Goal: Task Accomplishment & Management: Complete application form

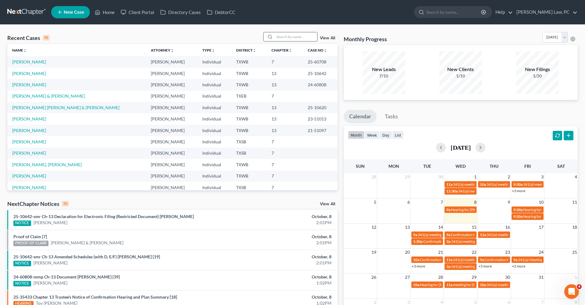
click at [282, 40] on input "search" at bounding box center [296, 36] width 43 height 9
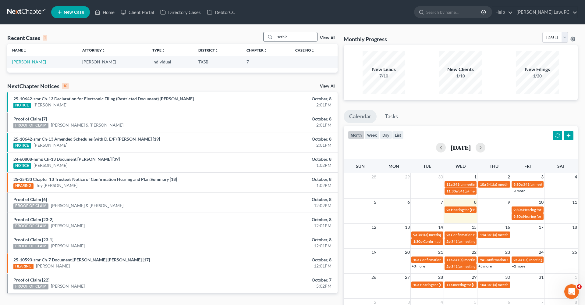
type input "Herbie"
drag, startPoint x: 282, startPoint y: 39, endPoint x: 25, endPoint y: 62, distance: 258.0
click at [25, 62] on link "[PERSON_NAME]" at bounding box center [29, 61] width 34 height 5
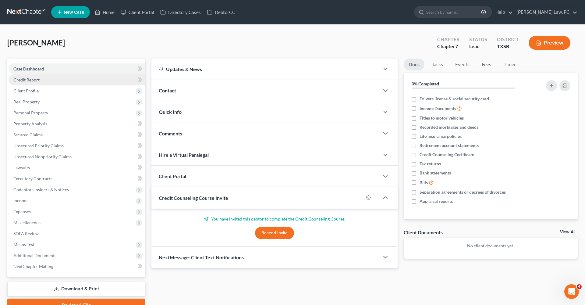
click at [31, 79] on span "Credit Report" at bounding box center [26, 79] width 26 height 5
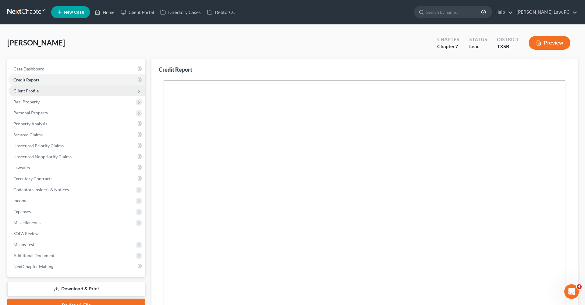
click at [32, 92] on span "Client Profile" at bounding box center [25, 90] width 25 height 5
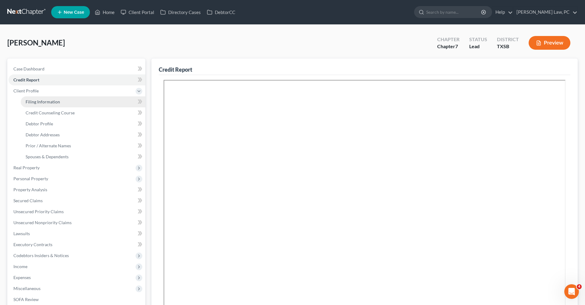
click at [39, 102] on span "Filing Information" at bounding box center [43, 101] width 34 height 5
select select "1"
select select "0"
select select "45"
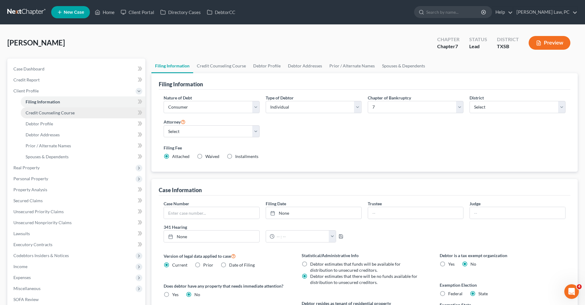
click at [46, 112] on span "Credit Counseling Course" at bounding box center [50, 112] width 49 height 5
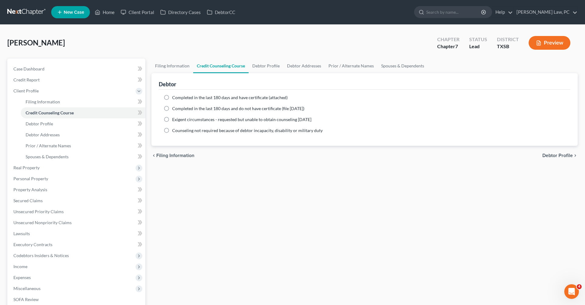
click at [182, 98] on span "Completed in the last 180 days and have certificate (attached)" at bounding box center [230, 97] width 116 height 5
click at [179, 98] on input "Completed in the last 180 days and have certificate (attached)" at bounding box center [177, 97] width 4 height 4
radio input "true"
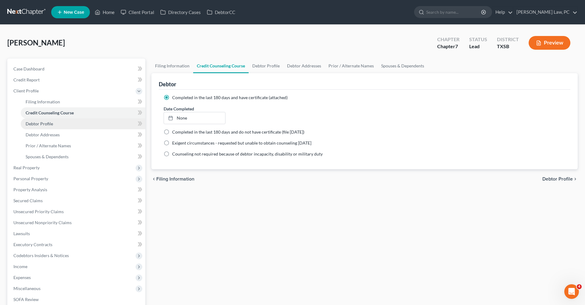
click at [45, 123] on span "Debtor Profile" at bounding box center [39, 123] width 27 height 5
select select "0"
select select "1"
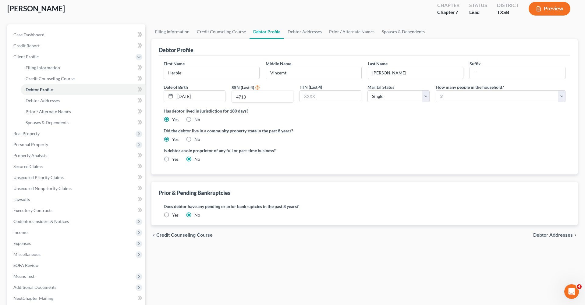
scroll to position [57, 0]
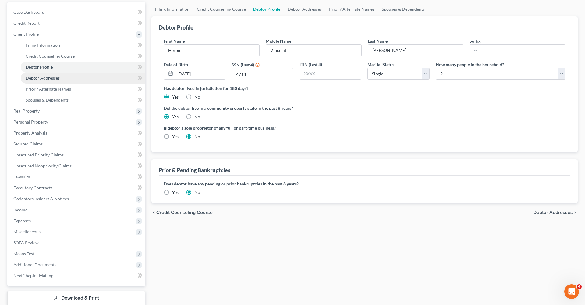
click at [37, 79] on span "Debtor Addresses" at bounding box center [43, 77] width 34 height 5
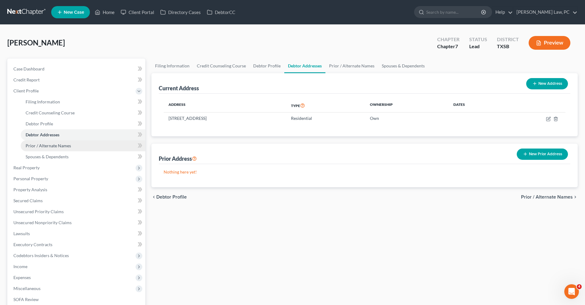
click at [40, 145] on span "Prior / Alternate Names" at bounding box center [48, 145] width 45 height 5
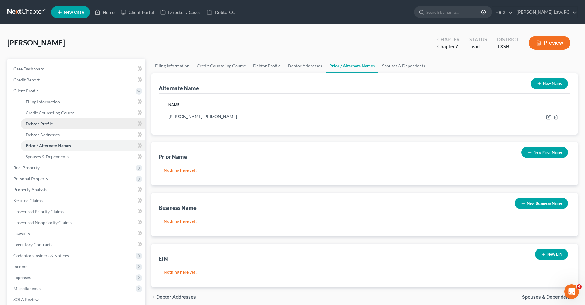
click at [46, 123] on span "Debtor Profile" at bounding box center [39, 123] width 27 height 5
select select "0"
select select "1"
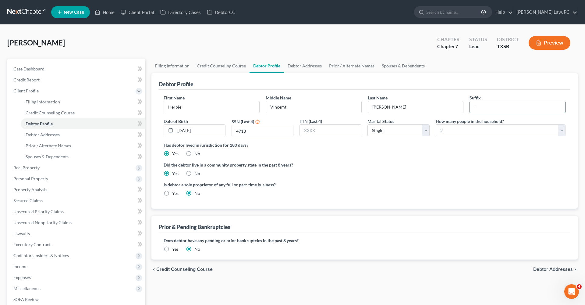
click at [488, 110] on input "text" at bounding box center [517, 107] width 95 height 12
type input "Jr"
click at [42, 144] on span "Prior / Alternate Names" at bounding box center [48, 145] width 45 height 5
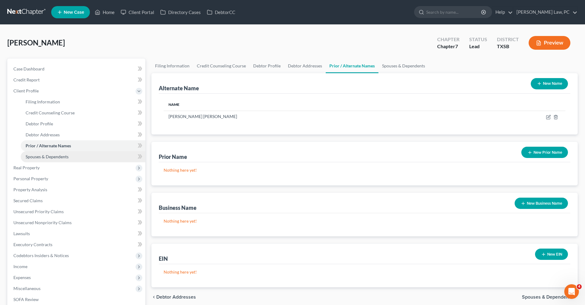
click at [49, 158] on span "Spouses & Dependents" at bounding box center [47, 156] width 43 height 5
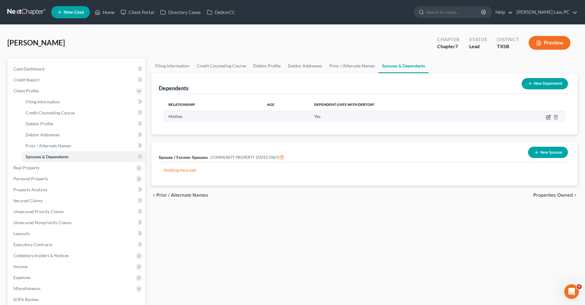
click at [549, 119] on icon "button" at bounding box center [548, 117] width 5 height 5
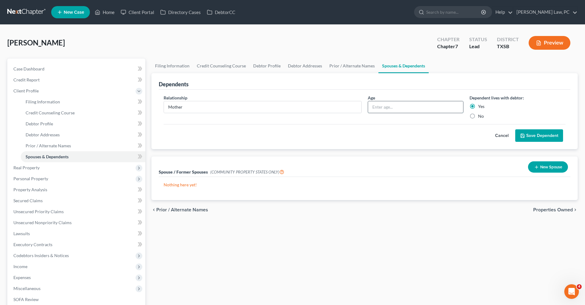
click at [391, 105] on input "text" at bounding box center [415, 107] width 95 height 12
type input "66"
click at [535, 136] on button "Save Dependent" at bounding box center [540, 135] width 48 height 13
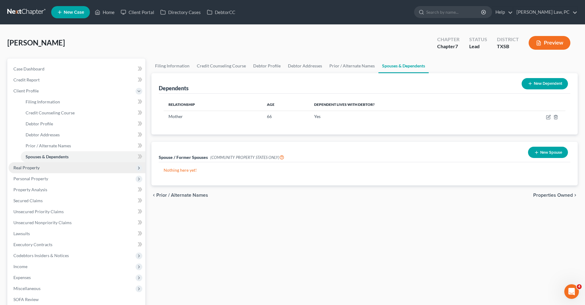
click at [32, 167] on span "Real Property" at bounding box center [26, 167] width 26 height 5
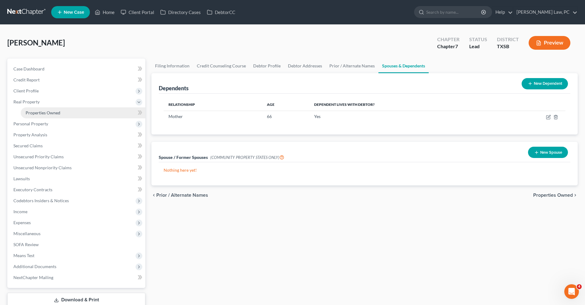
click at [34, 112] on span "Properties Owned" at bounding box center [43, 112] width 35 height 5
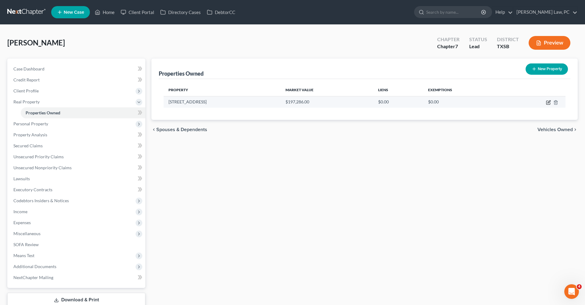
click at [547, 103] on icon "button" at bounding box center [549, 103] width 4 height 4
select select "45"
select select "0"
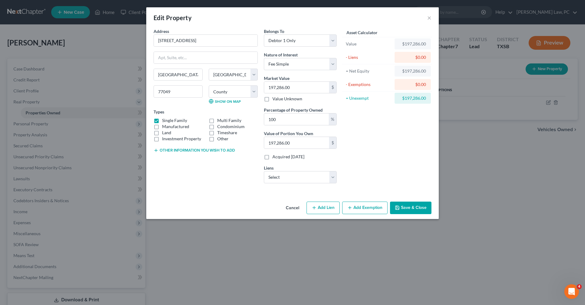
click at [365, 210] on button "Add Exemption" at bounding box center [364, 208] width 45 height 13
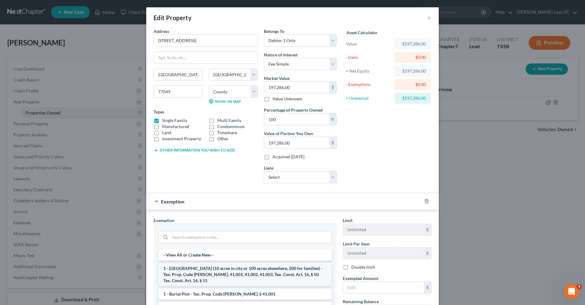
click at [236, 273] on li "1 - [GEOGRAPHIC_DATA] (10 acres in city or 100 acres elsewhere, 200 for familie…" at bounding box center [245, 274] width 173 height 23
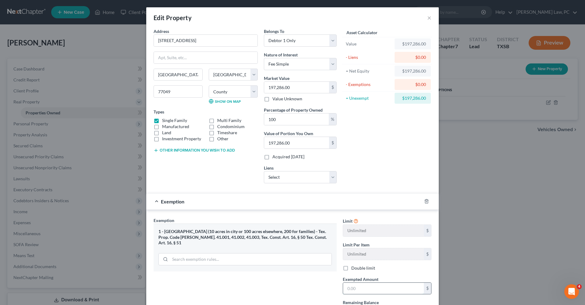
click at [368, 286] on input "text" at bounding box center [383, 289] width 81 height 12
drag, startPoint x: 428, startPoint y: 99, endPoint x: 406, endPoint y: 98, distance: 21.6
click at [405, 98] on div "$197,286.00" at bounding box center [413, 98] width 36 height 11
copy div "197,286.00"
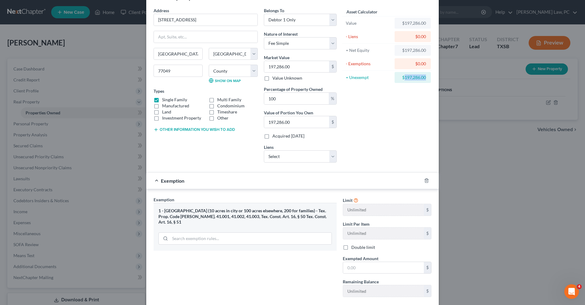
scroll to position [41, 0]
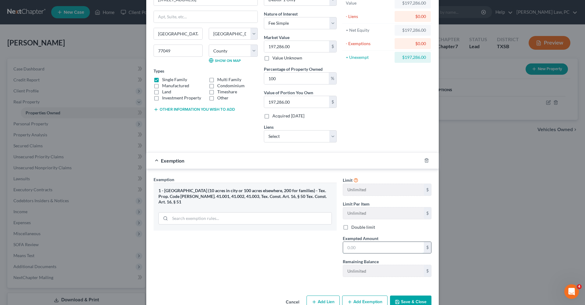
click at [361, 246] on input "text" at bounding box center [383, 248] width 81 height 12
paste input "197,286.00"
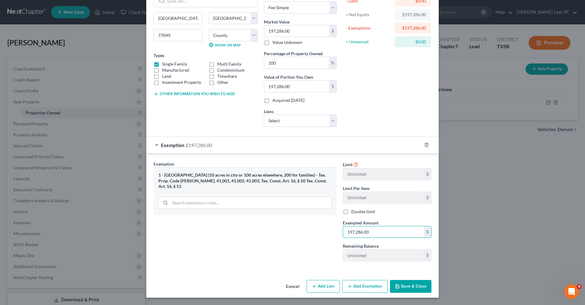
scroll to position [56, 0]
type input "197,286.00"
click at [413, 287] on button "Save & Close" at bounding box center [410, 286] width 41 height 13
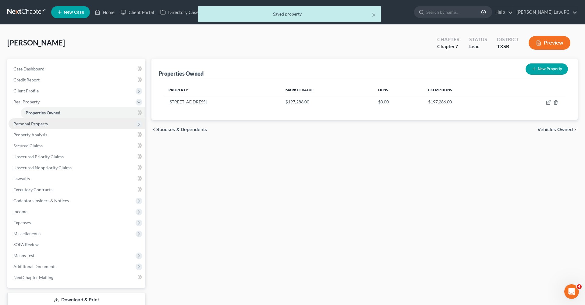
click at [40, 125] on span "Personal Property" at bounding box center [30, 123] width 35 height 5
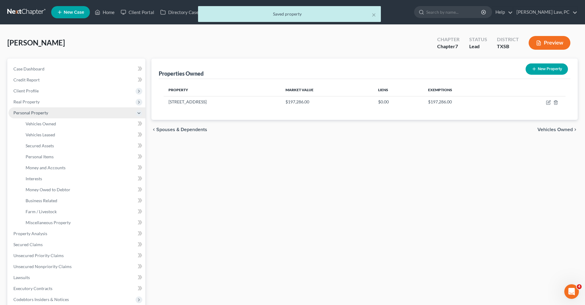
click at [40, 125] on span "Vehicles Owned" at bounding box center [41, 123] width 30 height 5
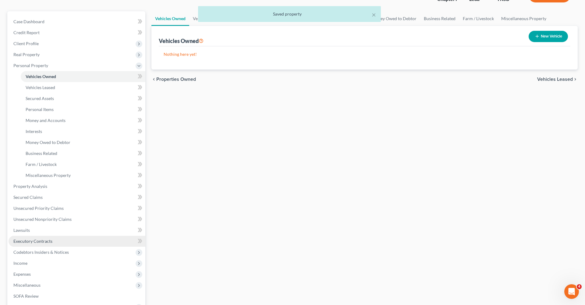
scroll to position [51, 0]
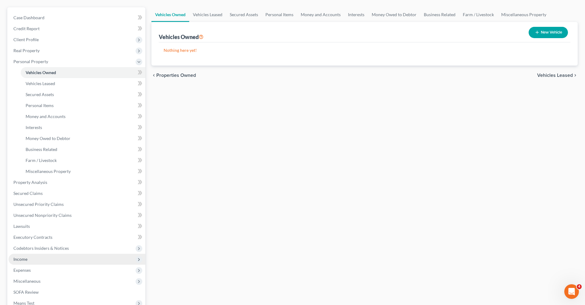
click at [21, 259] on span "Income" at bounding box center [20, 258] width 14 height 5
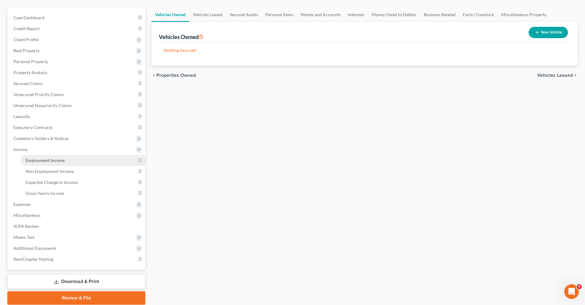
click at [41, 162] on span "Employment Income" at bounding box center [45, 160] width 39 height 5
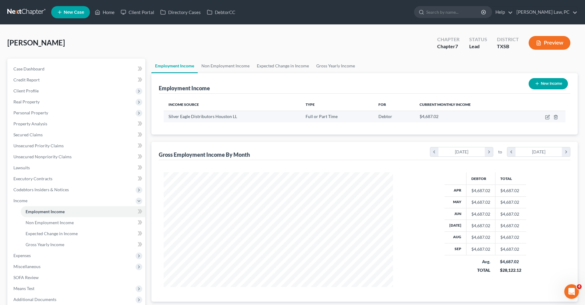
scroll to position [115, 242]
click at [226, 66] on link "Non Employment Income" at bounding box center [225, 66] width 55 height 15
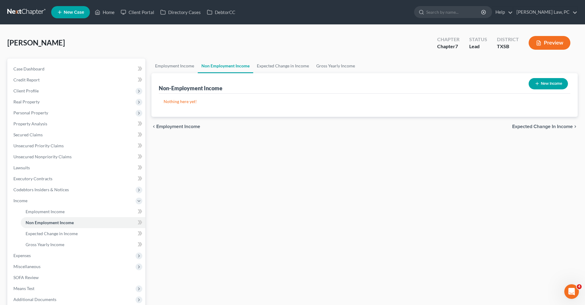
click at [549, 84] on button "New Income" at bounding box center [548, 83] width 39 height 11
select select "0"
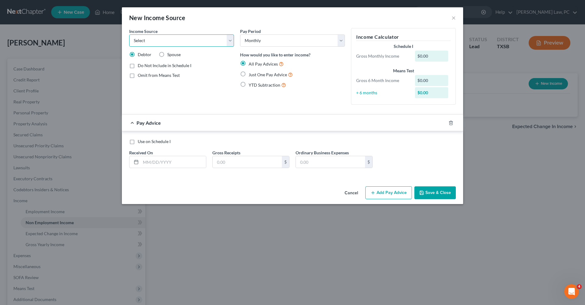
select select "8"
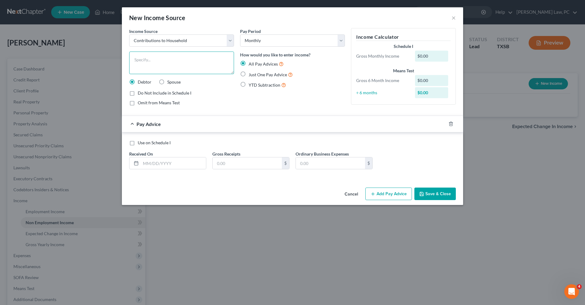
click at [177, 58] on textarea at bounding box center [181, 63] width 105 height 23
type textarea "Contribution from Girlfriend"
click at [276, 70] on div "All Pay Advices Just One Pay Advice YTD Subtraction" at bounding box center [292, 74] width 105 height 28
click at [275, 74] on span "Just One Pay Advice" at bounding box center [268, 74] width 38 height 5
click at [255, 74] on input "Just One Pay Advice" at bounding box center [253, 73] width 4 height 4
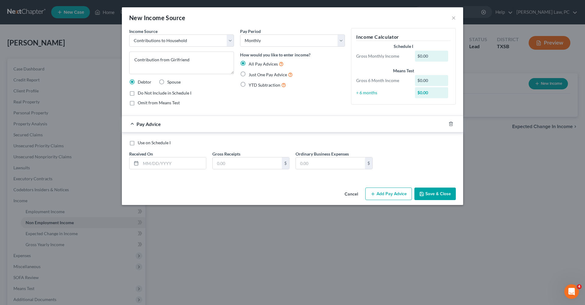
radio input "true"
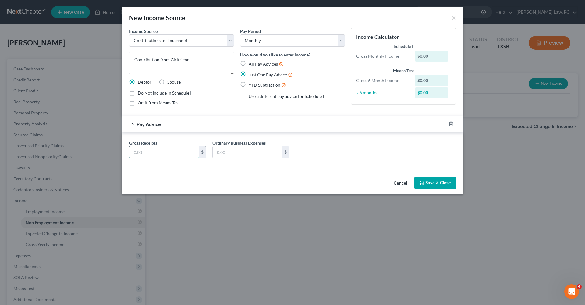
click at [162, 147] on input "text" at bounding box center [164, 152] width 69 height 12
type input "300"
click at [425, 184] on button "Save & Close" at bounding box center [435, 183] width 41 height 13
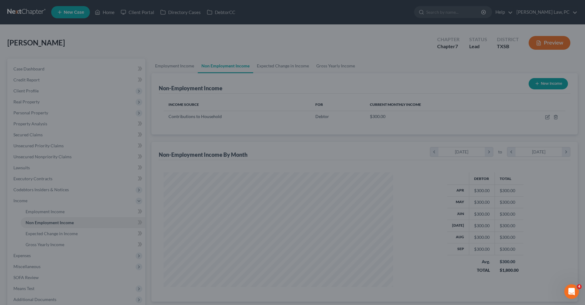
scroll to position [115, 242]
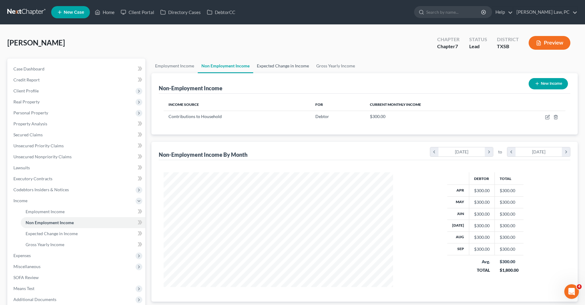
click at [280, 63] on link "Expected Change in Income" at bounding box center [282, 66] width 59 height 15
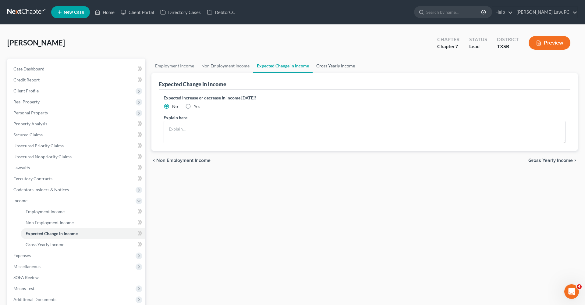
click at [326, 66] on link "Gross Yearly Income" at bounding box center [336, 66] width 46 height 15
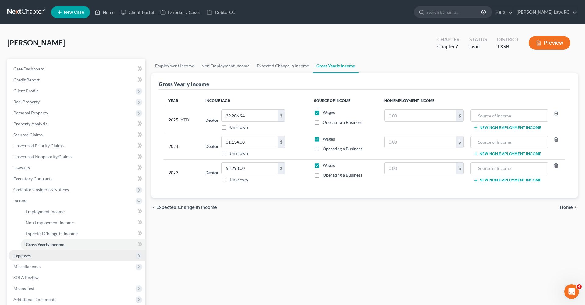
click at [32, 256] on span "Expenses" at bounding box center [77, 255] width 137 height 11
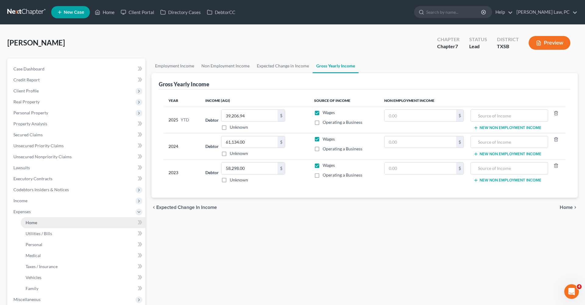
click at [35, 222] on span "Home" at bounding box center [32, 222] width 12 height 5
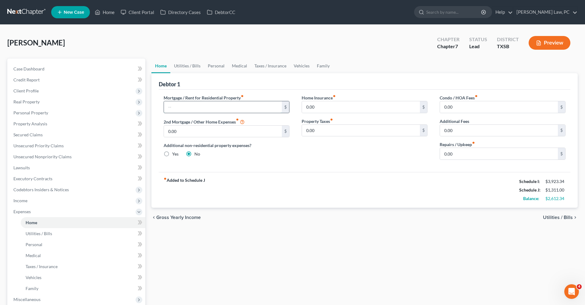
click at [187, 106] on input "text" at bounding box center [223, 107] width 118 height 12
drag, startPoint x: 470, startPoint y: 105, endPoint x: 435, endPoint y: 106, distance: 35.1
click at [435, 106] on div "Condo / HOA Fees fiber_manual_record 0.00 $ Additional Fees 0.00 $ Repairs / Up…" at bounding box center [503, 130] width 138 height 70
type input "21"
drag, startPoint x: 457, startPoint y: 153, endPoint x: 427, endPoint y: 153, distance: 30.2
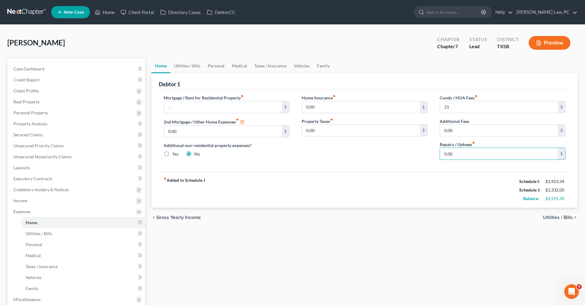
click at [427, 153] on div "Mortgage / Rent for Residential Property fiber_manual_record $ 2nd Mortgage / O…" at bounding box center [365, 130] width 414 height 70
type input "100"
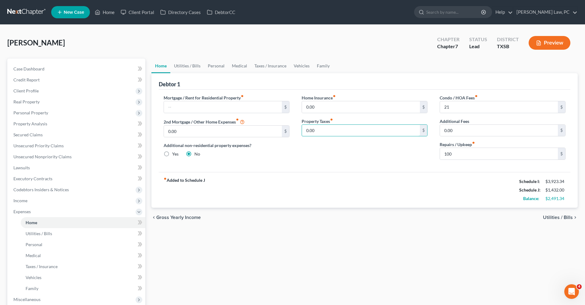
drag, startPoint x: 320, startPoint y: 127, endPoint x: 291, endPoint y: 130, distance: 28.4
click at [291, 130] on div "Mortgage / Rent for Residential Property fiber_manual_record $ 2nd Mortgage / O…" at bounding box center [365, 130] width 414 height 70
click at [322, 171] on div "Mortgage / Rent for Residential Property fiber_manual_record $ 2nd Mortgage / O…" at bounding box center [365, 131] width 412 height 82
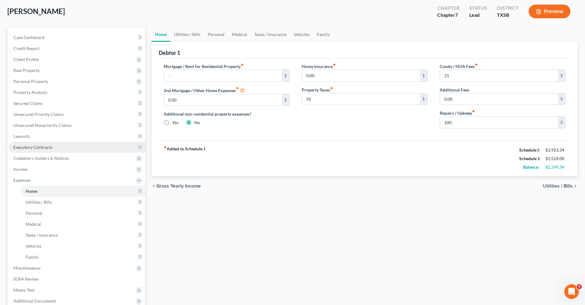
scroll to position [41, 0]
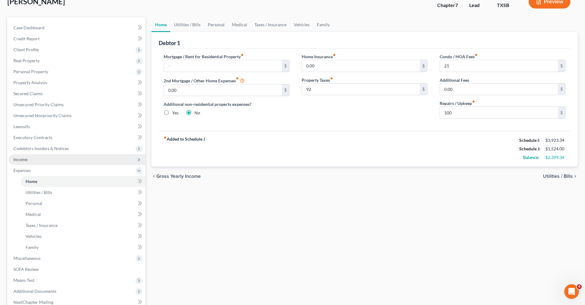
click at [26, 160] on span "Income" at bounding box center [20, 159] width 14 height 5
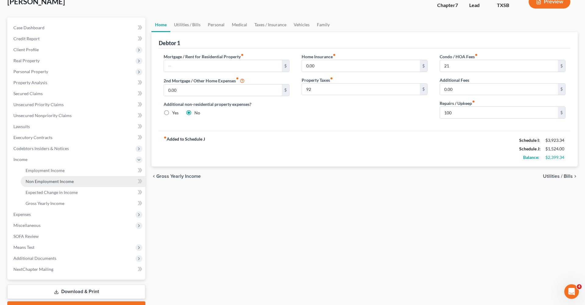
click at [66, 181] on span "Non Employment Income" at bounding box center [50, 181] width 48 height 5
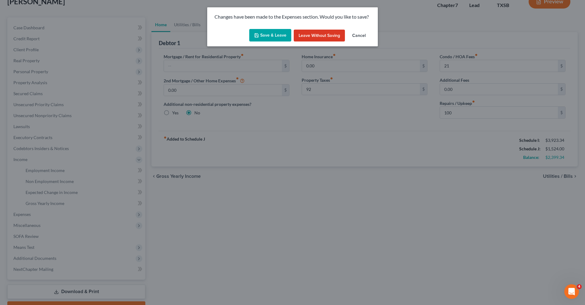
click at [267, 37] on button "Save & Leave" at bounding box center [270, 35] width 42 height 13
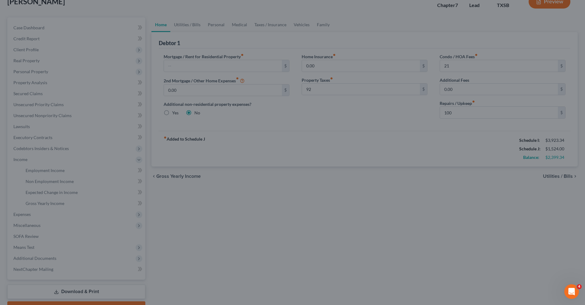
type input "92.00"
type input "21.00"
type input "100.00"
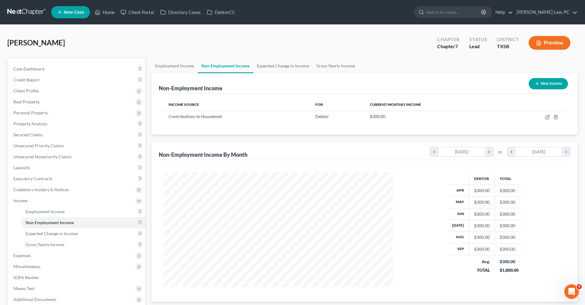
scroll to position [115, 242]
click at [542, 82] on button "New Income" at bounding box center [548, 83] width 39 height 11
select select "0"
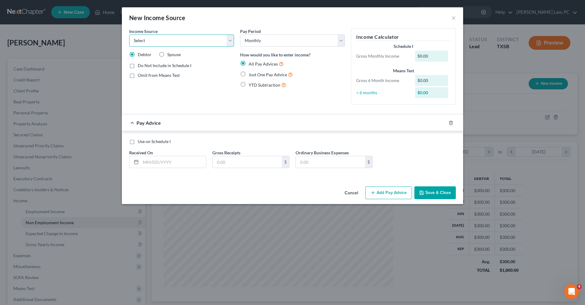
select select "4"
click at [138, 75] on label "Omit from Means Test" at bounding box center [159, 75] width 42 height 6
click at [140, 75] on input "Omit from Means Test" at bounding box center [142, 74] width 4 height 4
checkbox input "true"
click at [266, 75] on span "Just One Pay Advice" at bounding box center [268, 74] width 38 height 5
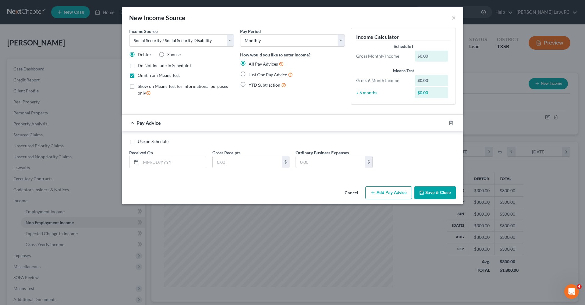
click at [255, 75] on input "Just One Pay Advice" at bounding box center [253, 73] width 4 height 4
radio input "true"
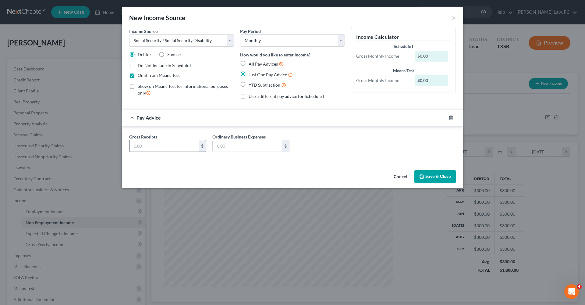
click at [153, 146] on input "text" at bounding box center [164, 146] width 69 height 12
type input "1,100"
click at [440, 173] on button "Save & Close" at bounding box center [435, 176] width 41 height 13
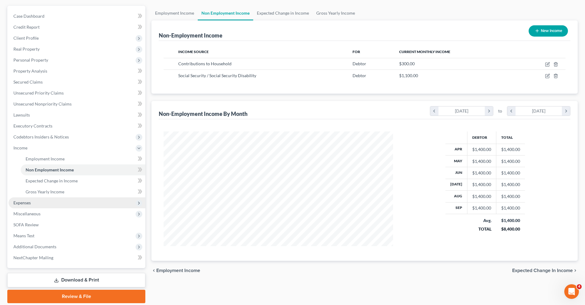
scroll to position [55, 0]
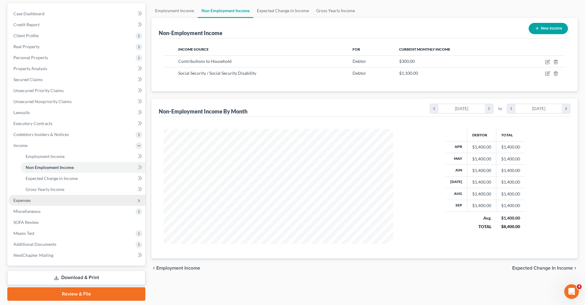
click at [27, 201] on span "Expenses" at bounding box center [21, 200] width 17 height 5
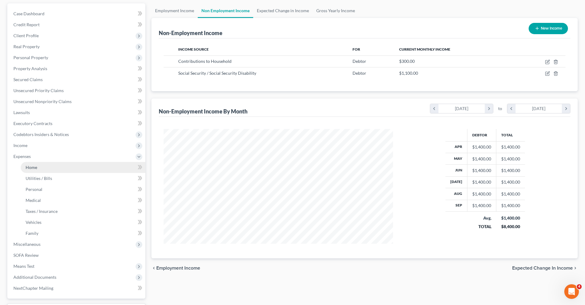
click at [33, 166] on span "Home" at bounding box center [32, 167] width 12 height 5
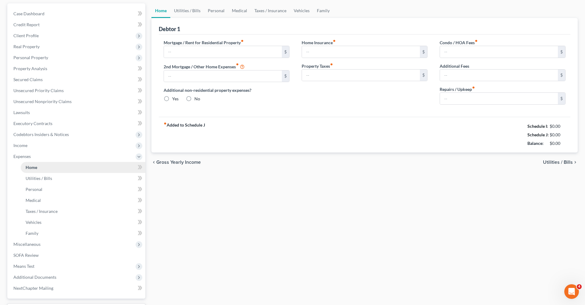
type input "0.00"
radio input "true"
type input "0.00"
type input "92.00"
type input "21.00"
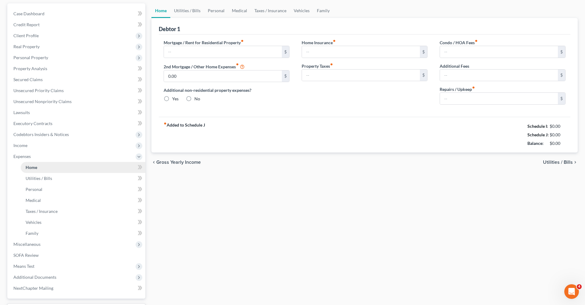
type input "0.00"
type input "100.00"
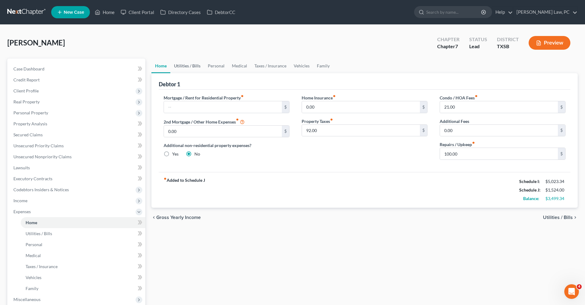
click at [184, 66] on link "Utilities / Bills" at bounding box center [187, 66] width 34 height 15
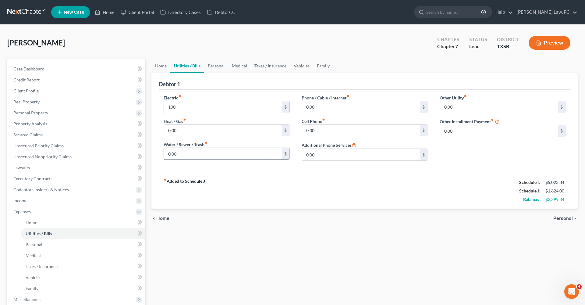
type input "100"
click at [182, 155] on input "0.00" at bounding box center [223, 154] width 118 height 12
drag, startPoint x: 182, startPoint y: 155, endPoint x: 157, endPoint y: 155, distance: 25.6
click at [157, 155] on div "Debtor 1 Electric fiber_manual_record 100 $ Heat / Gas fiber_manual_record 0.00…" at bounding box center [365, 140] width 426 height 135
type input "180"
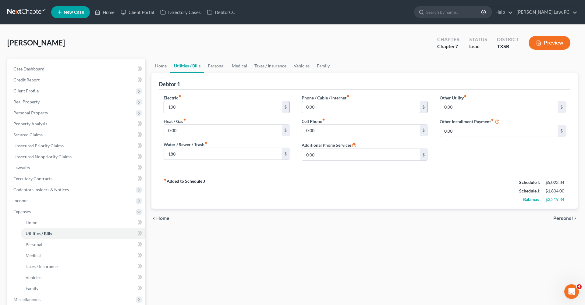
drag, startPoint x: 326, startPoint y: 106, endPoint x: 286, endPoint y: 107, distance: 39.9
type input "225"
drag, startPoint x: 323, startPoint y: 133, endPoint x: 302, endPoint y: 132, distance: 20.1
type input "420"
drag, startPoint x: 459, startPoint y: 130, endPoint x: 433, endPoint y: 130, distance: 25.6
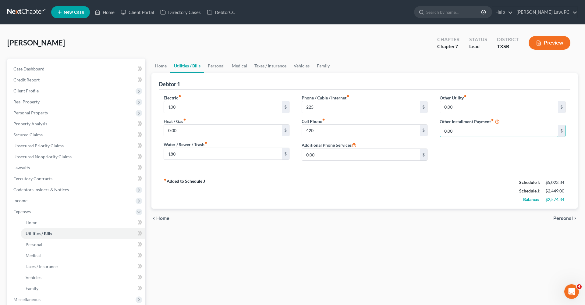
click at [433, 130] on div "Electric fiber_manual_record 100 $ Heat / Gas fiber_manual_record 0.00 $ Water …" at bounding box center [365, 130] width 414 height 71
drag, startPoint x: 456, startPoint y: 130, endPoint x: 440, endPoint y: 130, distance: 16.5
click at [440, 130] on div "Other Utility fiber_manual_record 0.00 $ Other Installment Payment fiber_manual…" at bounding box center [503, 130] width 138 height 71
type input "35"
click at [460, 151] on input "text" at bounding box center [502, 148] width 125 height 12
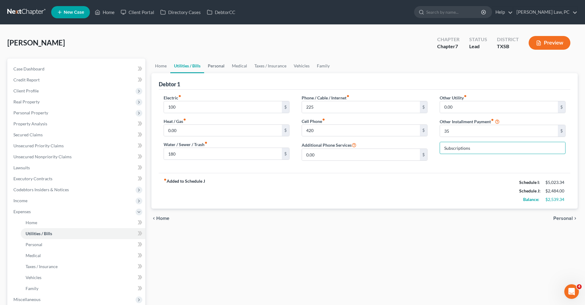
type input "Subscriptions"
click at [219, 64] on link "Personal" at bounding box center [216, 66] width 24 height 15
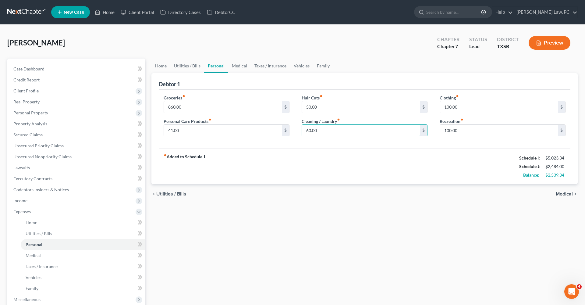
drag, startPoint x: 323, startPoint y: 130, endPoint x: 296, endPoint y: 130, distance: 27.1
click at [295, 130] on div "Groceries fiber_manual_record 860.00 $ Personal Care Products fiber_manual_reco…" at bounding box center [365, 118] width 414 height 47
type input "70"
click at [240, 66] on link "Medical" at bounding box center [239, 66] width 23 height 15
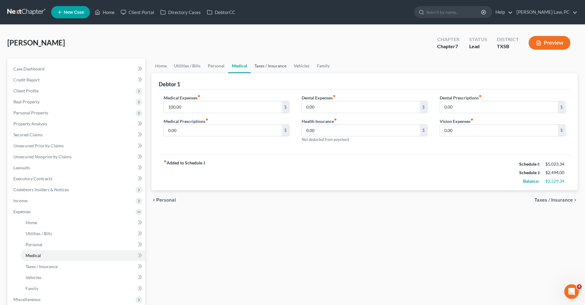
click at [272, 66] on link "Taxes / Insurance" at bounding box center [270, 66] width 39 height 15
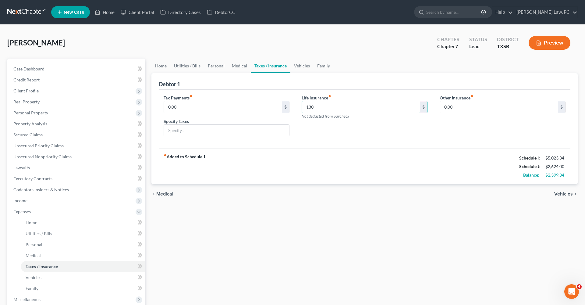
type input "130"
click at [323, 77] on div "Debtor 1" at bounding box center [365, 81] width 412 height 16
click at [300, 67] on link "Vehicles" at bounding box center [302, 66] width 23 height 15
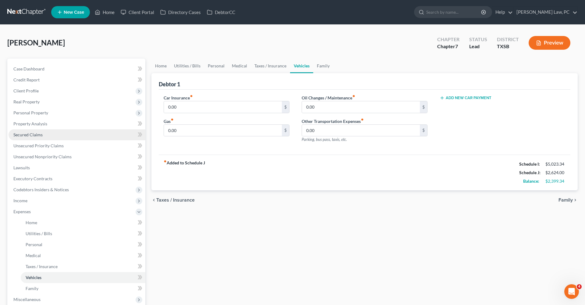
click at [37, 135] on span "Secured Claims" at bounding box center [27, 134] width 29 height 5
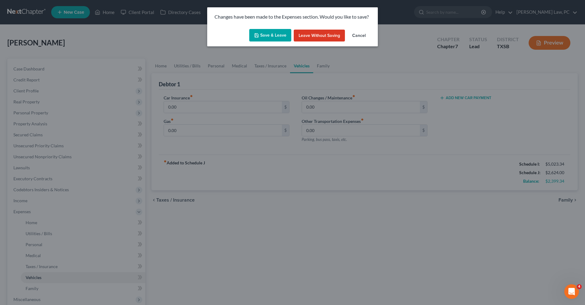
click at [265, 35] on button "Save & Leave" at bounding box center [270, 35] width 42 height 13
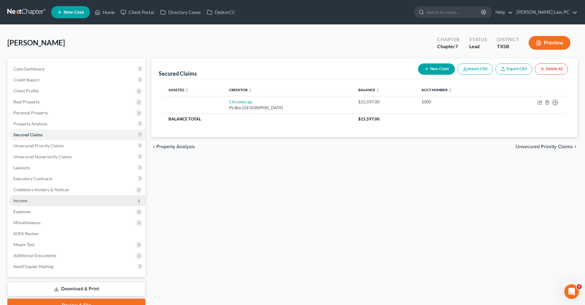
click at [21, 201] on span "Income" at bounding box center [20, 200] width 14 height 5
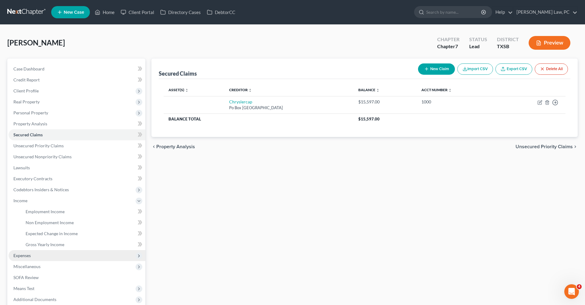
click at [24, 256] on span "Expenses" at bounding box center [21, 255] width 17 height 5
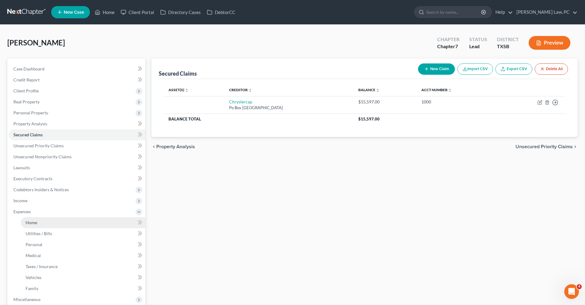
click at [31, 223] on span "Home" at bounding box center [32, 222] width 12 height 5
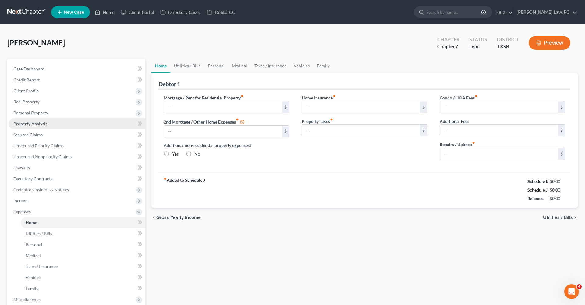
type input "0.00"
radio input "true"
type input "0.00"
type input "92.00"
type input "21.00"
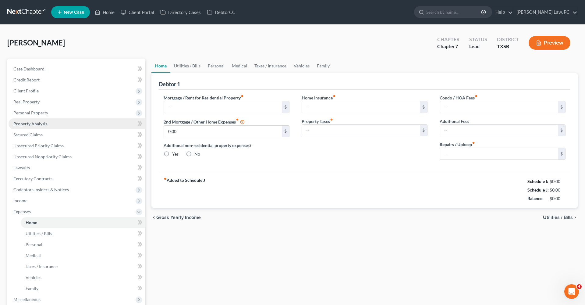
type input "0.00"
type input "100.00"
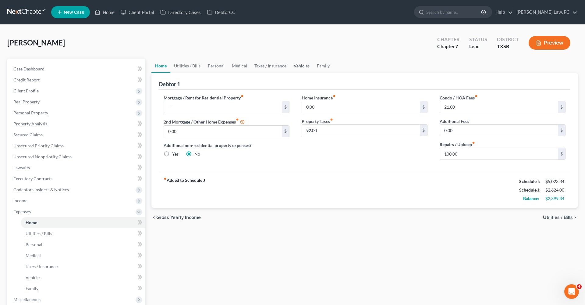
click at [305, 65] on link "Vehicles" at bounding box center [301, 66] width 23 height 15
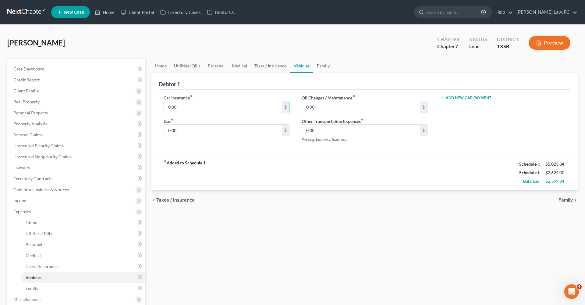
drag, startPoint x: 181, startPoint y: 108, endPoint x: 158, endPoint y: 107, distance: 23.2
click at [158, 107] on div "Car Insurance fiber_manual_record 0.00 $ Gas fiber_manual_record 0.00 $" at bounding box center [227, 121] width 138 height 53
type input "420"
click at [182, 129] on input "0.00" at bounding box center [223, 131] width 118 height 12
drag, startPoint x: 185, startPoint y: 131, endPoint x: 159, endPoint y: 131, distance: 26.8
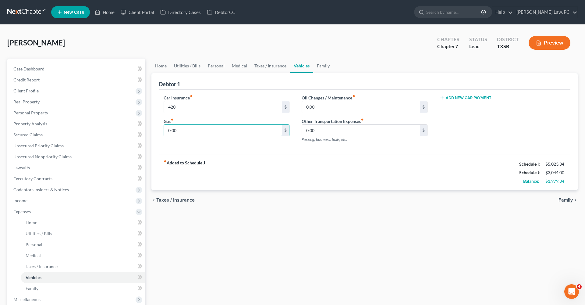
click at [159, 131] on div "Car Insurance fiber_manual_record 420 $ Gas fiber_manual_record 0.00 $" at bounding box center [227, 121] width 138 height 53
drag, startPoint x: 183, startPoint y: 130, endPoint x: 156, endPoint y: 130, distance: 27.1
click at [156, 130] on div "Debtor 1 Car Insurance fiber_manual_record 420 $ Gas fiber_manual_record 210 $ …" at bounding box center [365, 131] width 426 height 117
type input "400"
click at [318, 106] on input "0.00" at bounding box center [361, 107] width 118 height 12
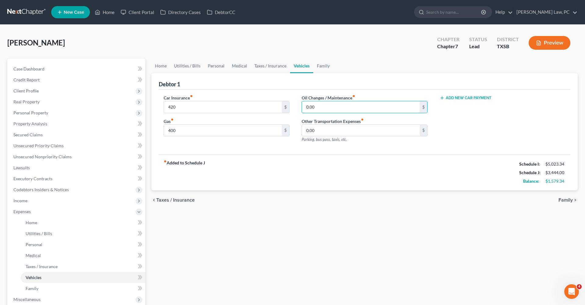
drag, startPoint x: 318, startPoint y: 106, endPoint x: 300, endPoint y: 106, distance: 18.0
click at [300, 106] on div "Oil Changes / Maintenance fiber_manual_record 0.00 $ Other Transportation Expen…" at bounding box center [365, 121] width 138 height 53
type input "140"
click at [319, 64] on link "Family" at bounding box center [323, 66] width 20 height 15
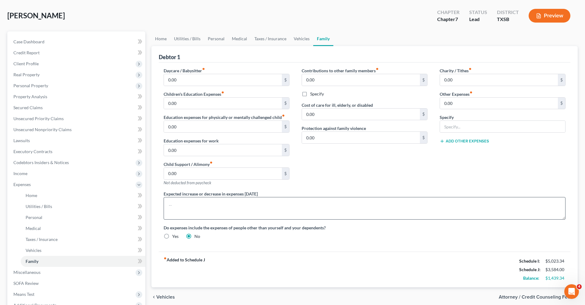
scroll to position [28, 0]
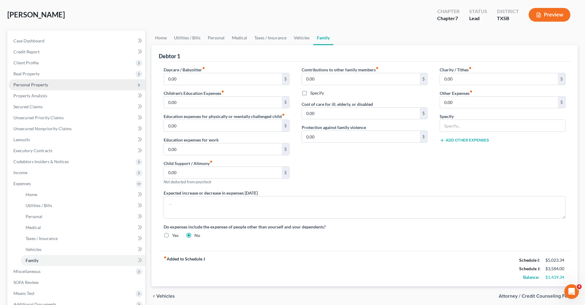
click at [27, 84] on span "Personal Property" at bounding box center [30, 84] width 35 height 5
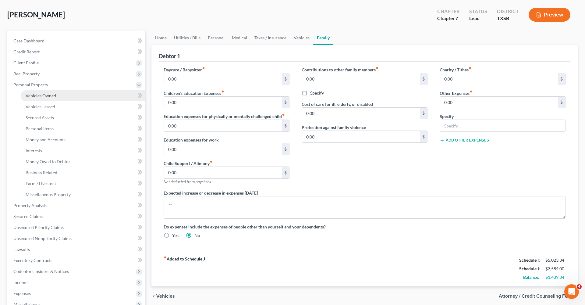
click at [42, 97] on span "Vehicles Owned" at bounding box center [41, 95] width 30 height 5
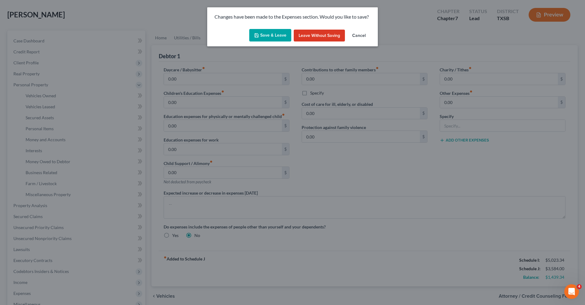
click at [251, 37] on button "Save & Leave" at bounding box center [270, 35] width 42 height 13
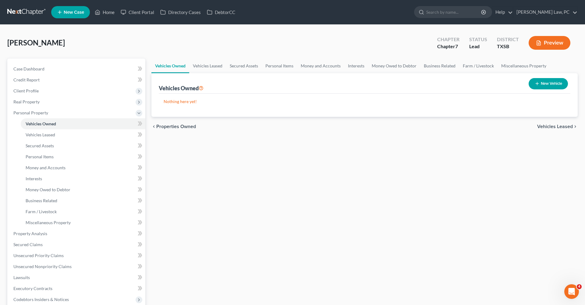
click at [544, 84] on button "New Vehicle" at bounding box center [548, 83] width 39 height 11
select select "0"
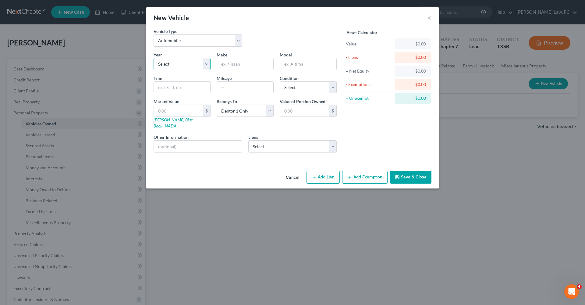
select select "6"
click at [232, 66] on input "text" at bounding box center [245, 64] width 56 height 12
type input "Dodge"
click at [296, 66] on input "text" at bounding box center [308, 64] width 56 height 12
type input "Ram"
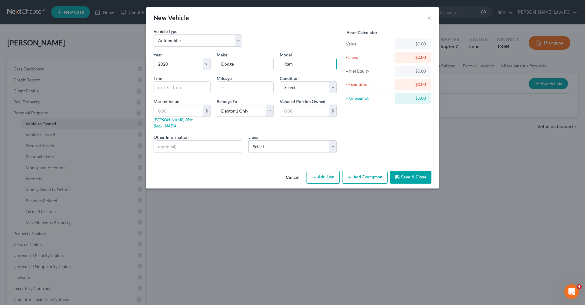
click at [177, 123] on link "NADA" at bounding box center [171, 125] width 12 height 5
drag, startPoint x: 243, startPoint y: 65, endPoint x: 207, endPoint y: 63, distance: 36.3
click at [207, 63] on div "Year Select 2026 2025 2024 2023 2022 2021 2020 2019 2018 2017 2016 2015 2014 20…" at bounding box center [245, 105] width 189 height 106
type input "Ram"
drag, startPoint x: 303, startPoint y: 62, endPoint x: 268, endPoint y: 60, distance: 35.4
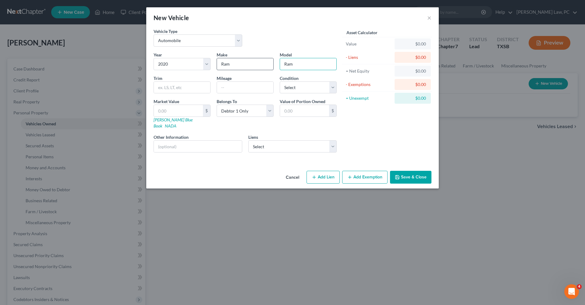
click at [268, 60] on div "Year Select 2026 2025 2024 2023 2022 2021 2020 2019 2018 2017 2016 2015 2014 20…" at bounding box center [245, 105] width 189 height 106
type input "1500"
select select "2"
click at [169, 109] on input "text" at bounding box center [178, 111] width 49 height 12
paste input "34,250"
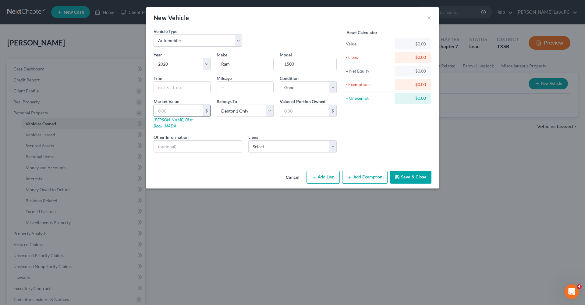
type input "34,250"
type input "34,250.00"
type input "34,250"
select select "45"
select select "0"
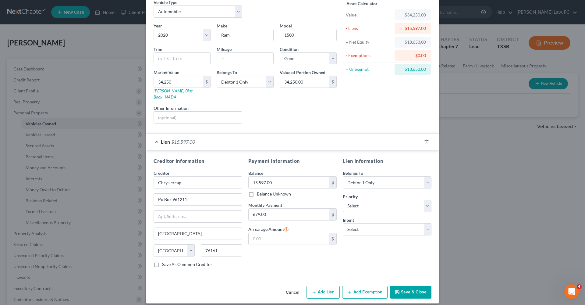
scroll to position [28, 0]
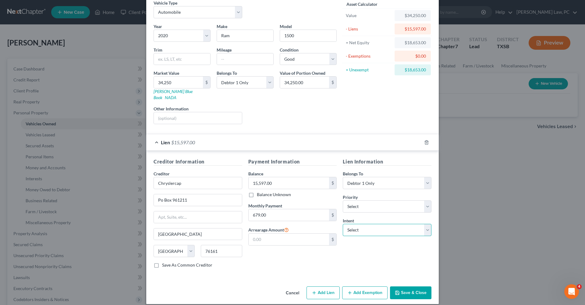
select select "2"
click at [366, 286] on button "Add Exemption" at bounding box center [364, 292] width 45 height 13
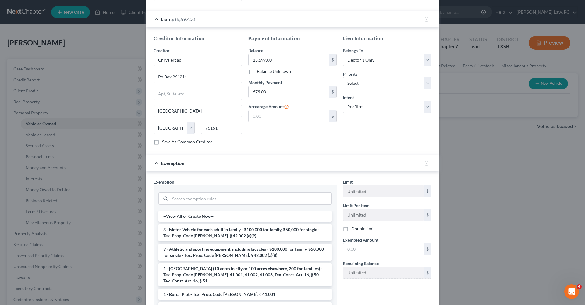
scroll to position [152, 0]
click at [246, 226] on li "3 - Motor Vehicle for each adult in family - $100,000 for family, $50,000 for s…" at bounding box center [245, 232] width 173 height 17
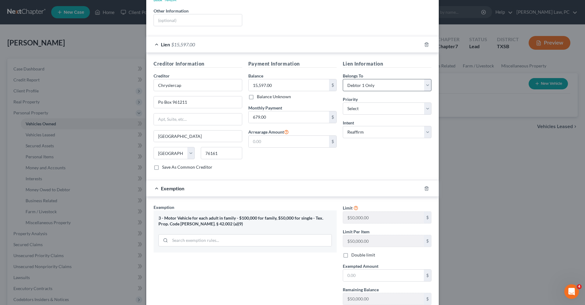
scroll to position [128, 0]
click at [360, 275] on div "Limit $50,000.00 $ Limit Per Item $50,000.00 $ Double limit Exempted Amount * $…" at bounding box center [387, 254] width 95 height 105
click at [353, 268] on input "text" at bounding box center [383, 274] width 81 height 12
type input "18,653"
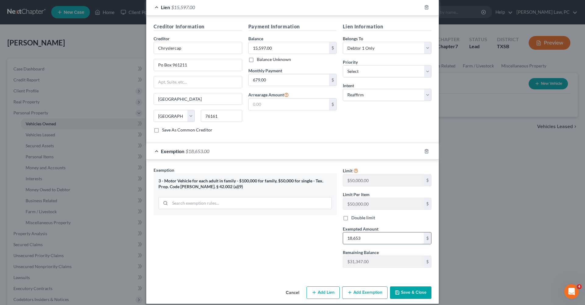
scroll to position [163, 0]
click at [407, 286] on button "Save & Close" at bounding box center [410, 292] width 41 height 13
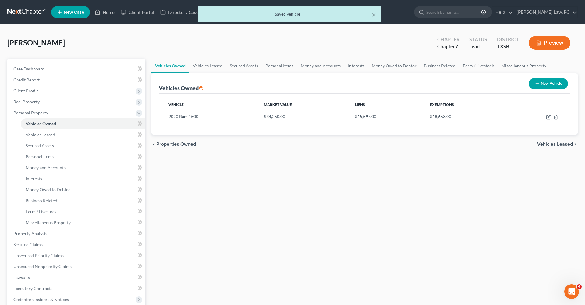
click at [541, 84] on button "New Vehicle" at bounding box center [548, 83] width 39 height 11
select select "0"
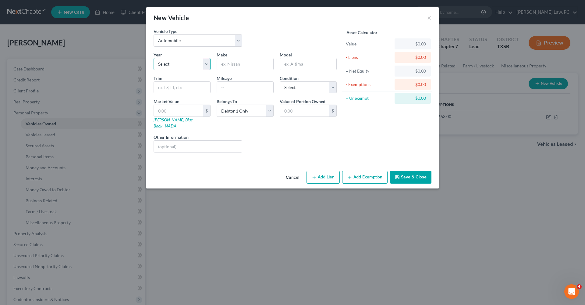
select select "13"
click at [240, 65] on input "text" at bounding box center [245, 64] width 56 height 12
type input "Nissan"
click at [306, 67] on input "text" at bounding box center [308, 64] width 56 height 12
type input "Rogue"
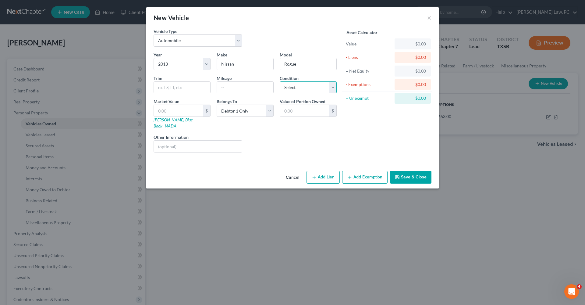
select select "3"
click at [177, 123] on link "NADA" at bounding box center [171, 125] width 12 height 5
click at [163, 91] on input "text" at bounding box center [182, 88] width 56 height 12
type input "S AWD"
click at [171, 112] on input "text" at bounding box center [178, 111] width 49 height 12
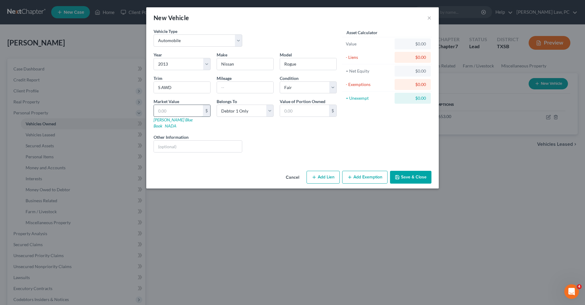
paste input "2,500"
type input "2,500"
type input "2,500.00"
type input "2,500"
click at [375, 173] on button "Add Exemption" at bounding box center [364, 177] width 45 height 13
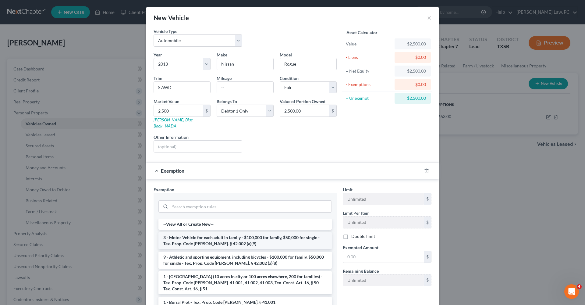
click at [234, 234] on li "3 - Motor Vehicle for each adult in family - $100,000 for family, $50,000 for s…" at bounding box center [245, 240] width 173 height 17
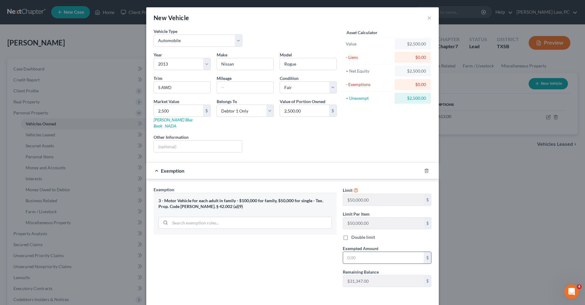
click at [377, 252] on input "text" at bounding box center [383, 258] width 81 height 12
type input "2,500"
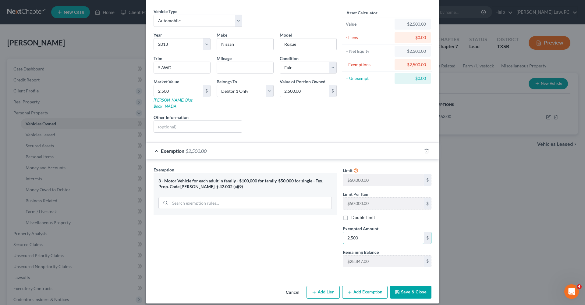
scroll to position [20, 0]
click at [419, 287] on button "Save & Close" at bounding box center [410, 292] width 41 height 13
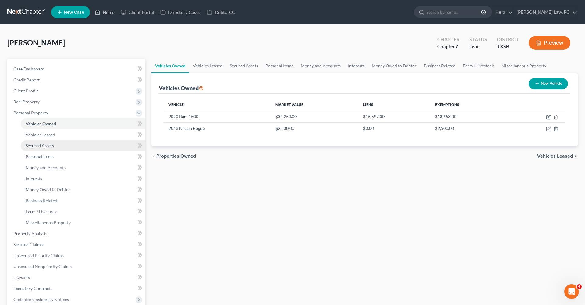
click at [47, 146] on span "Secured Assets" at bounding box center [40, 145] width 28 height 5
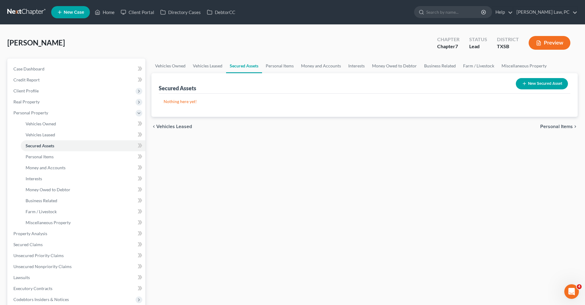
click at [530, 86] on button "New Secured Asset" at bounding box center [542, 83] width 52 height 11
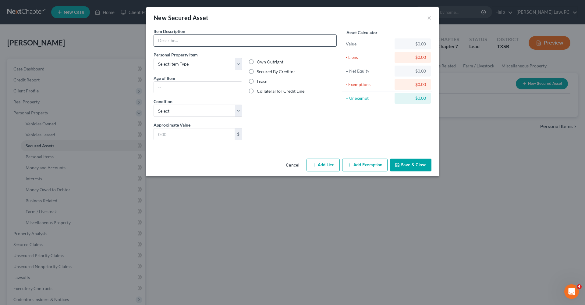
click at [180, 40] on input "text" at bounding box center [245, 41] width 183 height 12
type input "Solar Panel"
click at [293, 137] on div "Item Description * Solar Panel Personal Property Item Select Item Type Clothing…" at bounding box center [245, 86] width 183 height 117
select select "2"
click at [187, 135] on input "text" at bounding box center [194, 134] width 81 height 12
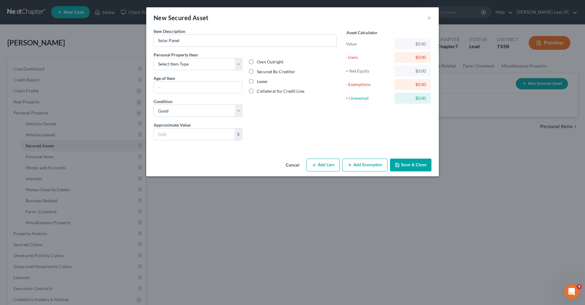
click at [266, 71] on label "Secured By Creditor" at bounding box center [276, 72] width 38 height 6
click at [263, 71] on input "Secured By Creditor" at bounding box center [261, 71] width 4 height 4
radio input "true"
click at [174, 136] on input "text" at bounding box center [194, 134] width 81 height 12
type input "5,000"
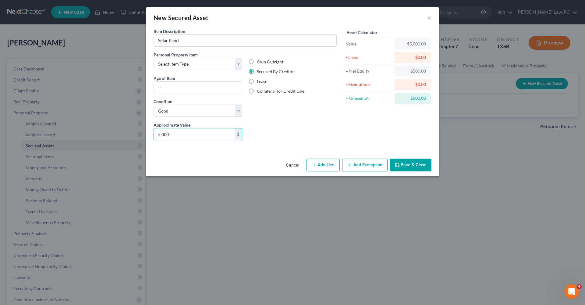
click at [414, 166] on button "Save & Close" at bounding box center [410, 165] width 41 height 13
select select "electronics"
click at [407, 166] on button "Save & Close" at bounding box center [410, 165] width 41 height 13
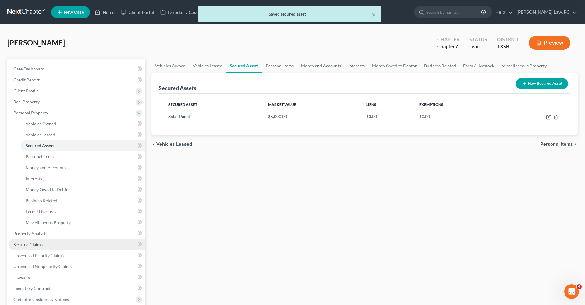
click at [34, 247] on span "Secured Claims" at bounding box center [27, 244] width 29 height 5
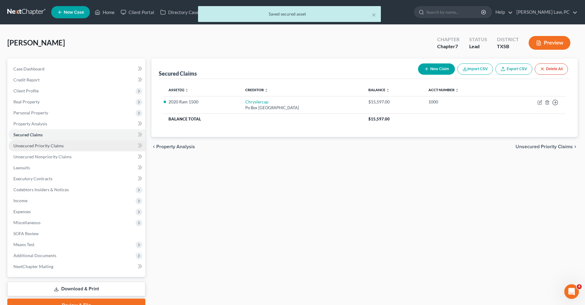
click at [27, 147] on span "Unsecured Priority Claims" at bounding box center [38, 145] width 50 height 5
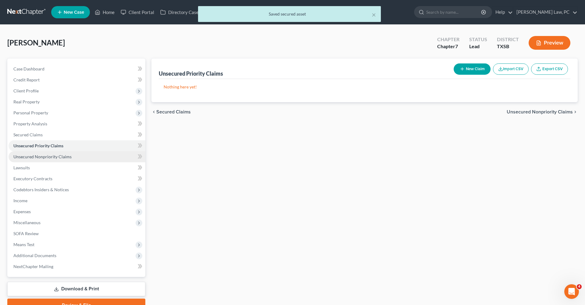
click at [38, 158] on span "Unsecured Nonpriority Claims" at bounding box center [42, 156] width 58 height 5
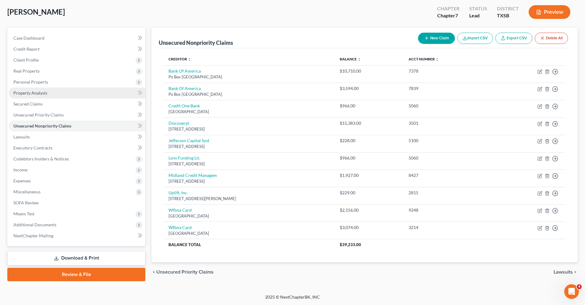
scroll to position [30, 0]
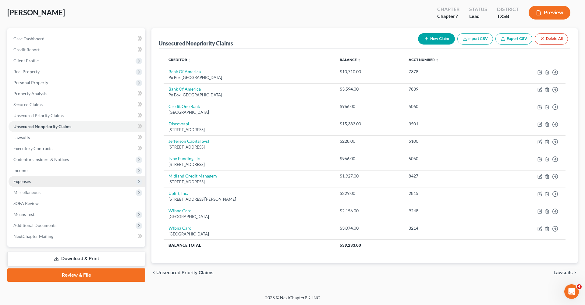
click at [21, 182] on span "Expenses" at bounding box center [21, 181] width 17 height 5
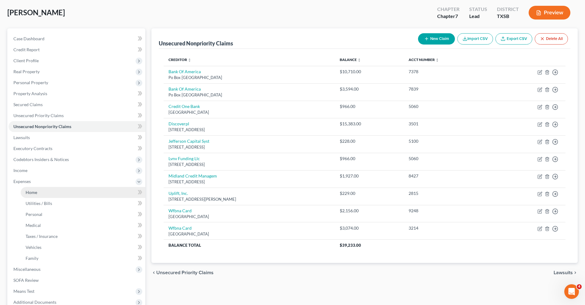
click at [37, 192] on span "Home" at bounding box center [32, 192] width 12 height 5
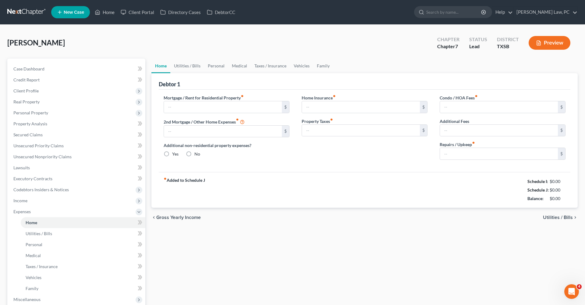
type input "0.00"
radio input "true"
type input "0.00"
type input "92.00"
type input "21.00"
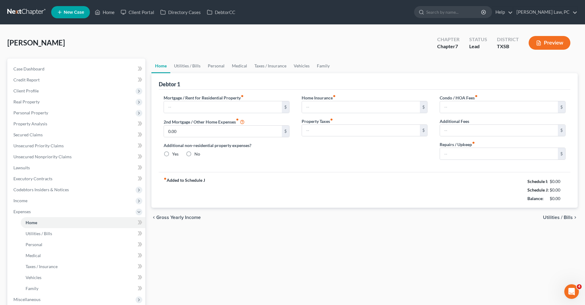
type input "0.00"
type input "100.00"
click at [321, 66] on link "Family" at bounding box center [323, 66] width 20 height 15
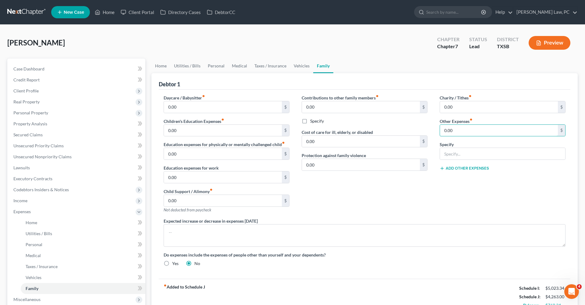
drag, startPoint x: 457, startPoint y: 131, endPoint x: 435, endPoint y: 130, distance: 21.6
click at [435, 130] on div "Charity / Tithes fiber_manual_record 0.00 $ Other Expenses fiber_manual_record …" at bounding box center [503, 156] width 138 height 123
type input "332"
click at [457, 150] on input "text" at bounding box center [502, 154] width 125 height 12
type input "Solar Panel"
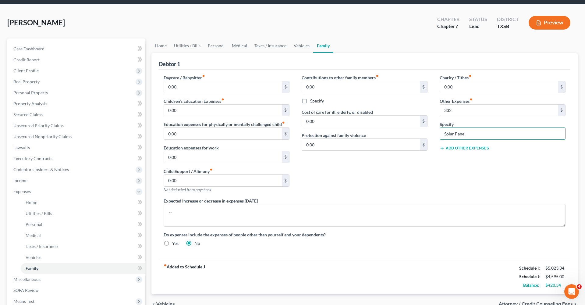
scroll to position [20, 0]
click at [303, 44] on link "Vehicles" at bounding box center [301, 45] width 23 height 15
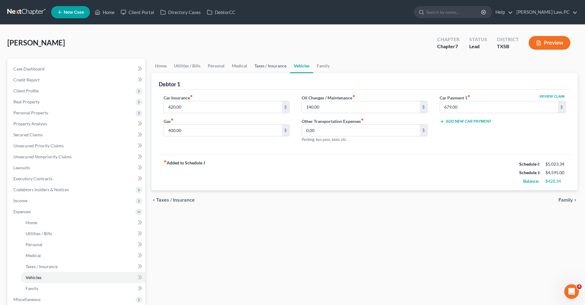
click at [268, 68] on link "Taxes / Insurance" at bounding box center [270, 66] width 39 height 15
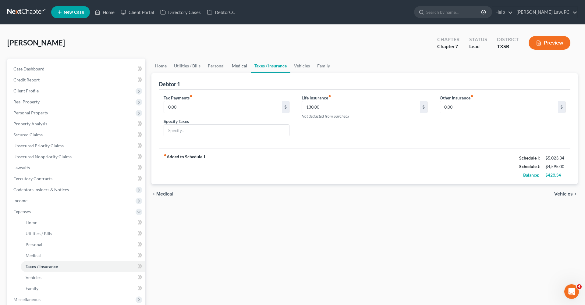
click at [235, 67] on link "Medical" at bounding box center [239, 66] width 23 height 15
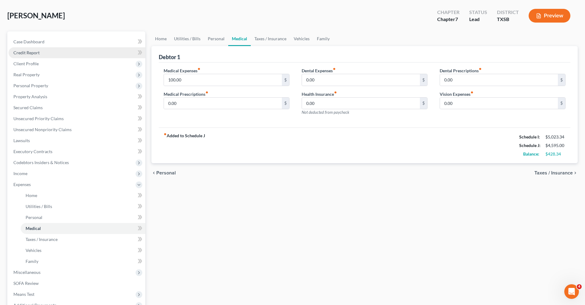
scroll to position [22, 0]
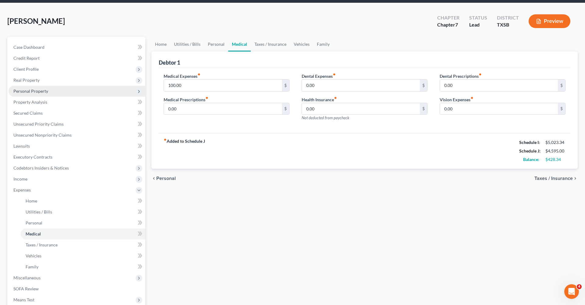
click at [36, 92] on span "Personal Property" at bounding box center [30, 90] width 35 height 5
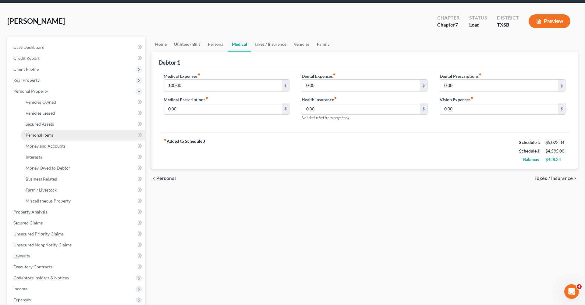
click at [44, 137] on link "Personal Items" at bounding box center [83, 135] width 125 height 11
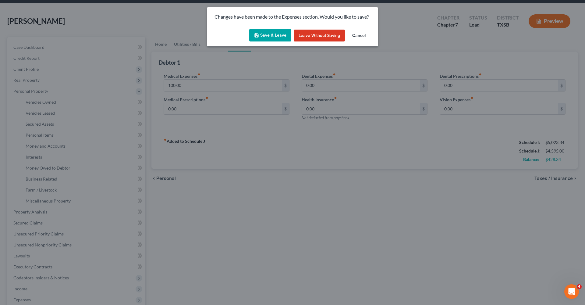
click at [262, 35] on button "Save & Leave" at bounding box center [270, 35] width 42 height 13
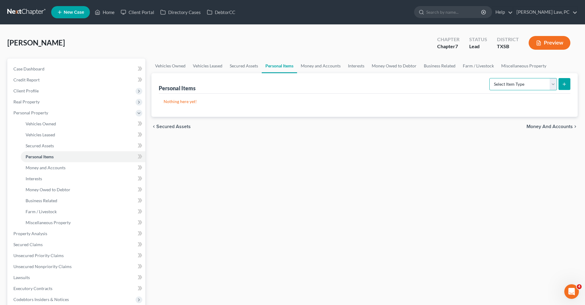
select select "clothing"
click at [564, 85] on icon "submit" at bounding box center [564, 84] width 5 height 5
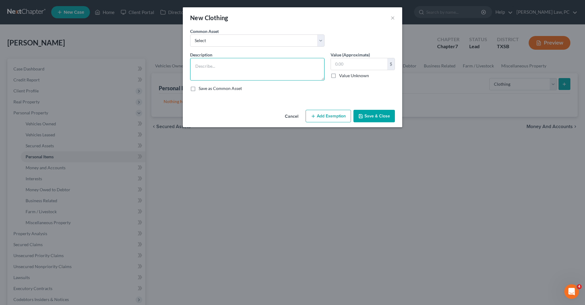
click at [211, 67] on textarea at bounding box center [257, 69] width 134 height 23
click at [230, 68] on textarea "100 t-shirts $300, pairs of jeans $" at bounding box center [257, 69] width 134 height 23
click at [267, 66] on textarea "100 t-shirts $300, 4 pairs of jeans $" at bounding box center [257, 69] width 134 height 23
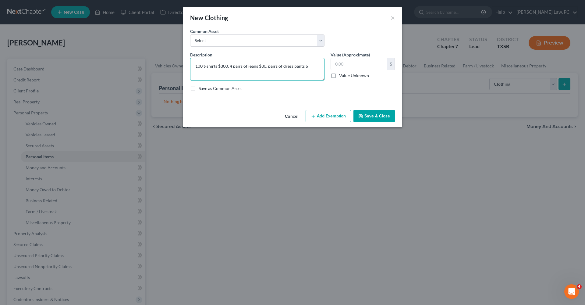
click at [267, 67] on textarea "100 t-shirts $300, 4 pairs of jeans $80, pairs of dress pants $" at bounding box center [257, 69] width 134 height 23
click at [317, 65] on textarea "100 t-shirts $300, 4 pairs of jeans $80, 21 pairs of dress pants $" at bounding box center [257, 69] width 134 height 23
click at [208, 73] on textarea "100 t-shirts $300, 4 pairs of jeans $80, 21 pairs of dress pants $120, shorts $" at bounding box center [257, 69] width 134 height 23
click at [262, 74] on textarea "100 t-shirts $300, 4 pairs of jeans $80, 21 pairs of dress pants $120, 10 short…" at bounding box center [257, 69] width 134 height 23
click at [238, 74] on textarea "100 t-shirts $300, 4 pairs of jeans $80, 21 pairs of dress pants $120, 10 short…" at bounding box center [257, 69] width 134 height 23
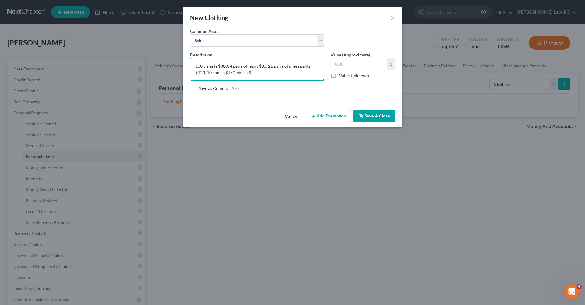
click at [237, 74] on textarea "100 t-shirts $300, 4 pairs of jeans $80, 21 pairs of dress pants $120, 10 short…" at bounding box center [257, 69] width 134 height 23
click at [262, 73] on textarea "100 t-shirts $300, 4 pairs of jeans $80, 21 pairs of dress pants $120, 10 short…" at bounding box center [257, 69] width 134 height 23
click at [263, 73] on textarea "100 t-shirts $300, 4 pairs of jeans $80, 21 pairs of dress pants $120, 10 short…" at bounding box center [257, 69] width 134 height 23
click at [276, 73] on textarea "100 t-shirts $300, 4 pairs of jeans $80, 21 pairs of dress pants $120, 10 short…" at bounding box center [257, 69] width 134 height 23
click at [290, 70] on textarea "100 t-shirts $300, 4 pairs of jeans $80, 21 pairs of dress pants $120, 10 short…" at bounding box center [257, 69] width 134 height 23
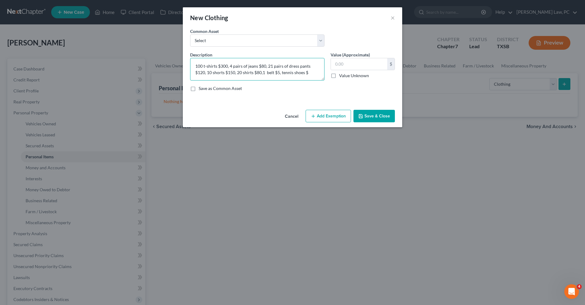
click at [281, 73] on textarea "100 t-shirts $300, 4 pairs of jeans $80, 21 pairs of dress pants $120, 10 short…" at bounding box center [257, 69] width 134 height 23
click at [319, 72] on textarea "100 t-shirts $300, 4 pairs of jeans $80, 21 pairs of dress pants $120, 10 short…" at bounding box center [257, 69] width 134 height 23
drag, startPoint x: 225, startPoint y: 77, endPoint x: 210, endPoint y: 77, distance: 14.9
click at [210, 77] on textarea "100 t-shirts $300, 4 pairs of jeans $80, 21 pairs of dress pants $120, 10 short…" at bounding box center [257, 69] width 134 height 23
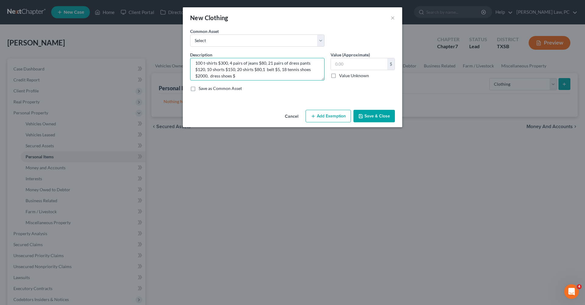
click at [211, 78] on textarea "100 t-shirts $300, 4 pairs of jeans $80, 21 pairs of dress pants $120, 10 short…" at bounding box center [257, 69] width 134 height 23
click at [246, 75] on textarea "100 t-shirts $300, 4 pairs of jeans $80, 21 pairs of dress pants $120, 10 short…" at bounding box center [257, 69] width 134 height 23
click at [248, 75] on textarea "100 t-shirts $300, 4 pairs of jeans $80, 21 pairs of dress pants $120, 10 short…" at bounding box center [257, 69] width 134 height 23
click at [269, 77] on textarea "100 t-shirts $300, 4 pairs of jeans $80, 21 pairs of dress pants $120, 10 short…" at bounding box center [257, 69] width 134 height 23
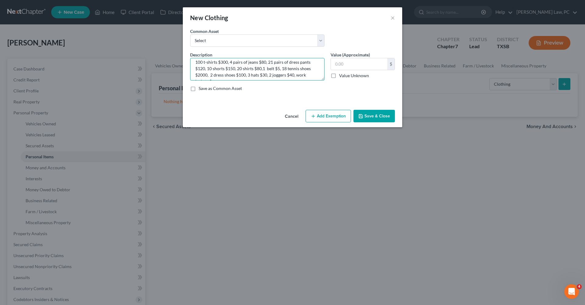
scroll to position [8, 0]
click at [295, 71] on textarea "100 t-shirts $300, 4 pairs of jeans $80, 21 pairs of dress pants $120, 10 short…" at bounding box center [257, 69] width 134 height 23
click at [238, 76] on textarea "100 t-shirts $300, 4 pairs of jeans $80, 21 pairs of dress pants $120, 10 short…" at bounding box center [257, 69] width 134 height 23
type textarea "100 t-shirts $300, 4 pairs of jeans $80, 21 pairs of dress pants $120, 10 short…"
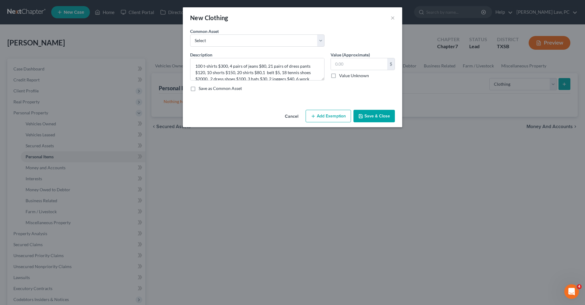
click at [379, 117] on button "Save & Close" at bounding box center [374, 116] width 41 height 13
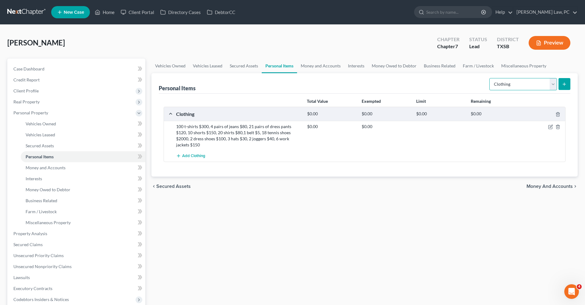
select select "collectibles_of_value"
click at [561, 87] on button "submit" at bounding box center [565, 84] width 12 height 12
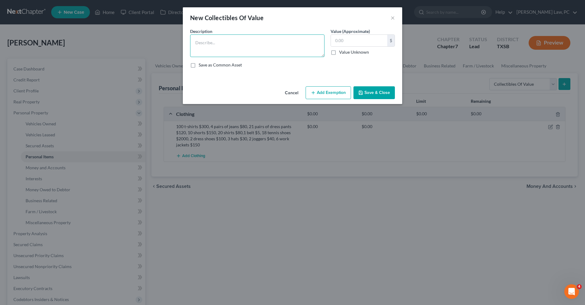
click at [227, 43] on textarea at bounding box center [257, 45] width 134 height 23
click at [200, 43] on textarea "[DEMOGRAPHIC_DATA] heads $" at bounding box center [257, 45] width 134 height 23
click at [194, 43] on textarea "buble heads $" at bounding box center [257, 45] width 134 height 23
click at [202, 45] on textarea "10 buble heads $" at bounding box center [257, 45] width 134 height 23
click at [206, 43] on textarea "10 buble heads $" at bounding box center [257, 45] width 134 height 23
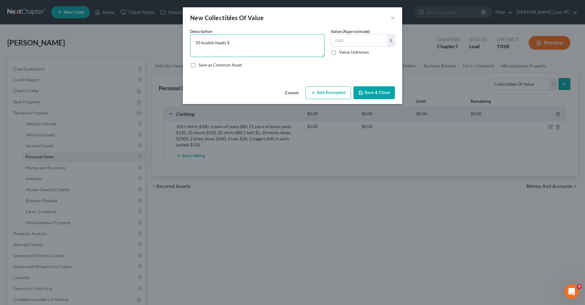
click at [246, 38] on textarea "10 buoble heads $" at bounding box center [257, 45] width 134 height 23
click at [207, 43] on textarea "10 buoble heads $" at bounding box center [257, 45] width 134 height 23
click at [253, 39] on textarea "10 bouble heads $" at bounding box center [257, 45] width 134 height 23
click at [240, 47] on textarea "10 bouble heads $" at bounding box center [257, 45] width 134 height 23
type textarea "10 bouble heads $80"
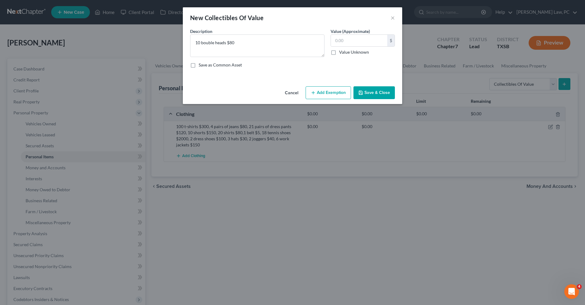
click at [366, 90] on button "Save & Close" at bounding box center [374, 92] width 41 height 13
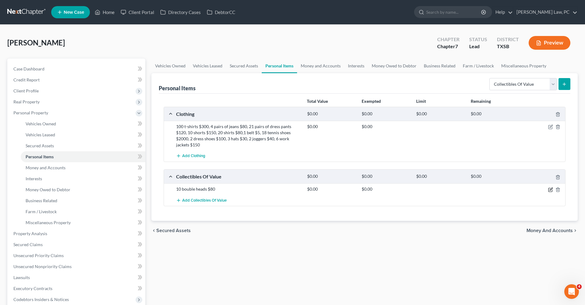
click at [550, 189] on icon "button" at bounding box center [550, 189] width 5 height 5
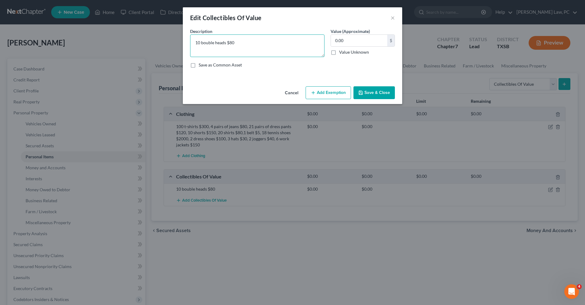
click at [206, 44] on textarea "10 bouble heads $80" at bounding box center [257, 45] width 134 height 23
click at [209, 43] on textarea "10 buble heads $80" at bounding box center [257, 45] width 134 height 23
click at [212, 43] on textarea "10 buble heads $80" at bounding box center [257, 45] width 134 height 23
click at [212, 44] on textarea "10 buble. heads $80" at bounding box center [257, 45] width 134 height 23
type textarea "10 bubble heads $80"
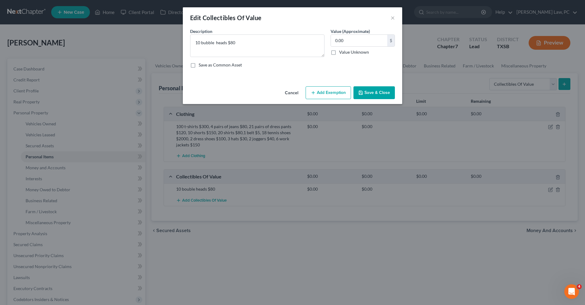
click at [373, 89] on button "Save & Close" at bounding box center [374, 92] width 41 height 13
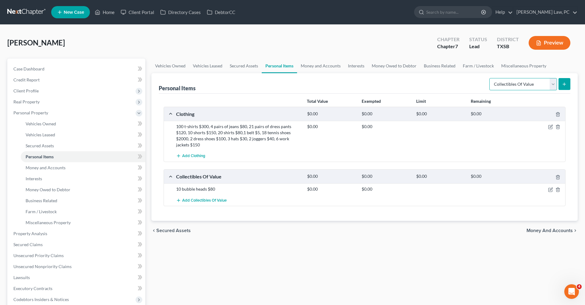
select select "electronics"
click at [564, 88] on button "submit" at bounding box center [565, 84] width 12 height 12
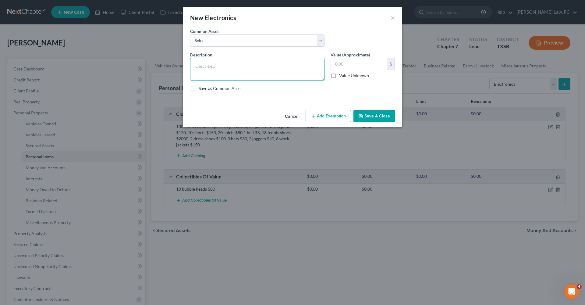
click at [230, 69] on textarea at bounding box center [257, 69] width 134 height 23
click at [266, 67] on textarea "1 cellphone $250, Apple Watch $220, AirPods" at bounding box center [257, 69] width 134 height 23
click at [306, 64] on textarea "1 cellphone $250, Apple Watch $220, broken AirPods" at bounding box center [257, 69] width 134 height 23
click at [283, 74] on textarea "1 cellphone $250, Apple Watch $220, broken AirPods $40, iPad $220, washer and d…" at bounding box center [257, 69] width 134 height 23
click at [308, 72] on textarea "1 cellphone $250, Apple Watch $220, broken AirPods $40, iPad $220, washer and d…" at bounding box center [257, 69] width 134 height 23
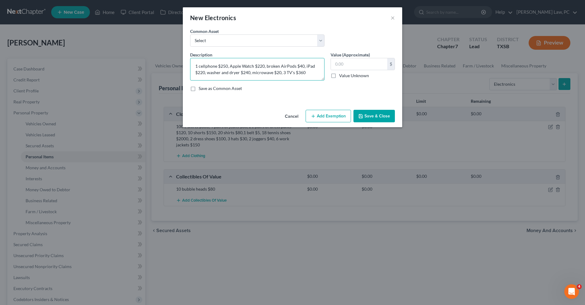
type textarea "1 cellphone $250, Apple Watch $220, broken AirPods $40, iPad $220, washer and d…"
click at [373, 115] on button "Save & Close" at bounding box center [374, 116] width 41 height 13
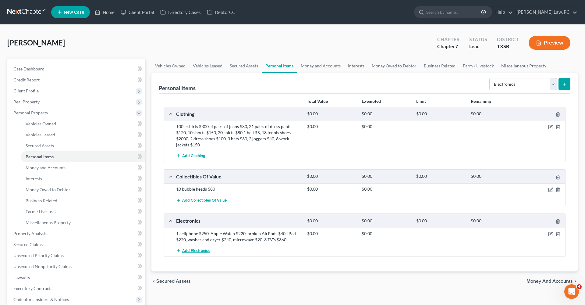
click at [200, 250] on span "Add Electronics" at bounding box center [195, 250] width 27 height 5
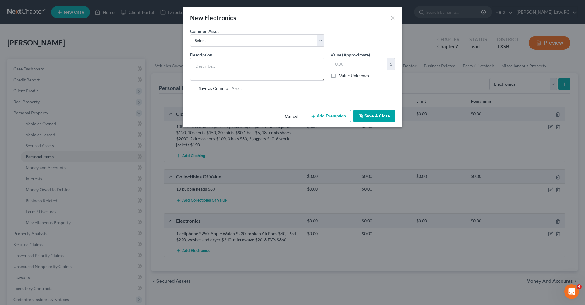
click at [395, 18] on div "New Electronics ×" at bounding box center [292, 17] width 219 height 21
click at [394, 19] on button "×" at bounding box center [393, 17] width 4 height 7
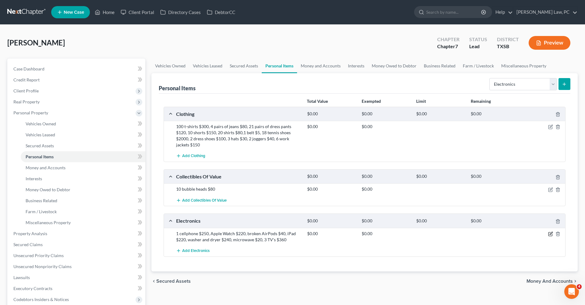
click at [551, 234] on icon "button" at bounding box center [551, 233] width 3 height 3
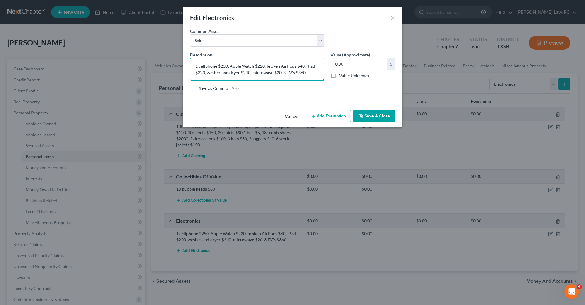
click at [310, 72] on textarea "1 cellphone $250, Apple Watch $220, broken AirPods $40, iPad $220, washer and d…" at bounding box center [257, 69] width 134 height 23
type textarea "1 cellphone $250, Apple Watch $220, broken AirPods $40, iPad $220, washer and d…"
click at [373, 118] on button "Save & Close" at bounding box center [374, 116] width 41 height 13
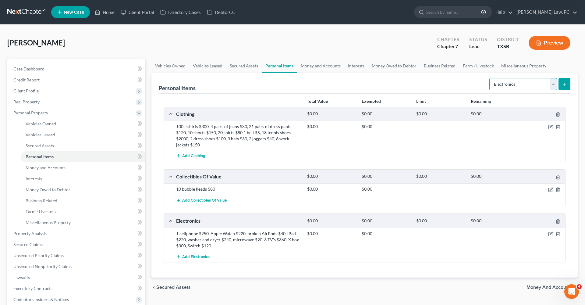
select select "household_goods"
click at [564, 87] on button "submit" at bounding box center [565, 84] width 12 height 12
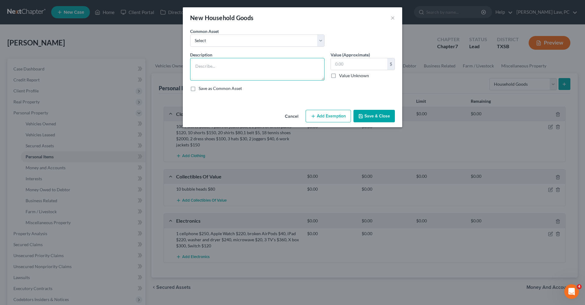
click at [220, 72] on textarea at bounding box center [257, 69] width 134 height 23
click at [230, 67] on textarea "2 mattresses $80, night stands $" at bounding box center [257, 69] width 134 height 23
click at [274, 68] on textarea "2 mattresses $80, 2 night stands $" at bounding box center [257, 69] width 134 height 23
type textarea "2 mattresses $80, 2 night stands $80, bed frame $100, dresser $100, sofa $40, c…"
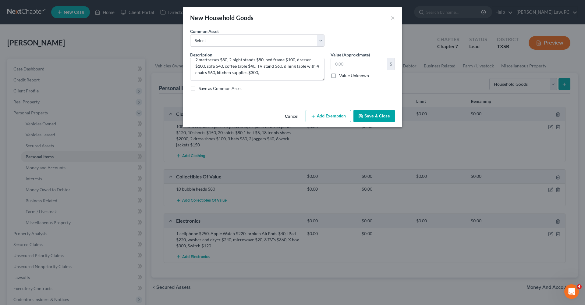
click at [379, 114] on button "Save & Close" at bounding box center [374, 116] width 41 height 13
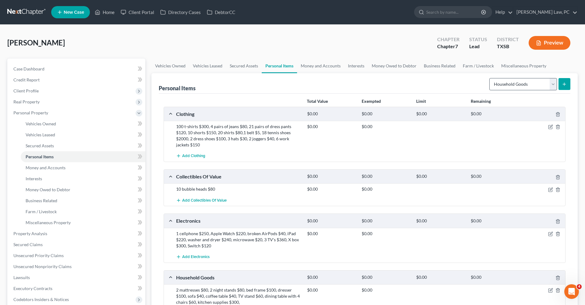
scroll to position [0, 0]
select select "jewelry"
click at [567, 82] on icon "submit" at bounding box center [564, 84] width 5 height 5
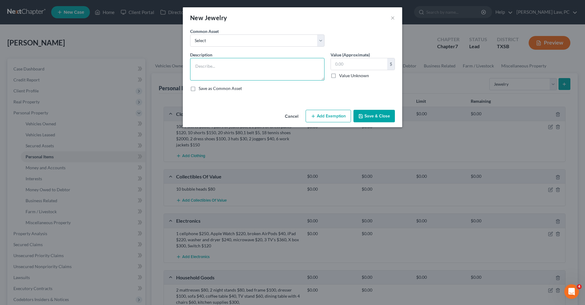
click at [209, 62] on textarea at bounding box center [257, 69] width 134 height 23
type textarea "necklace $40, class ring $60"
click at [380, 113] on button "Save & Close" at bounding box center [374, 116] width 41 height 13
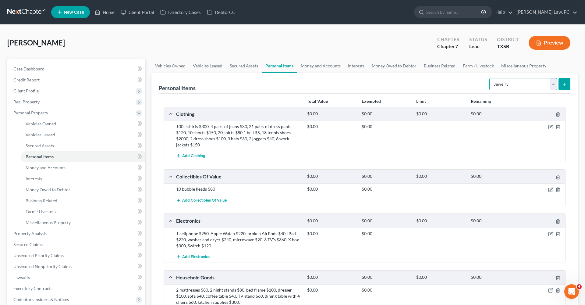
select select "pets"
click at [563, 86] on icon "submit" at bounding box center [564, 84] width 5 height 5
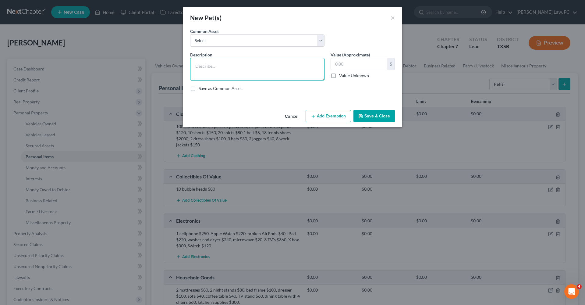
click at [216, 69] on textarea at bounding box center [257, 69] width 134 height 23
type textarea "1 dog (no economical value)"
click at [375, 119] on button "Save & Close" at bounding box center [374, 116] width 41 height 13
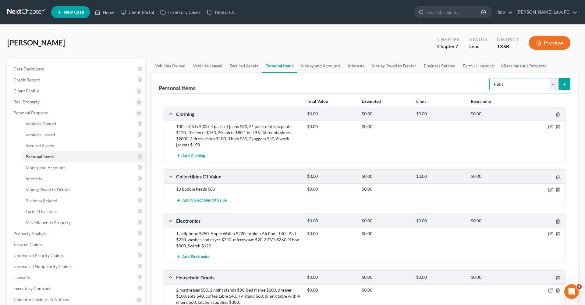
select select "sports_and_hobby_equipment"
click at [569, 88] on button "submit" at bounding box center [565, 84] width 12 height 12
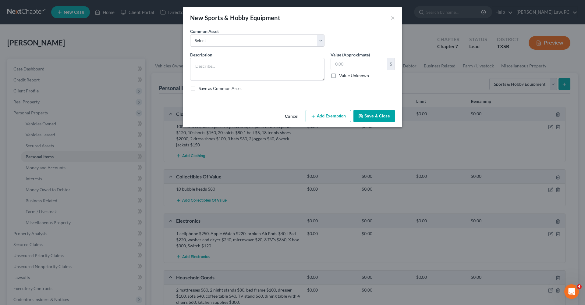
click at [368, 117] on button "Save & Close" at bounding box center [374, 116] width 41 height 13
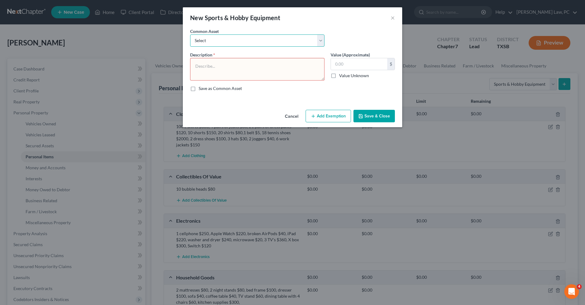
drag, startPoint x: 321, startPoint y: 41, endPoint x: 398, endPoint y: 17, distance: 80.3
click at [382, 27] on div "New Sports & Hobby Equipment × An exemption set must first be selected from the…" at bounding box center [292, 67] width 219 height 120
click at [393, 19] on button "×" at bounding box center [393, 17] width 4 height 7
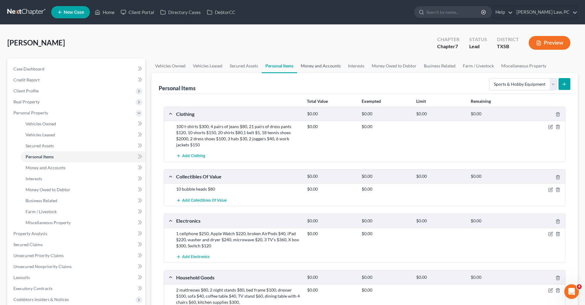
click at [313, 67] on link "Money and Accounts" at bounding box center [320, 66] width 47 height 15
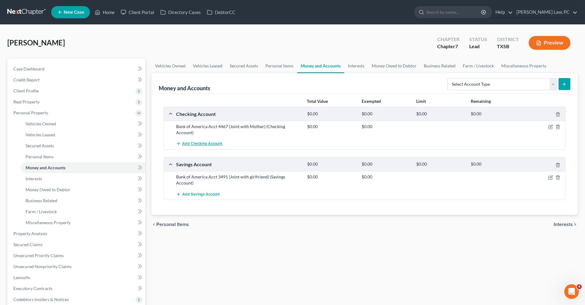
click at [187, 141] on span "Add Checking Account" at bounding box center [202, 143] width 40 height 5
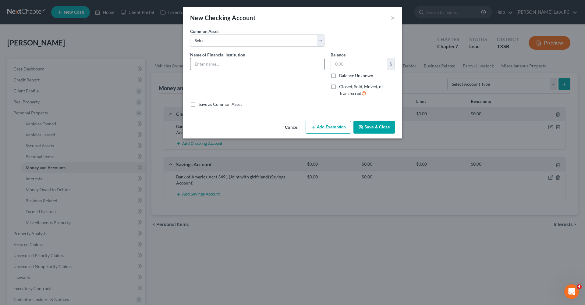
click at [202, 63] on input "text" at bounding box center [258, 64] width 134 height 12
type input "CashApp"
click at [375, 125] on button "Save & Close" at bounding box center [374, 127] width 41 height 13
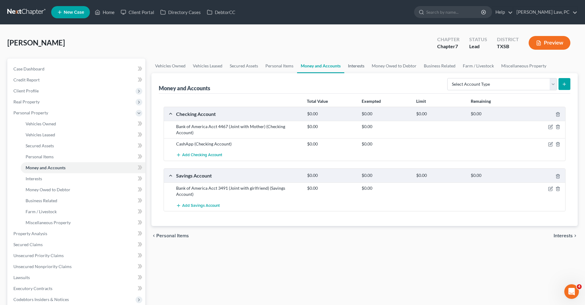
click at [355, 68] on link "Interests" at bounding box center [356, 66] width 24 height 15
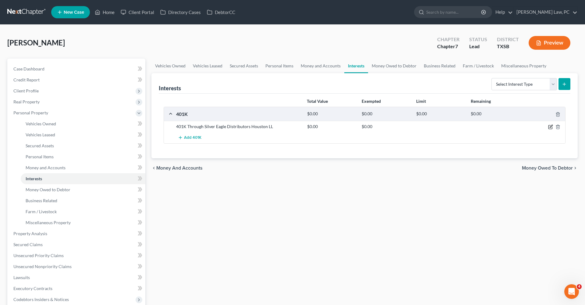
click at [551, 127] on icon "button" at bounding box center [550, 126] width 5 height 5
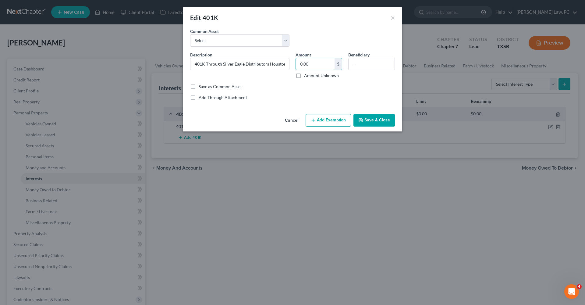
drag, startPoint x: 312, startPoint y: 65, endPoint x: 295, endPoint y: 65, distance: 17.4
click at [295, 65] on div "Amount 0.00 $ Amount Unknown" at bounding box center [319, 65] width 53 height 27
type input "29,000"
click at [320, 118] on button "Add Exemption" at bounding box center [328, 120] width 45 height 13
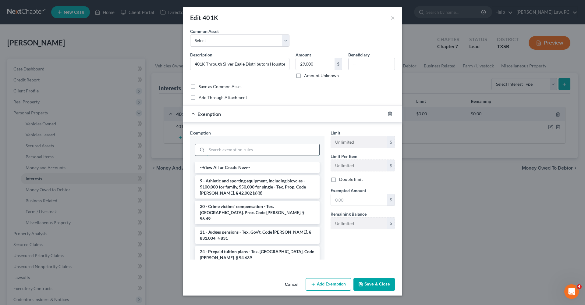
click at [232, 147] on input "search" at bounding box center [263, 150] width 113 height 12
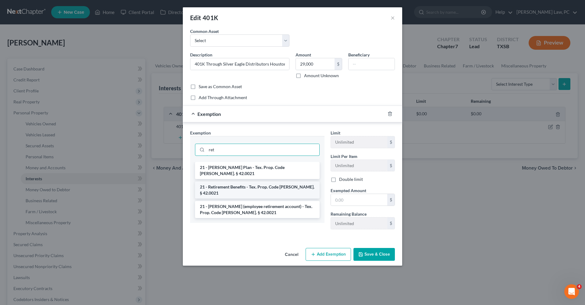
type input "ret"
click at [257, 182] on li "21 - Retirement Benefits - Tex. Prop. Code [PERSON_NAME]. § 42.0021" at bounding box center [257, 189] width 125 height 17
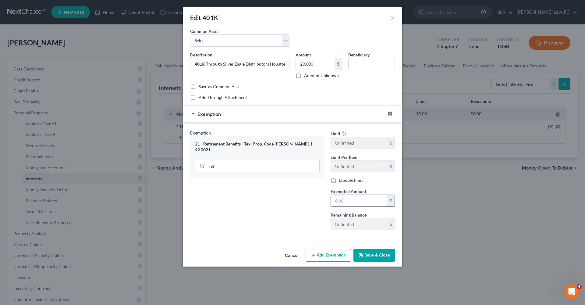
click at [356, 200] on input "text" at bounding box center [359, 201] width 56 height 12
type input "29,000"
drag, startPoint x: 321, startPoint y: 66, endPoint x: 295, endPoint y: 64, distance: 26.0
click at [295, 64] on div "Amount 29,000 $ Amount Unknown" at bounding box center [319, 65] width 53 height 27
drag, startPoint x: 327, startPoint y: 63, endPoint x: 281, endPoint y: 63, distance: 46.0
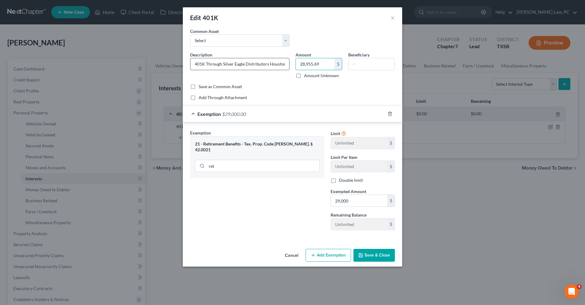
click at [281, 63] on div "Description * 401K Through Silver Eagle Distributors Houston LL Amount 28,955.6…" at bounding box center [292, 68] width 211 height 32
type input "28,955.69"
drag, startPoint x: 367, startPoint y: 201, endPoint x: 308, endPoint y: 201, distance: 59.1
click at [308, 201] on div "Exemption Set must be selected for CA. Exemption * 21 - Retirement Benefits - T…" at bounding box center [292, 183] width 211 height 106
paste input "8,955.69"
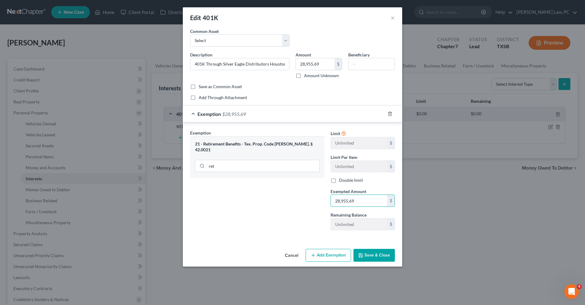
type input "28,955.69"
click at [370, 255] on button "Save & Close" at bounding box center [374, 255] width 41 height 13
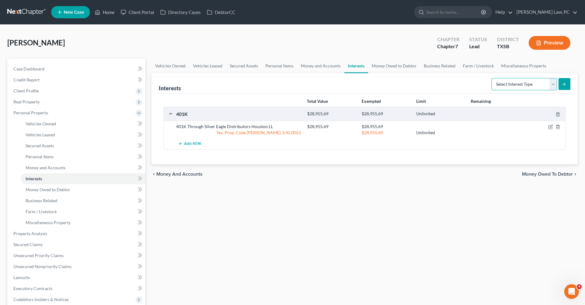
select select "term_life_insurance"
click at [567, 87] on button "submit" at bounding box center [565, 84] width 12 height 12
select select "term_life_insurance"
click at [564, 84] on icon "submit" at bounding box center [564, 84] width 5 height 5
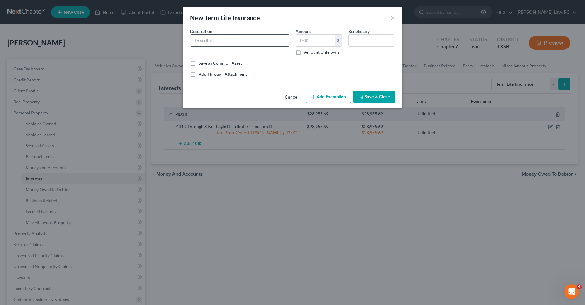
click at [206, 42] on input "text" at bounding box center [240, 41] width 99 height 12
type input "Life Insurance"
click at [374, 96] on button "Save & Close" at bounding box center [374, 97] width 41 height 13
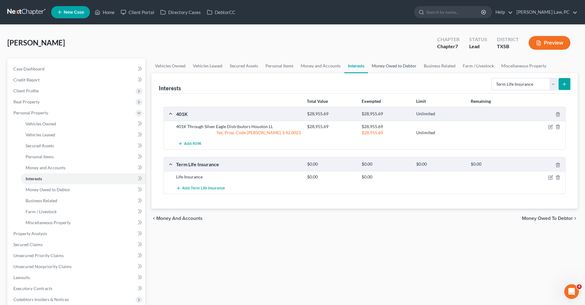
click at [394, 67] on link "Money Owed to Debtor" at bounding box center [394, 66] width 52 height 15
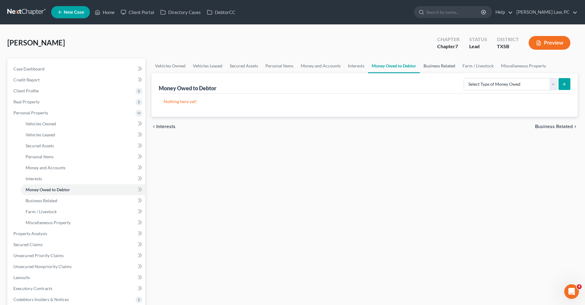
click at [432, 65] on link "Business Related" at bounding box center [439, 66] width 39 height 15
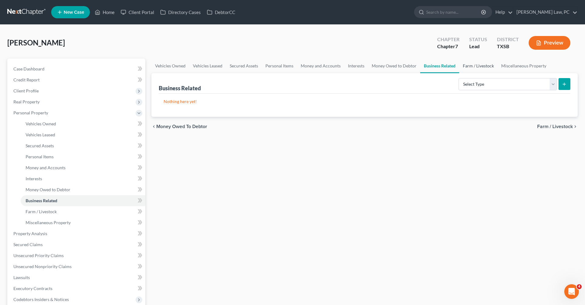
click at [474, 66] on link "Farm / Livestock" at bounding box center [478, 66] width 38 height 15
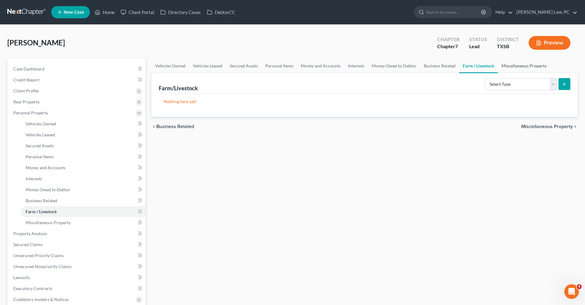
click at [504, 66] on link "Miscellaneous Property" at bounding box center [524, 66] width 52 height 15
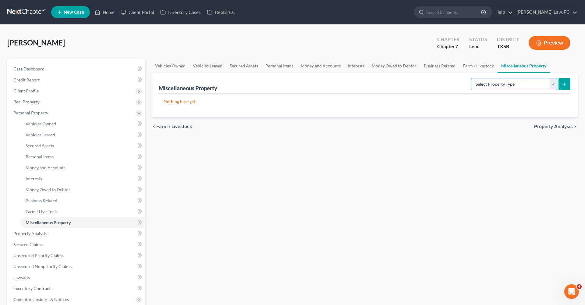
select select "holding_for_another"
click at [567, 86] on icon "submit" at bounding box center [564, 84] width 5 height 5
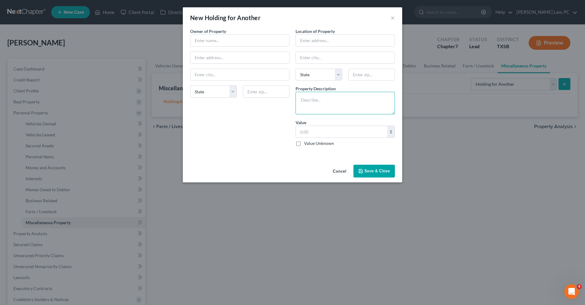
click at [319, 106] on textarea at bounding box center [345, 103] width 99 height 23
type textarea "Ipad for work"
click at [325, 134] on input "text" at bounding box center [341, 132] width 91 height 12
click at [318, 100] on textarea "Ipad for work" at bounding box center [345, 103] width 99 height 23
click at [321, 127] on input "text" at bounding box center [341, 132] width 91 height 12
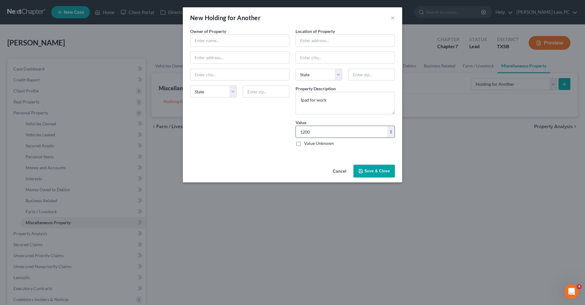
type input "1,200"
type input "."
click at [371, 173] on button "Save & Close" at bounding box center [374, 171] width 41 height 13
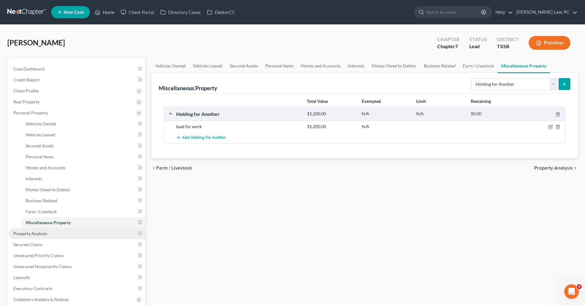
click at [24, 234] on span "Property Analysis" at bounding box center [30, 233] width 34 height 5
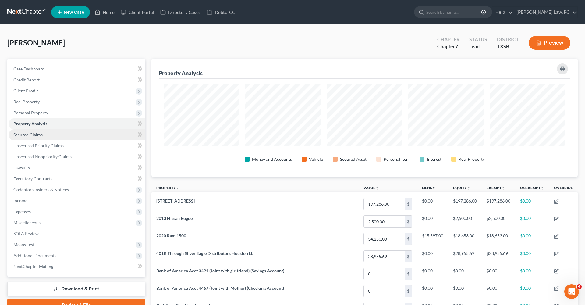
click at [38, 136] on span "Secured Claims" at bounding box center [27, 134] width 29 height 5
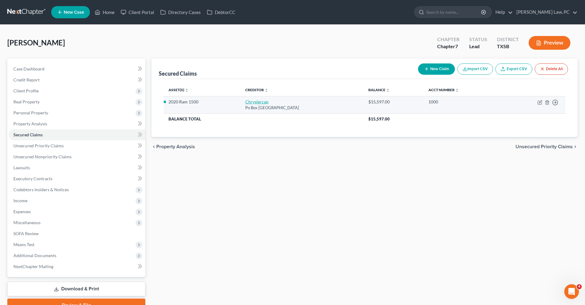
click at [251, 103] on link "Chryslercap" at bounding box center [256, 101] width 23 height 5
select select "45"
select select "2"
select select "0"
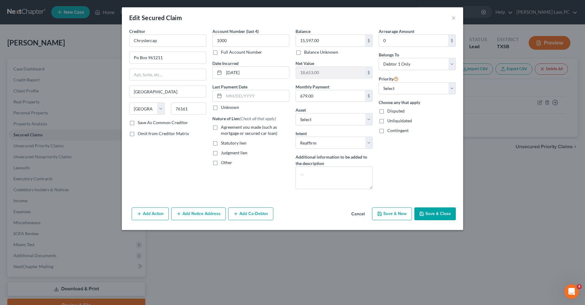
click at [221, 127] on label "Agreement you made (such as mortgage or secured car loan)" at bounding box center [255, 130] width 69 height 12
click at [223, 127] on input "Agreement you made (such as mortgage or secured car loan)" at bounding box center [225, 126] width 4 height 4
checkbox input "true"
click at [246, 97] on input "text" at bounding box center [256, 96] width 65 height 12
type input "0"
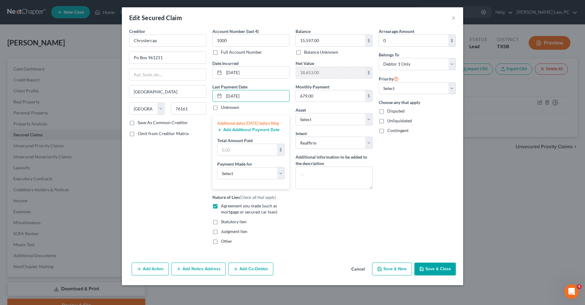
type input "10/11/2025"
click at [244, 132] on button "Add Additional Payment Date" at bounding box center [248, 129] width 62 height 5
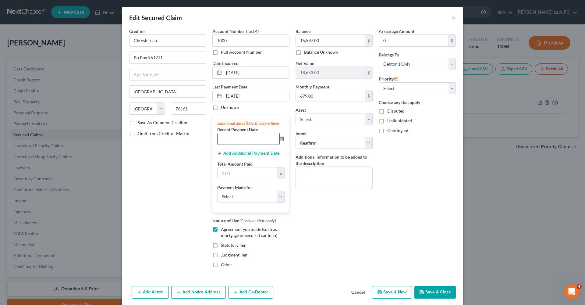
click at [235, 145] on input "text" at bounding box center [249, 139] width 62 height 12
type input "09/27/2025"
click at [248, 156] on button "Add Additional Payment Date" at bounding box center [248, 153] width 62 height 5
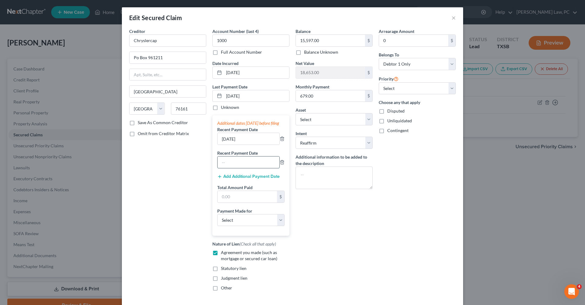
click at [238, 168] on input "text" at bounding box center [249, 162] width 62 height 12
type input "09/13/2025"
click at [240, 179] on button "Add Additional Payment Date" at bounding box center [248, 176] width 62 height 5
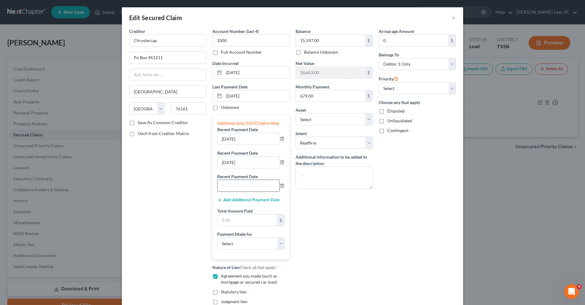
click at [237, 191] on input "text" at bounding box center [249, 186] width 62 height 12
type input "08/30/2025"
click at [246, 202] on button "Add Additional Payment Date" at bounding box center [248, 200] width 62 height 5
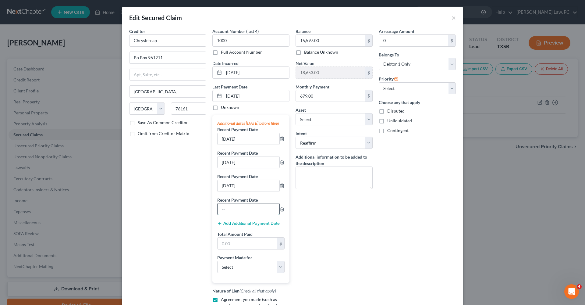
click at [238, 215] on input "text" at bounding box center [249, 209] width 62 height 12
type input "08/16/2025"
click at [240, 249] on input "text" at bounding box center [247, 243] width 59 height 12
type input "2,037"
select select "0"
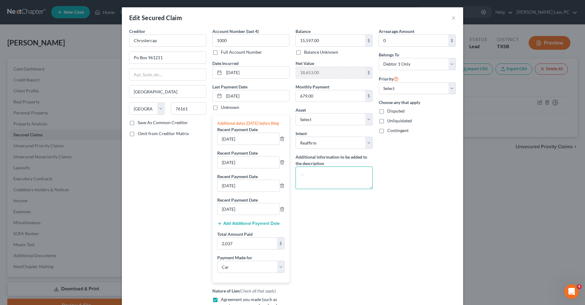
click at [312, 175] on textarea at bounding box center [334, 177] width 77 height 23
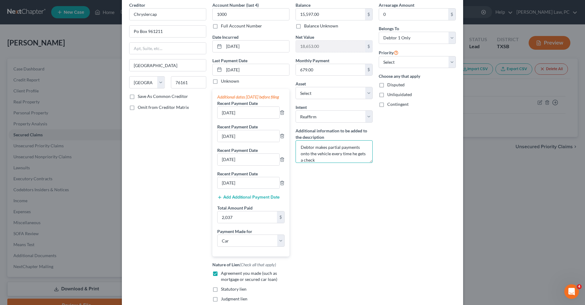
scroll to position [12, 0]
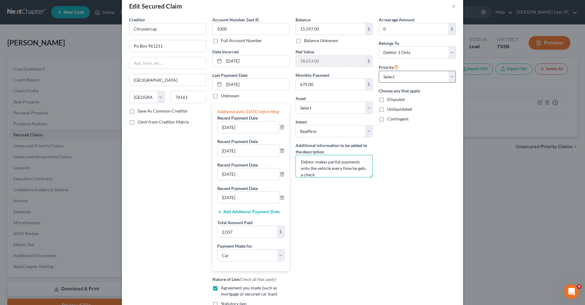
type textarea "Debtor makes partial payments onto the vehicle every time he gets a check"
select select "0"
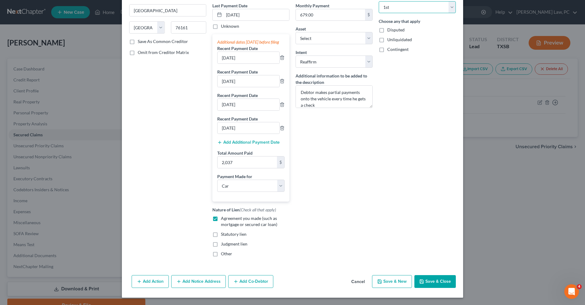
scroll to position [87, 0]
click at [435, 283] on button "Save & Close" at bounding box center [435, 281] width 41 height 13
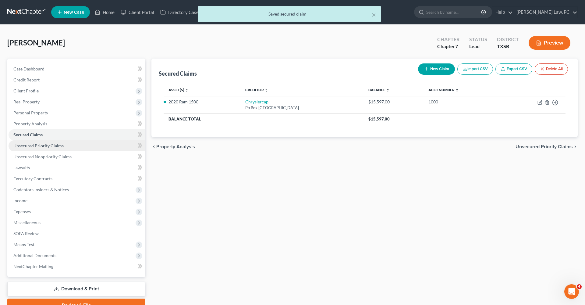
click at [37, 145] on span "Unsecured Priority Claims" at bounding box center [38, 145] width 50 height 5
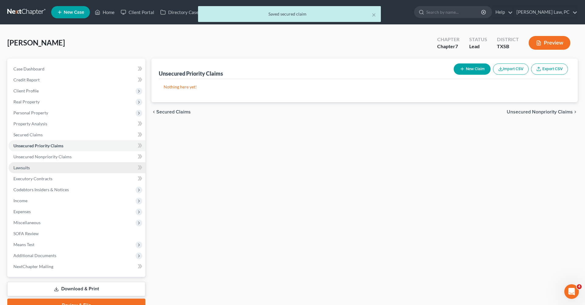
click at [40, 162] on link "Lawsuits" at bounding box center [77, 167] width 137 height 11
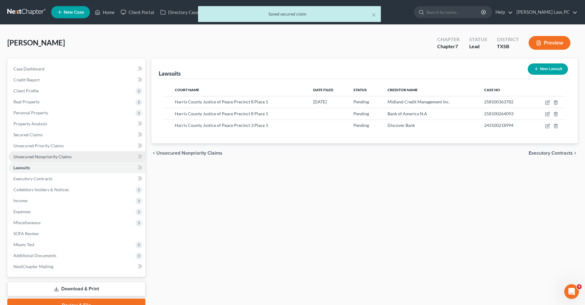
click at [35, 155] on span "Unsecured Nonpriority Claims" at bounding box center [42, 156] width 58 height 5
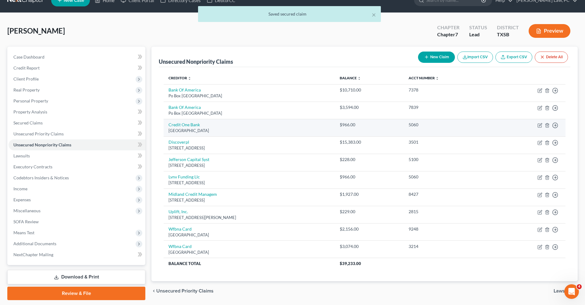
scroll to position [12, 0]
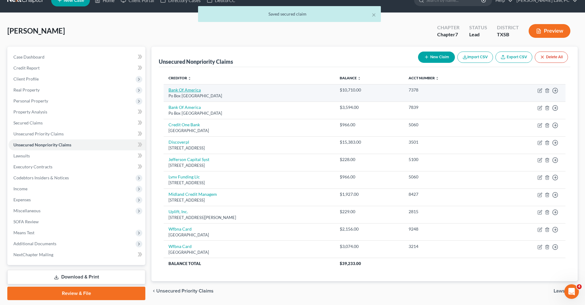
click at [174, 91] on link "Bank Of America" at bounding box center [185, 89] width 32 height 5
select select "45"
select select "2"
select select "0"
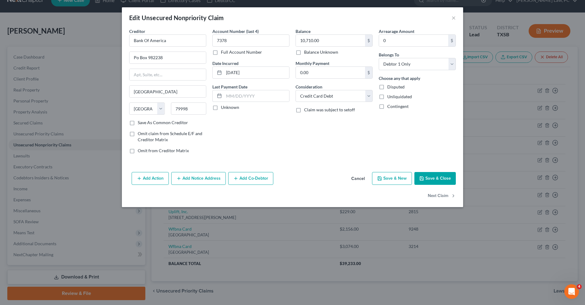
click at [436, 179] on button "Save & Close" at bounding box center [435, 178] width 41 height 13
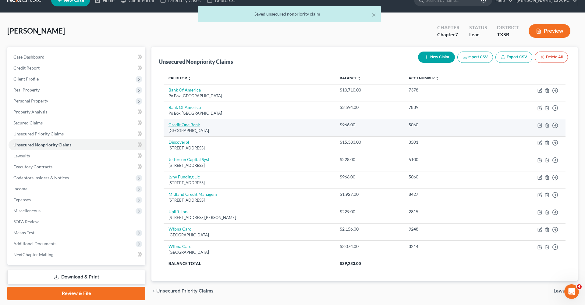
click at [189, 125] on link "Credit One Bank" at bounding box center [184, 124] width 31 height 5
select select "31"
select select "2"
select select "0"
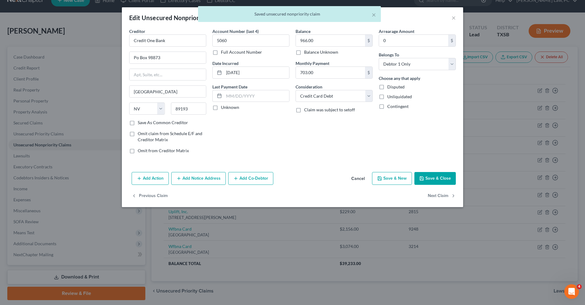
click at [436, 174] on button "Save & Close" at bounding box center [435, 178] width 41 height 13
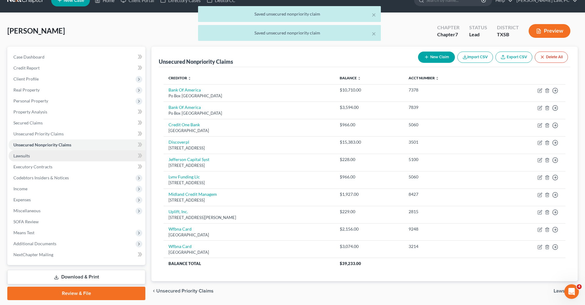
click at [20, 155] on span "Lawsuits" at bounding box center [21, 155] width 16 height 5
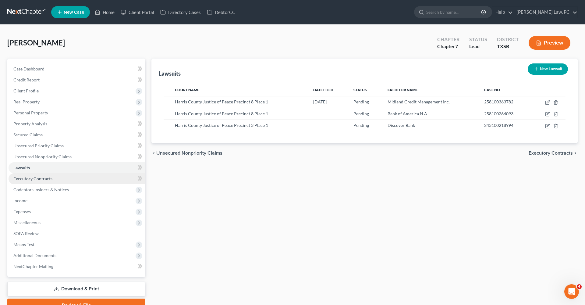
click at [41, 180] on span "Executory Contracts" at bounding box center [32, 178] width 39 height 5
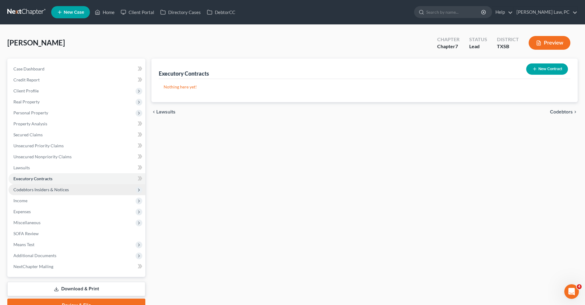
click at [37, 189] on span "Codebtors Insiders & Notices" at bounding box center [40, 189] width 55 height 5
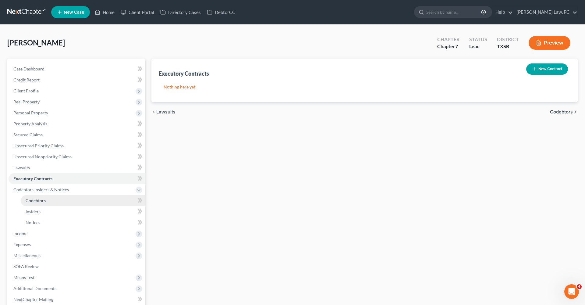
click at [35, 199] on span "Codebtors" at bounding box center [36, 200] width 20 height 5
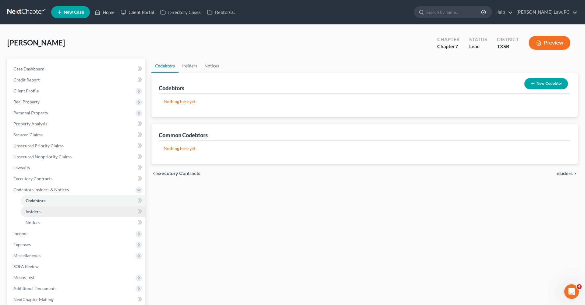
click at [34, 212] on span "Insiders" at bounding box center [33, 211] width 15 height 5
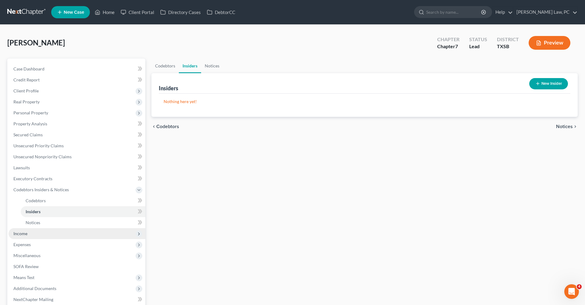
click at [23, 231] on span "Income" at bounding box center [20, 233] width 14 height 5
click at [32, 212] on span "Employment Income" at bounding box center [45, 211] width 39 height 5
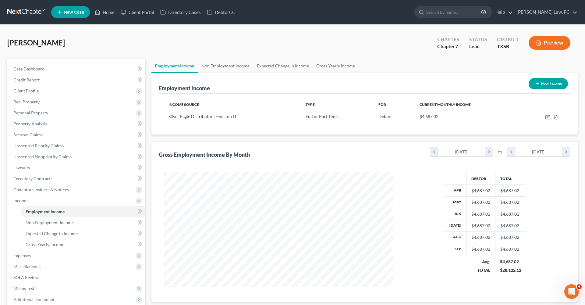
scroll to position [115, 242]
click at [211, 63] on link "Non Employment Income" at bounding box center [225, 66] width 55 height 15
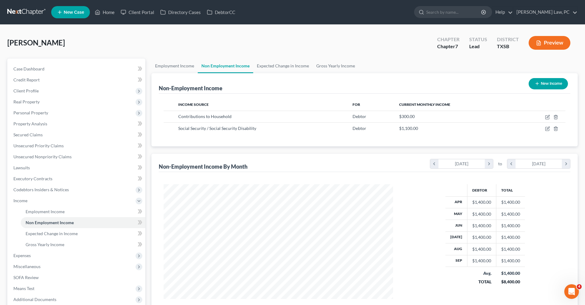
scroll to position [115, 242]
click at [328, 63] on link "Gross Yearly Income" at bounding box center [336, 66] width 46 height 15
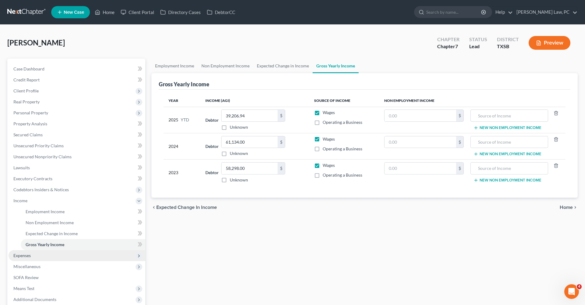
click at [17, 255] on span "Expenses" at bounding box center [21, 255] width 17 height 5
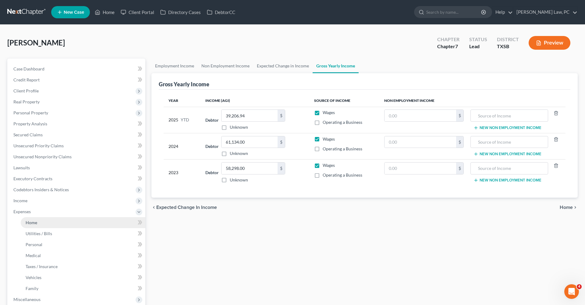
click at [34, 222] on span "Home" at bounding box center [32, 222] width 12 height 5
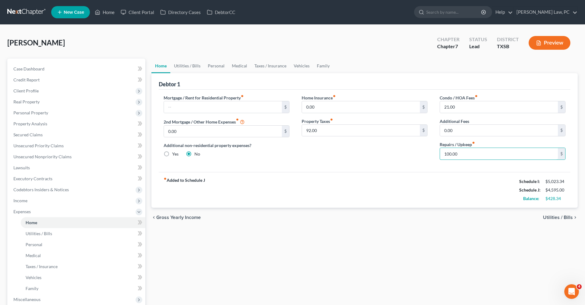
drag, startPoint x: 461, startPoint y: 156, endPoint x: 431, endPoint y: 155, distance: 29.9
click at [431, 155] on div "Mortgage / Rent for Residential Property fiber_manual_record $ 2nd Mortgage / O…" at bounding box center [365, 130] width 414 height 70
type input "120"
click at [194, 63] on link "Utilities / Bills" at bounding box center [187, 66] width 34 height 15
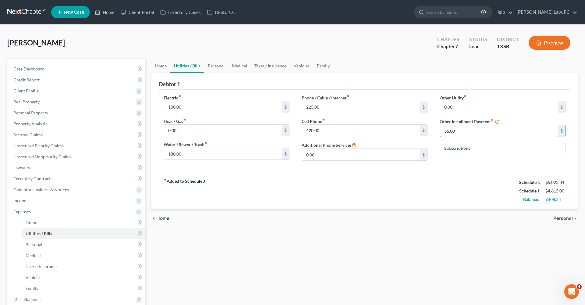
drag, startPoint x: 455, startPoint y: 130, endPoint x: 431, endPoint y: 130, distance: 24.1
click at [431, 130] on div "Electric fiber_manual_record 100.00 $ Heat / Gas fiber_manual_record 0.00 $ Wat…" at bounding box center [365, 130] width 414 height 71
type input "40"
click at [216, 65] on link "Personal" at bounding box center [216, 66] width 24 height 15
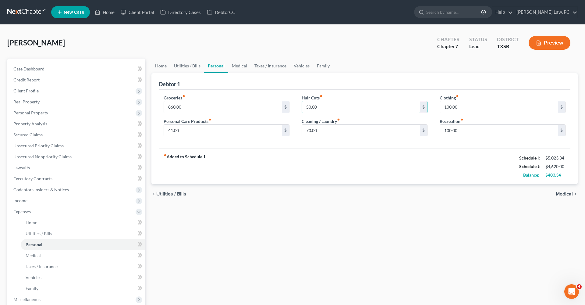
drag, startPoint x: 324, startPoint y: 106, endPoint x: 300, endPoint y: 104, distance: 24.1
click at [300, 104] on div "Hair Cuts fiber_manual_record 50.00 $ Cleaning / Laundry fiber_manual_record 70…" at bounding box center [365, 118] width 138 height 47
type input "100"
click at [375, 156] on div "fiber_manual_record Added to Schedule J Schedule I: $5,023.34 Schedule J: $4,67…" at bounding box center [365, 166] width 412 height 36
click at [237, 65] on link "Medical" at bounding box center [239, 66] width 23 height 15
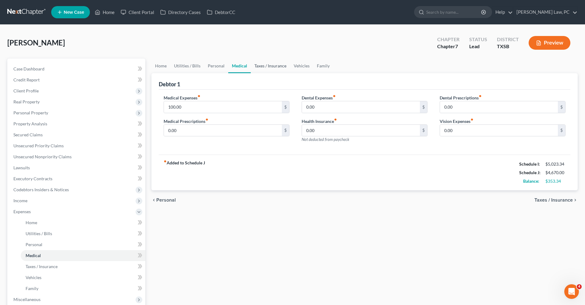
click at [268, 66] on link "Taxes / Insurance" at bounding box center [270, 66] width 39 height 15
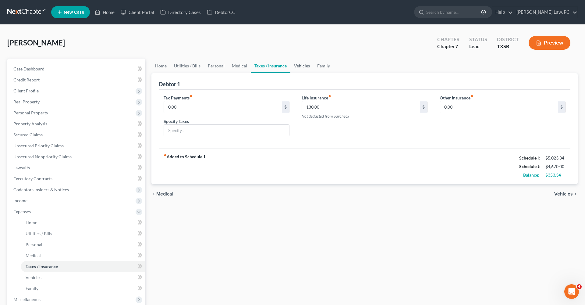
click at [308, 66] on link "Vehicles" at bounding box center [302, 66] width 23 height 15
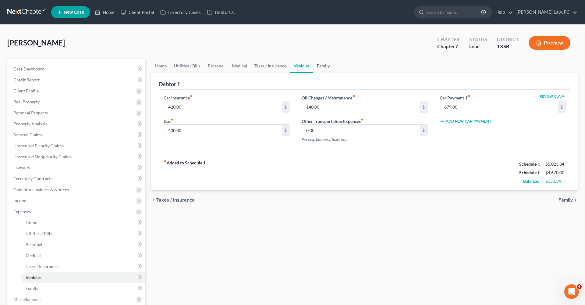
click at [324, 67] on link "Family" at bounding box center [323, 66] width 20 height 15
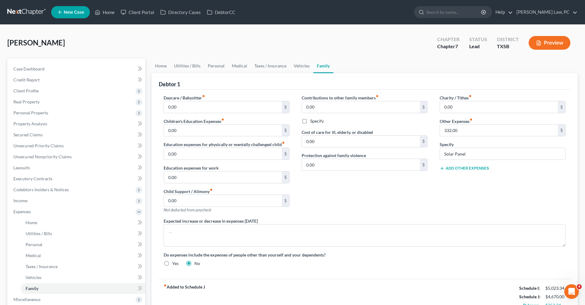
click at [453, 168] on button "Add Other Expenses" at bounding box center [464, 168] width 49 height 5
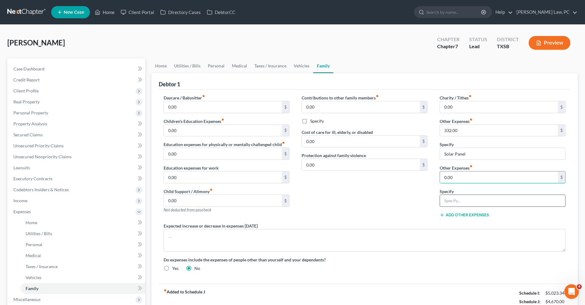
click at [460, 200] on input "text" at bounding box center [502, 201] width 125 height 12
type input "Gym membership"
drag, startPoint x: 461, startPoint y: 178, endPoint x: 428, endPoint y: 178, distance: 32.3
click at [428, 178] on div "Daycare / Babysitter fiber_manual_record 0.00 $ Children's Education Expenses f…" at bounding box center [365, 186] width 414 height 182
type input "20"
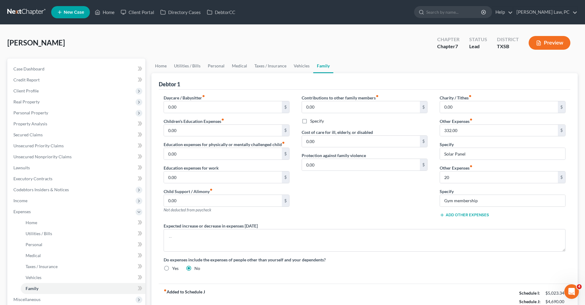
click at [401, 180] on div "Contributions to other family members fiber_manual_record 0.00 $ Specify Cost o…" at bounding box center [365, 159] width 138 height 128
click at [299, 69] on link "Vehicles" at bounding box center [301, 66] width 23 height 15
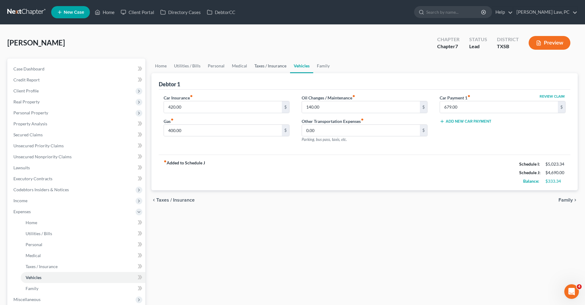
click at [277, 67] on link "Taxes / Insurance" at bounding box center [270, 66] width 39 height 15
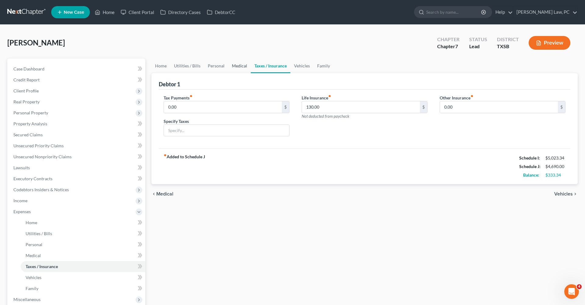
click at [241, 67] on link "Medical" at bounding box center [239, 66] width 23 height 15
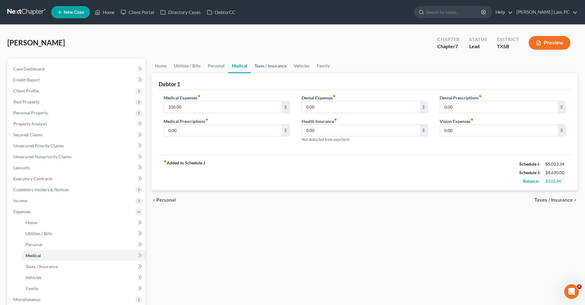
click at [275, 67] on link "Taxes / Insurance" at bounding box center [270, 66] width 39 height 15
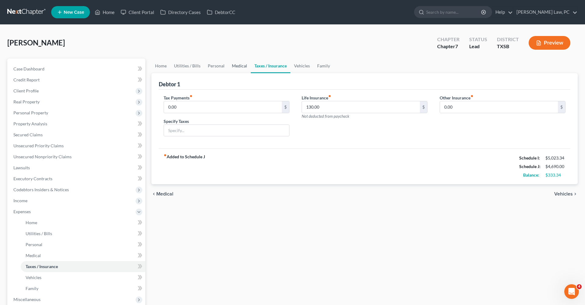
click at [243, 66] on link "Medical" at bounding box center [239, 66] width 23 height 15
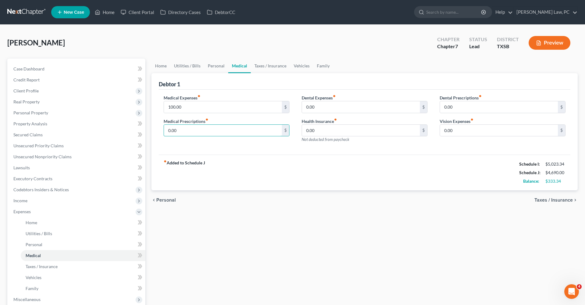
drag, startPoint x: 188, startPoint y: 129, endPoint x: 153, endPoint y: 129, distance: 35.4
click at [152, 129] on div "Debtor 1 Medical Expenses fiber_manual_record 100.00 $ Medical Prescriptions fi…" at bounding box center [365, 131] width 426 height 117
type input "60"
click at [345, 151] on div "Medical Expenses fiber_manual_record 100.00 $ Medical Prescriptions fiber_manua…" at bounding box center [365, 122] width 412 height 65
click at [215, 67] on link "Personal" at bounding box center [216, 66] width 24 height 15
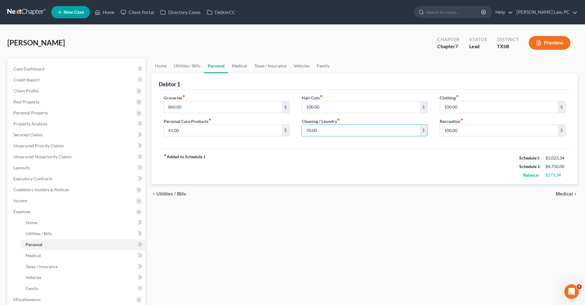
drag, startPoint x: 318, startPoint y: 130, endPoint x: 296, endPoint y: 130, distance: 22.3
click at [296, 130] on div "Hair Cuts fiber_manual_record 100.00 $ Cleaning / Laundry fiber_manual_record 7…" at bounding box center [365, 118] width 138 height 47
type input "72"
click at [189, 68] on link "Utilities / Bills" at bounding box center [187, 66] width 34 height 15
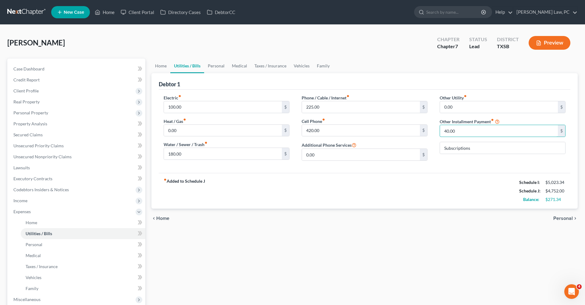
drag, startPoint x: 464, startPoint y: 131, endPoint x: 434, endPoint y: 131, distance: 29.6
click at [434, 131] on div "Other Utility fiber_manual_record 0.00 $ Other Installment Payment fiber_manual…" at bounding box center [503, 130] width 138 height 71
type input "68"
click at [434, 185] on div "fiber_manual_record Added to Schedule J Schedule I: $5,023.34 Schedule J: $4,78…" at bounding box center [365, 191] width 412 height 36
click at [193, 107] on input "100.00" at bounding box center [223, 107] width 118 height 12
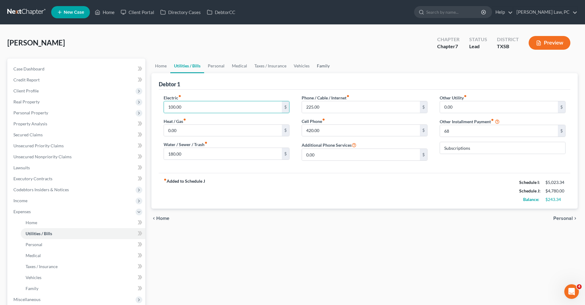
click at [323, 64] on link "Family" at bounding box center [323, 66] width 20 height 15
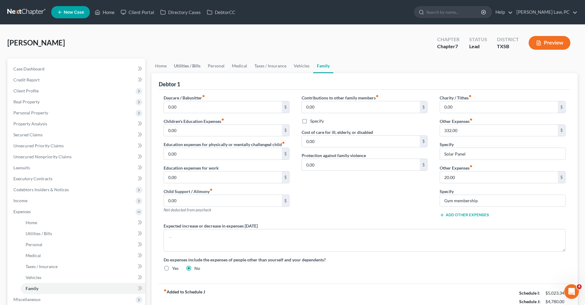
click at [187, 66] on link "Utilities / Bills" at bounding box center [187, 66] width 34 height 15
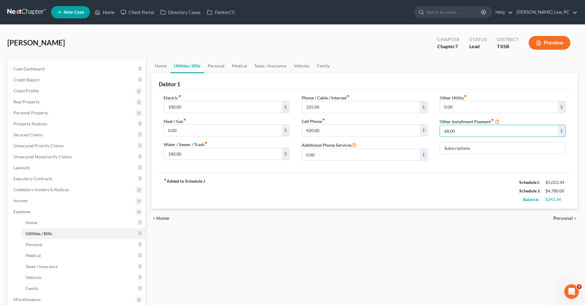
drag, startPoint x: 462, startPoint y: 132, endPoint x: 434, endPoint y: 131, distance: 28.1
click at [434, 131] on div "Other Utility fiber_manual_record 0.00 $ Other Installment Payment fiber_manual…" at bounding box center [503, 130] width 138 height 71
type input "88"
click at [322, 67] on link "Family" at bounding box center [323, 66] width 20 height 15
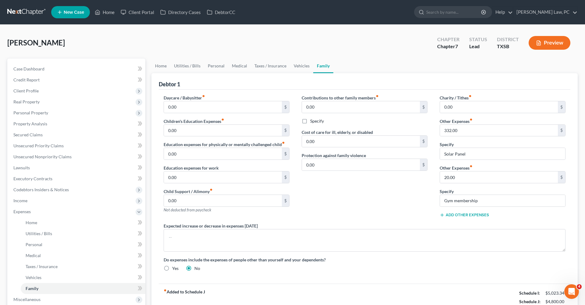
click at [458, 213] on button "Add Other Expenses" at bounding box center [464, 214] width 49 height 5
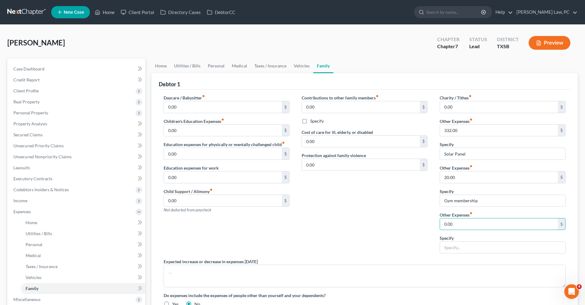
drag, startPoint x: 463, startPoint y: 225, endPoint x: 434, endPoint y: 224, distance: 28.4
click at [434, 224] on div "Charity / Tithes fiber_manual_record 0.00 $ Other Expenses fiber_manual_record …" at bounding box center [503, 177] width 138 height 164
type input "20"
click at [456, 249] on input "text" at bounding box center [502, 247] width 125 height 12
type input "E"
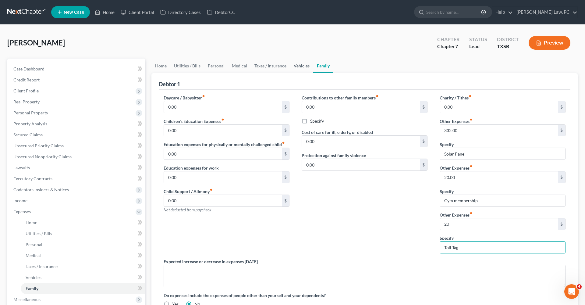
type input "Toll Tag"
click at [304, 62] on link "Vehicles" at bounding box center [301, 66] width 23 height 15
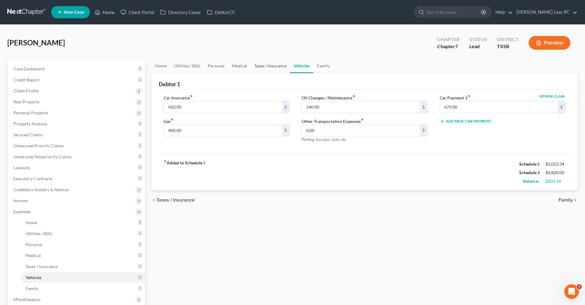
click at [262, 68] on link "Taxes / Insurance" at bounding box center [270, 66] width 39 height 15
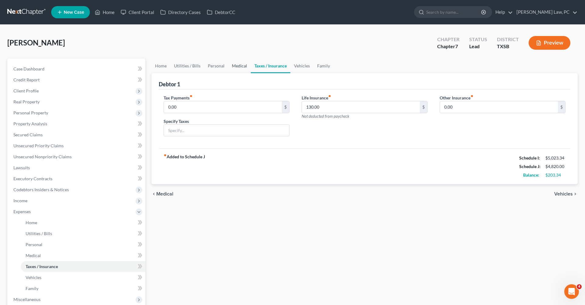
click at [233, 67] on link "Medical" at bounding box center [239, 66] width 23 height 15
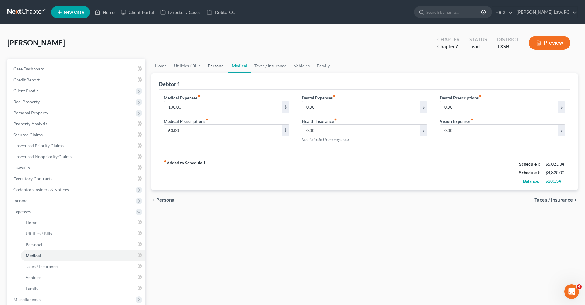
click at [215, 67] on link "Personal" at bounding box center [216, 66] width 24 height 15
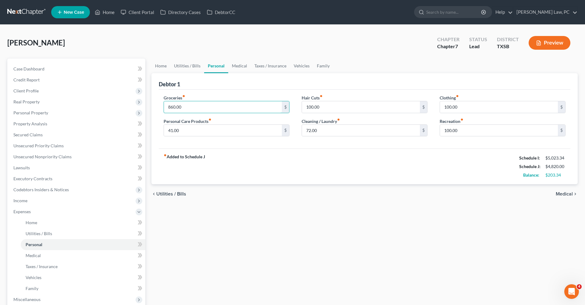
drag, startPoint x: 187, startPoint y: 106, endPoint x: 154, endPoint y: 106, distance: 33.2
click at [153, 106] on div "Debtor 1 Groceries fiber_manual_record 860.00 $ Personal Care Products fiber_ma…" at bounding box center [365, 128] width 426 height 111
type input "862"
drag, startPoint x: 187, startPoint y: 130, endPoint x: 158, endPoint y: 130, distance: 29.0
click at [158, 130] on div "Groceries fiber_manual_record 862 $ Personal Care Products fiber_manual_record …" at bounding box center [227, 118] width 138 height 47
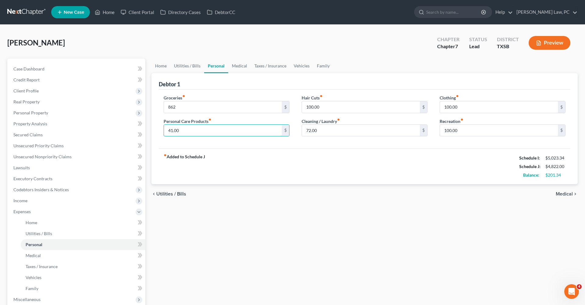
type input "5"
type input "45"
click at [330, 173] on div "fiber_manual_record Added to Schedule J Schedule I: $5,023.34 Schedule J: $4,82…" at bounding box center [365, 166] width 412 height 36
click at [246, 62] on link "Medical" at bounding box center [239, 66] width 23 height 15
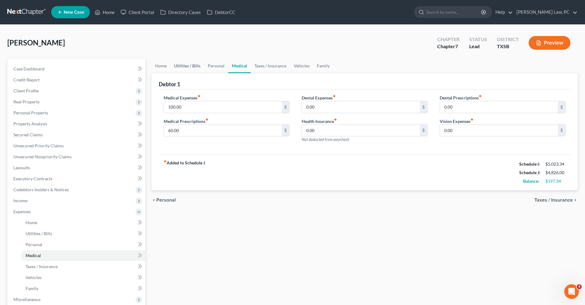
click at [195, 66] on link "Utilities / Bills" at bounding box center [187, 66] width 34 height 15
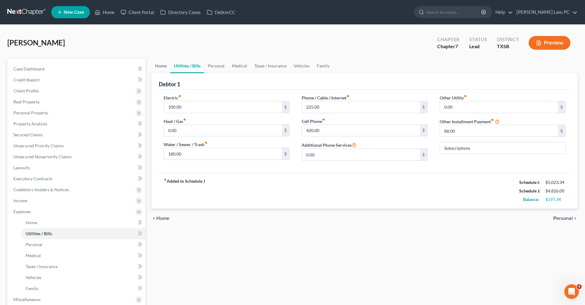
click at [163, 69] on link "Home" at bounding box center [161, 66] width 19 height 15
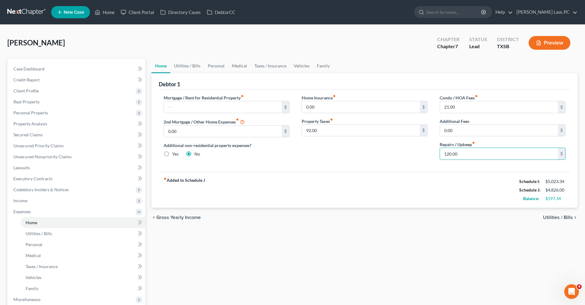
drag, startPoint x: 471, startPoint y: 154, endPoint x: 430, endPoint y: 154, distance: 40.5
click at [430, 154] on div "Mortgage / Rent for Residential Property fiber_manual_record $ 2nd Mortgage / O…" at bounding box center [365, 130] width 414 height 70
click at [388, 164] on div "Home Insurance fiber_manual_record 0.00 $ Property Taxes fiber_manual_record 92…" at bounding box center [365, 130] width 138 height 70
drag, startPoint x: 455, startPoint y: 154, endPoint x: 437, endPoint y: 154, distance: 18.0
click at [437, 154] on div "Condo / HOA Fees fiber_manual_record 21.00 $ Additional Fees 0.00 $ Repairs / U…" at bounding box center [503, 130] width 138 height 70
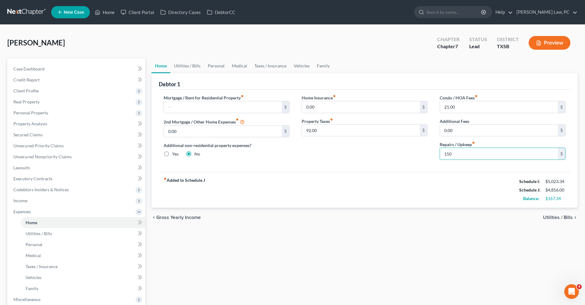
click at [412, 166] on div "Mortgage / Rent for Residential Property fiber_manual_record $ 2nd Mortgage / O…" at bounding box center [365, 131] width 412 height 82
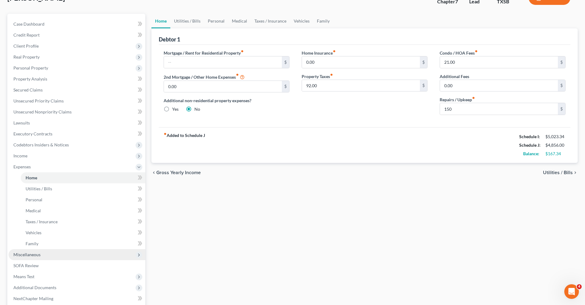
scroll to position [51, 0]
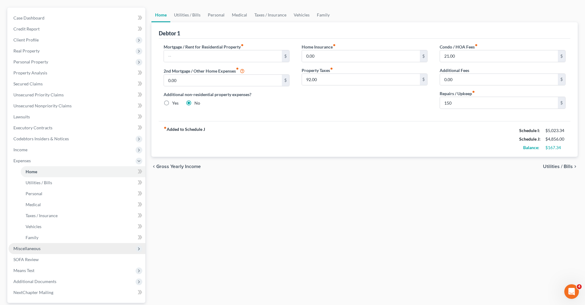
click at [34, 249] on span "Miscellaneous" at bounding box center [26, 248] width 27 height 5
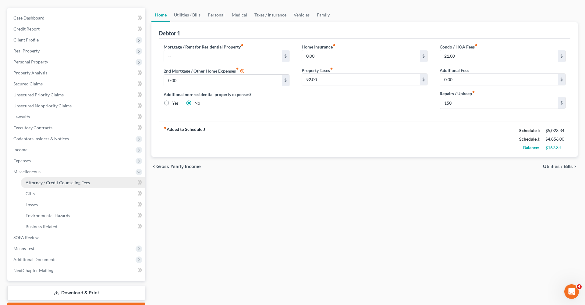
click at [38, 181] on span "Attorney / Credit Counseling Fees" at bounding box center [58, 182] width 64 height 5
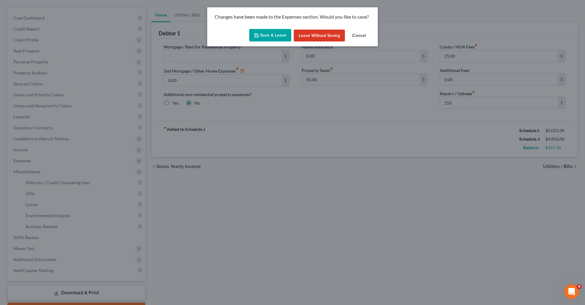
click at [266, 33] on button "Save & Leave" at bounding box center [270, 35] width 42 height 13
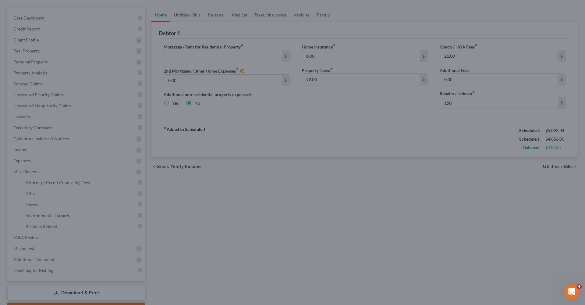
type input "150.00"
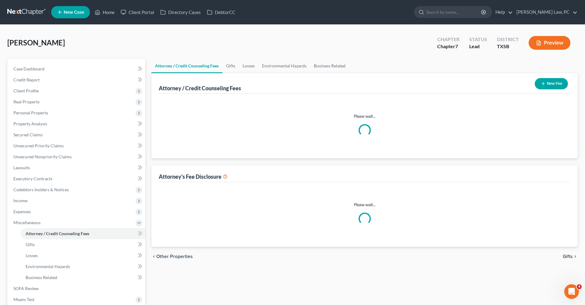
select select "4"
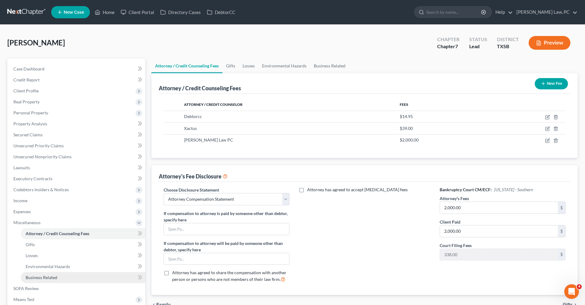
click at [51, 278] on span "Business Related" at bounding box center [42, 277] width 32 height 5
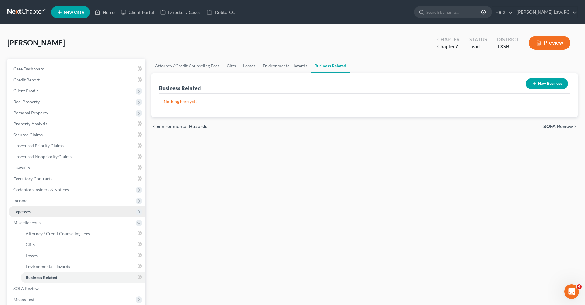
click at [18, 212] on span "Expenses" at bounding box center [21, 211] width 17 height 5
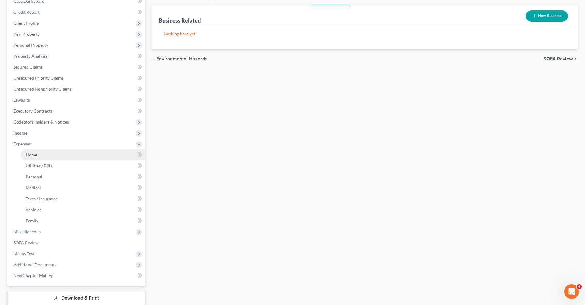
scroll to position [92, 0]
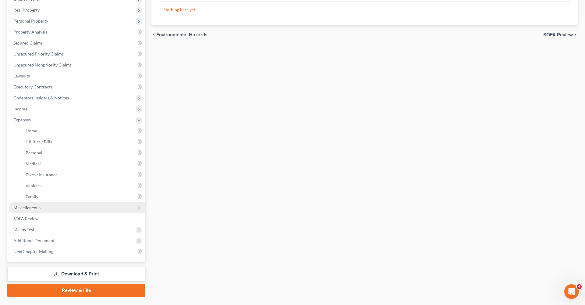
click at [28, 209] on span "Miscellaneous" at bounding box center [26, 207] width 27 height 5
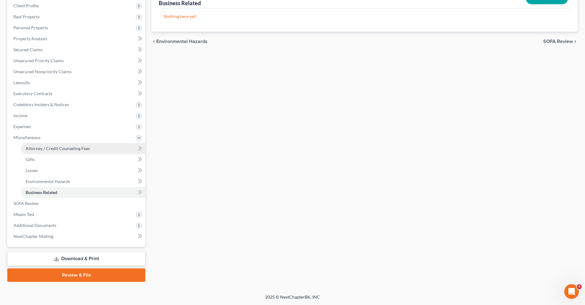
click at [44, 152] on link "Attorney / Credit Counseling Fees" at bounding box center [83, 148] width 125 height 11
select select "4"
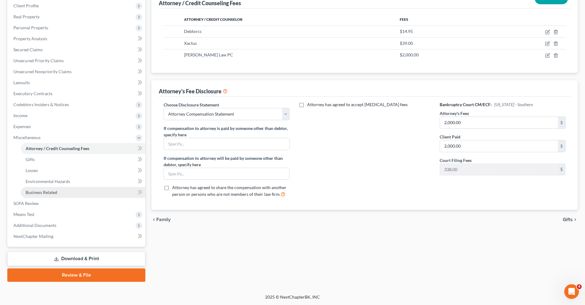
scroll to position [85, 0]
click at [25, 202] on span "SOFA Review" at bounding box center [25, 203] width 25 height 5
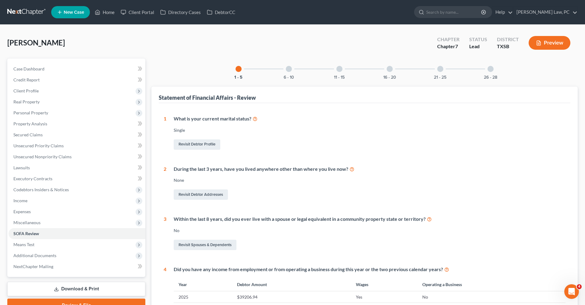
click at [288, 71] on div at bounding box center [289, 69] width 6 height 6
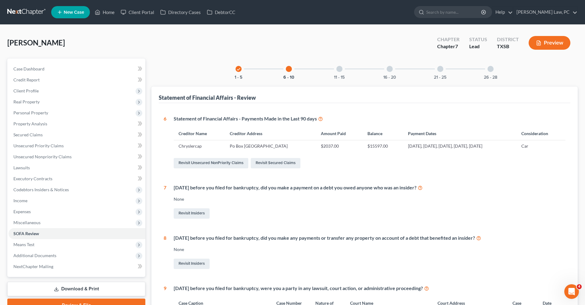
click at [337, 69] on div at bounding box center [340, 69] width 6 height 6
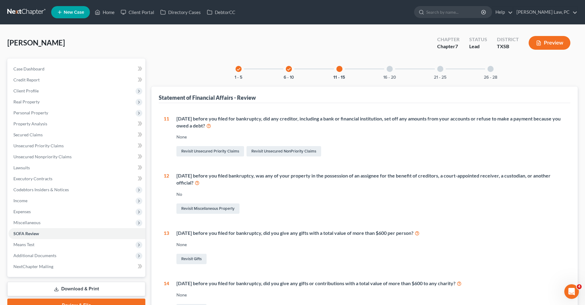
click at [389, 70] on div at bounding box center [390, 69] width 6 height 6
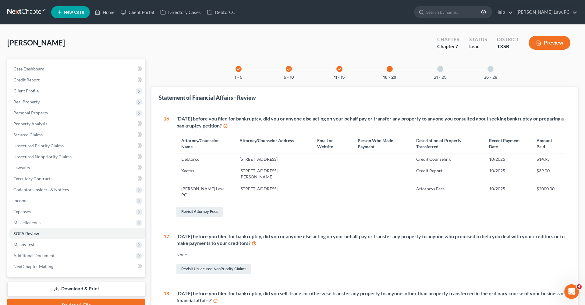
click at [440, 69] on div at bounding box center [440, 69] width 6 height 6
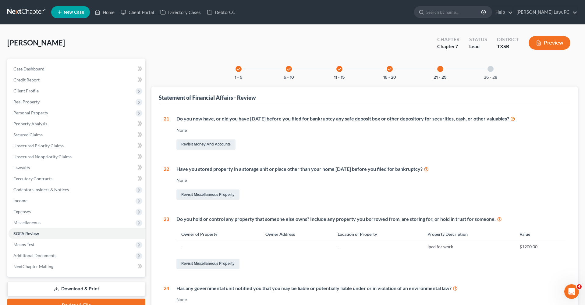
click at [492, 68] on div at bounding box center [491, 69] width 6 height 6
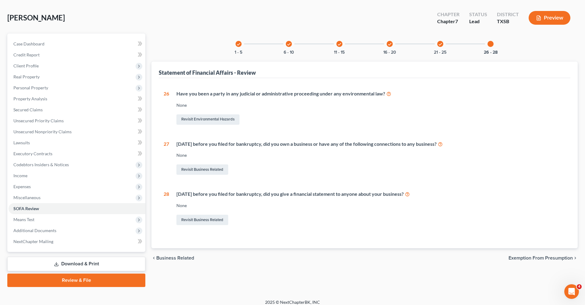
scroll to position [25, 0]
click at [23, 219] on span "Means Test" at bounding box center [23, 219] width 21 height 5
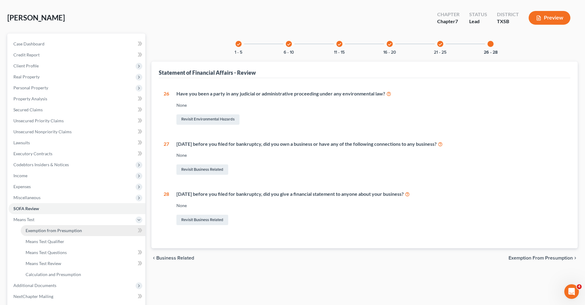
click at [47, 230] on span "Exemption from Presumption" at bounding box center [54, 230] width 56 height 5
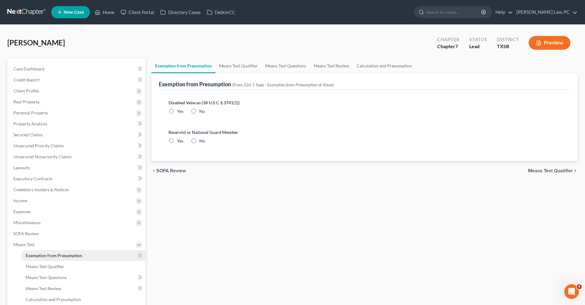
radio input "true"
click at [199, 108] on label "No" at bounding box center [202, 111] width 6 height 6
click at [202, 108] on input "No" at bounding box center [204, 110] width 4 height 4
radio input "true"
click at [233, 68] on link "Means Test Qualifier" at bounding box center [239, 66] width 46 height 15
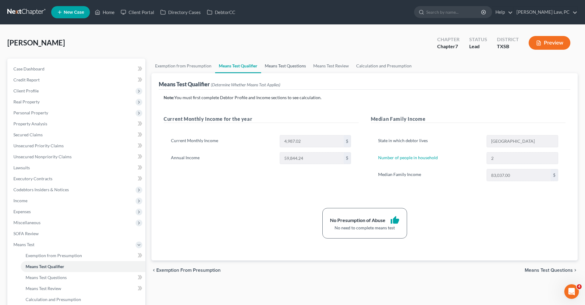
click at [276, 68] on link "Means Test Questions" at bounding box center [285, 66] width 48 height 15
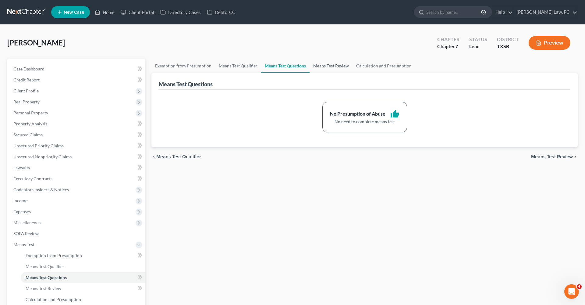
click at [326, 65] on link "Means Test Review" at bounding box center [331, 66] width 43 height 15
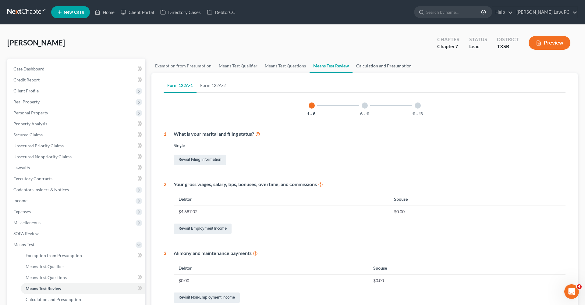
click at [376, 68] on link "Calculation and Presumption" at bounding box center [384, 66] width 63 height 15
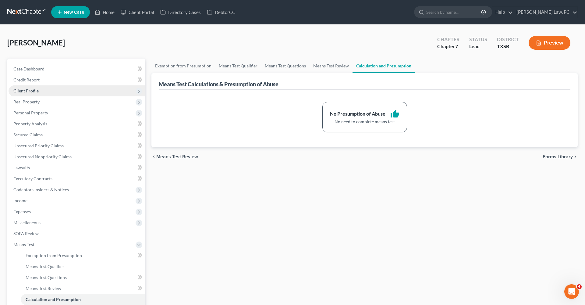
click at [25, 89] on span "Client Profile" at bounding box center [25, 90] width 25 height 5
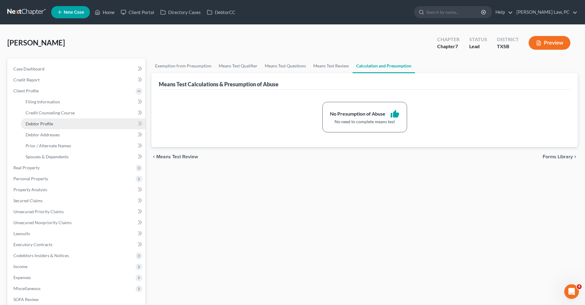
click at [46, 126] on span "Debtor Profile" at bounding box center [39, 123] width 27 height 5
select select "0"
select select "1"
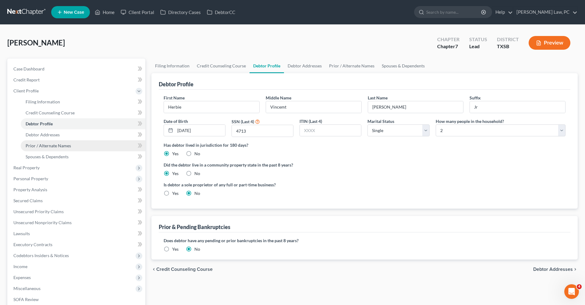
click at [53, 147] on span "Prior / Alternate Names" at bounding box center [48, 145] width 45 height 5
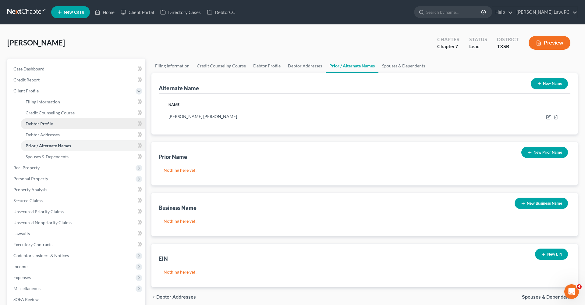
click at [37, 125] on span "Debtor Profile" at bounding box center [39, 123] width 27 height 5
select select "0"
select select "1"
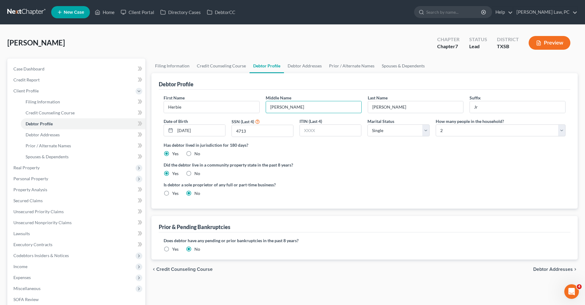
type input "Vincent"
click at [361, 162] on label "Did the debtor live in a community property state in the past 8 years?" at bounding box center [365, 165] width 402 height 6
click at [53, 135] on span "Debtor Addresses" at bounding box center [43, 134] width 34 height 5
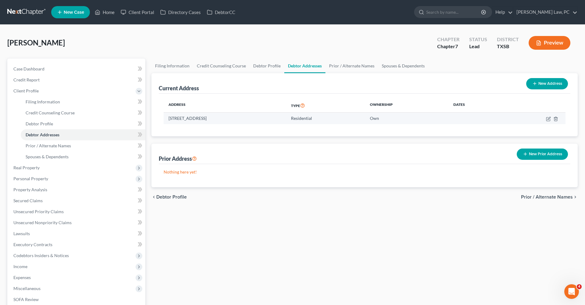
drag, startPoint x: 256, startPoint y: 119, endPoint x: 168, endPoint y: 120, distance: 88.1
click at [168, 120] on td "[STREET_ADDRESS]" at bounding box center [225, 118] width 123 height 12
copy td "[STREET_ADDRESS]"
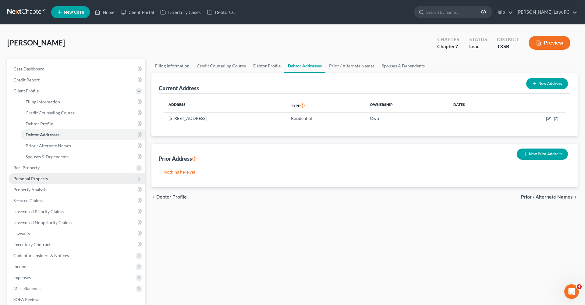
click at [25, 179] on span "Personal Property" at bounding box center [30, 178] width 35 height 5
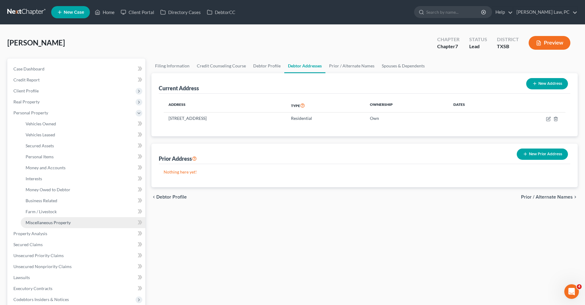
click at [49, 223] on span "Miscellaneous Property" at bounding box center [48, 222] width 45 height 5
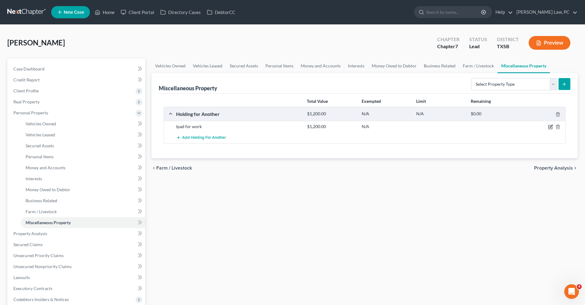
click at [550, 128] on icon "button" at bounding box center [550, 126] width 5 height 5
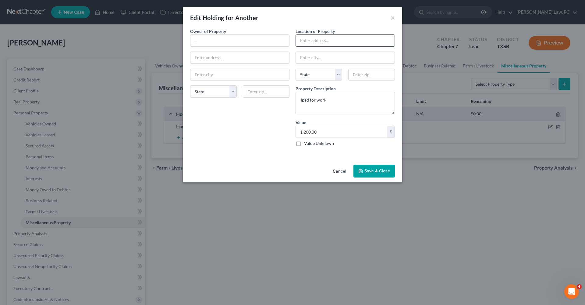
paste input "[STREET_ADDRESS]"
drag, startPoint x: 369, startPoint y: 42, endPoint x: 411, endPoint y: 42, distance: 41.8
click at [411, 42] on div "Edit Holding for Another × An exemption set must first be selected from the Fil…" at bounding box center [292, 152] width 585 height 305
type input "14626 Merry Meadow Dr, Houston, TX"
paste input "77049"
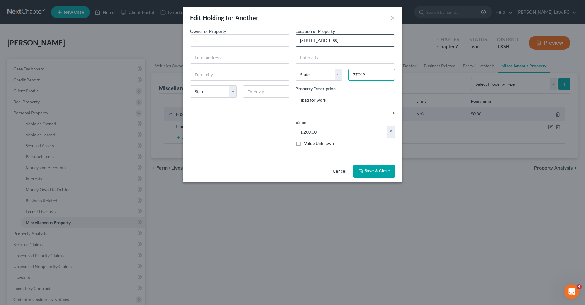
type input "77049"
click at [376, 42] on input "14626 Merry Meadow Dr, Houston, TX" at bounding box center [345, 41] width 99 height 12
type input "[GEOGRAPHIC_DATA]"
select select "45"
type input "14626 Merry Meadow Dr."
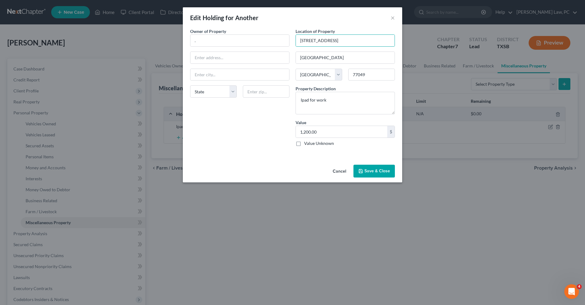
click at [375, 168] on button "Save & Close" at bounding box center [374, 171] width 41 height 13
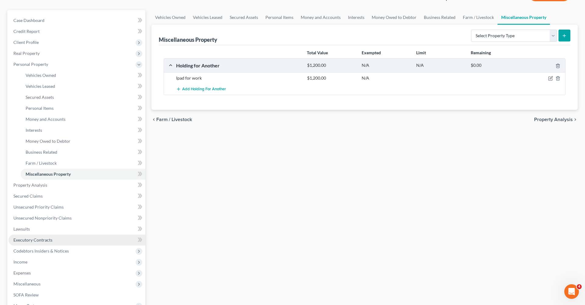
scroll to position [56, 0]
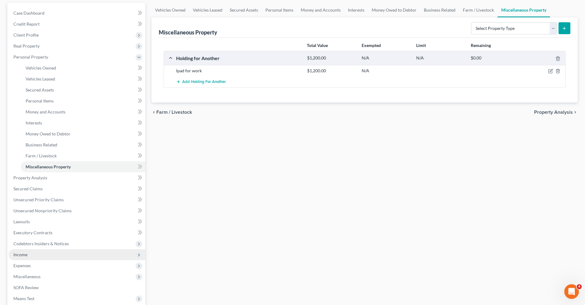
click at [27, 254] on span "Income" at bounding box center [20, 254] width 14 height 5
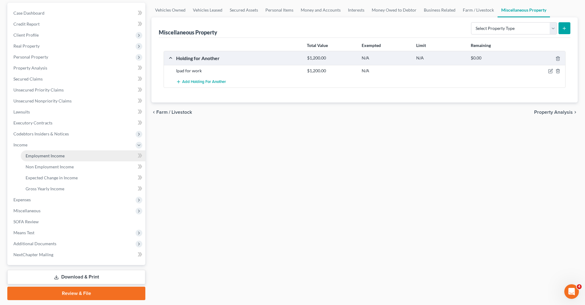
click at [57, 157] on span "Employment Income" at bounding box center [45, 155] width 39 height 5
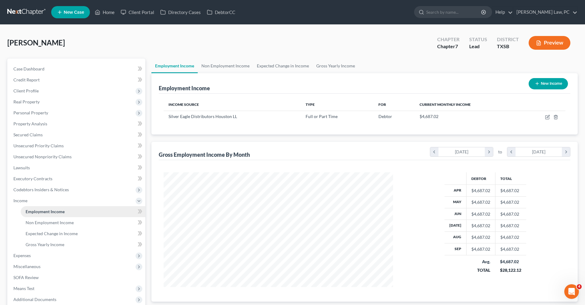
scroll to position [115, 242]
click at [547, 117] on icon "button" at bounding box center [547, 117] width 5 height 5
select select "0"
select select "45"
select select "2"
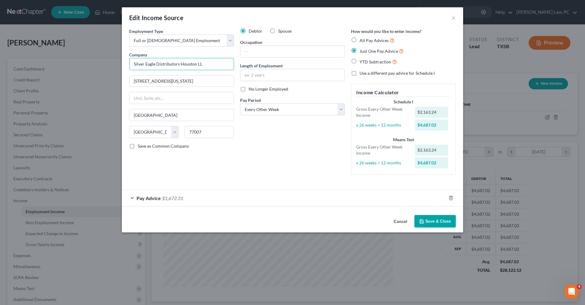
click at [114, 63] on div "Edit Income Source × Employment Type * Select Full or Part Time Employment Self…" at bounding box center [292, 152] width 585 height 305
drag, startPoint x: 184, startPoint y: 81, endPoint x: 115, endPoint y: 81, distance: 68.9
click at [430, 220] on button "Save & Close" at bounding box center [435, 221] width 41 height 13
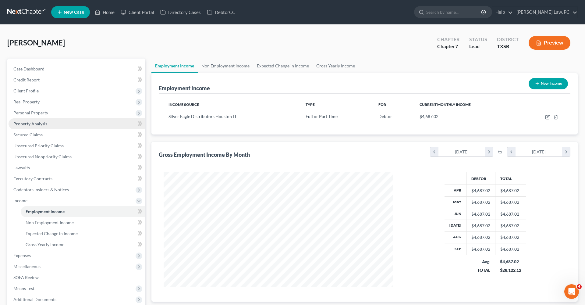
click at [39, 125] on span "Property Analysis" at bounding box center [30, 123] width 34 height 5
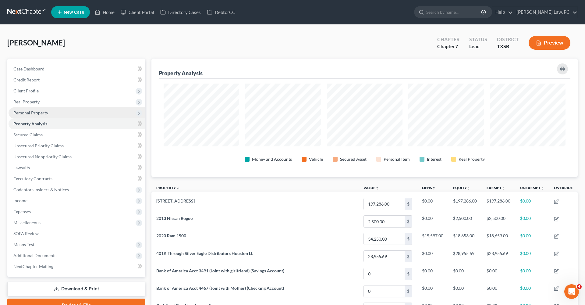
scroll to position [118, 426]
click at [32, 113] on span "Personal Property" at bounding box center [30, 112] width 35 height 5
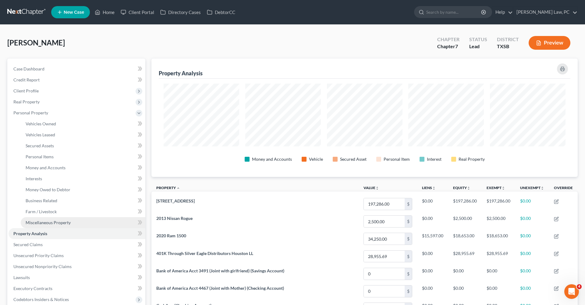
click at [54, 224] on span "Miscellaneous Property" at bounding box center [48, 222] width 45 height 5
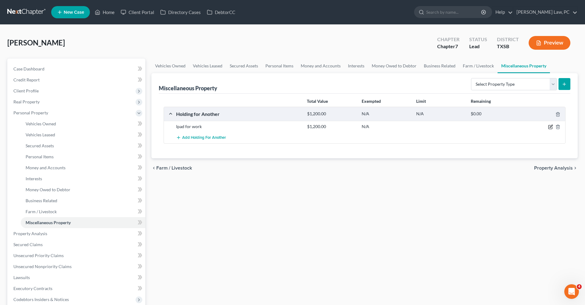
click at [551, 126] on icon "button" at bounding box center [550, 126] width 5 height 5
select select "45"
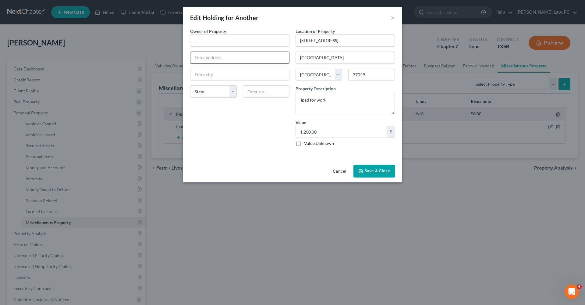
paste input "7777 Washington Ave"
type input "7777 Washington Ave"
type input "77007"
click at [239, 122] on div "Owner of Property * . 7777 Washington Ave State AL AK AR AZ CA CO CT DE DC FL G…" at bounding box center [239, 89] width 105 height 123
type input "[GEOGRAPHIC_DATA]"
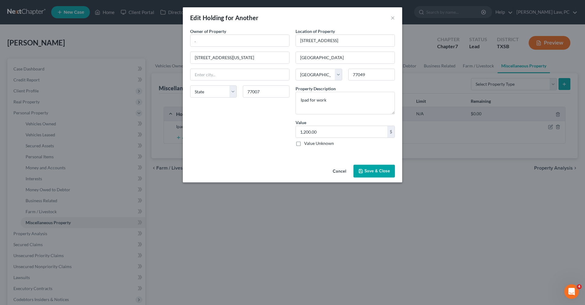
select select "45"
click at [379, 172] on button "Save & Close" at bounding box center [374, 171] width 41 height 13
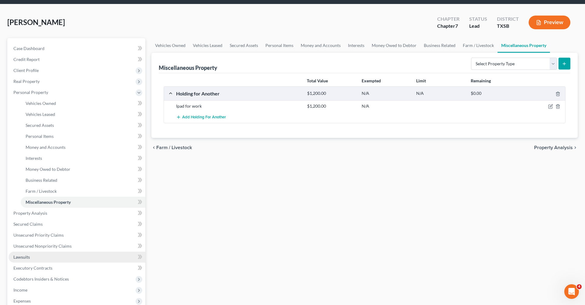
scroll to position [38, 0]
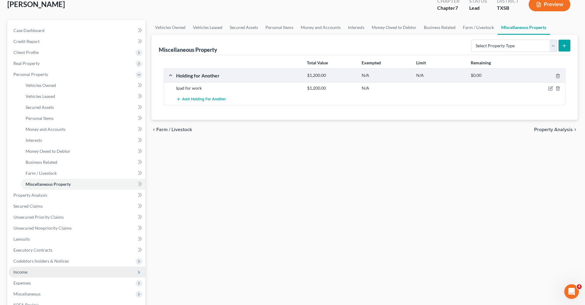
click at [26, 272] on span "Income" at bounding box center [20, 271] width 14 height 5
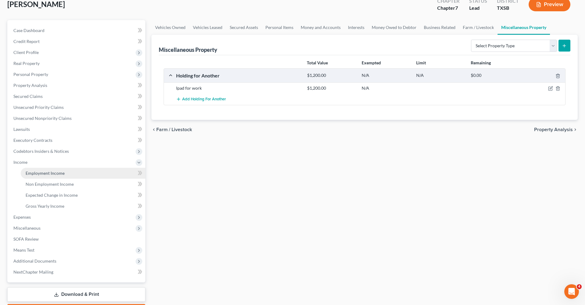
click at [46, 176] on link "Employment Income" at bounding box center [83, 173] width 125 height 11
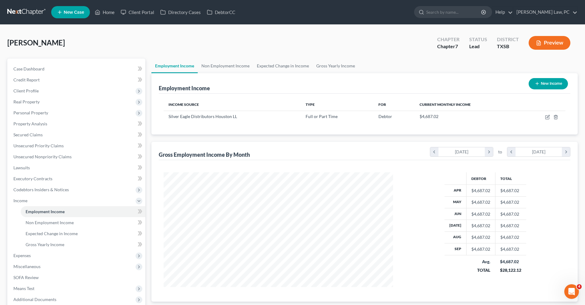
scroll to position [115, 242]
click at [548, 118] on icon "button" at bounding box center [547, 117] width 5 height 5
select select "0"
select select "45"
select select "2"
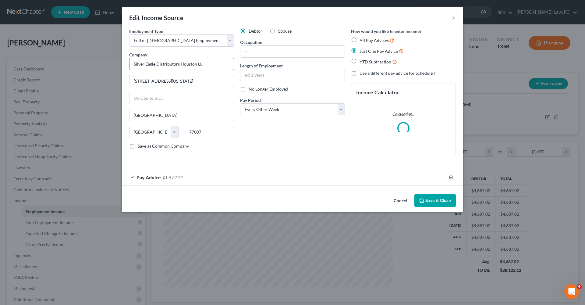
drag, startPoint x: 208, startPoint y: 63, endPoint x: 110, endPoint y: 66, distance: 98.2
click at [110, 66] on div "Edit Income Source × Employment Type * Select Full or Part Time Employment Self…" at bounding box center [292, 152] width 585 height 305
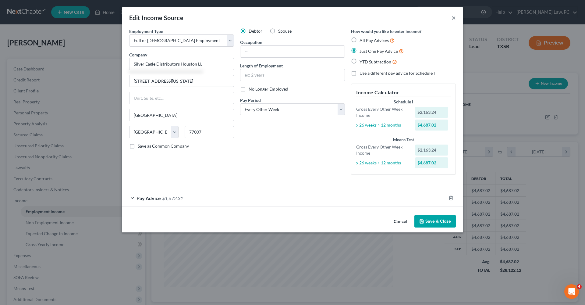
click at [453, 17] on button "×" at bounding box center [454, 17] width 4 height 7
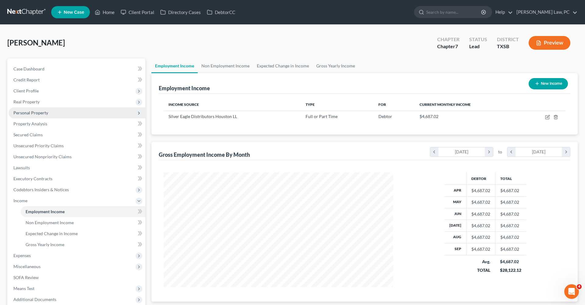
click at [34, 113] on span "Personal Property" at bounding box center [30, 112] width 35 height 5
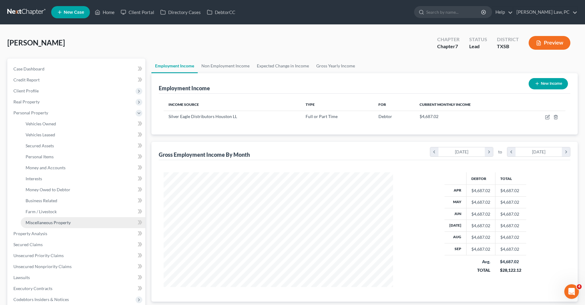
click at [61, 222] on span "Miscellaneous Property" at bounding box center [48, 222] width 45 height 5
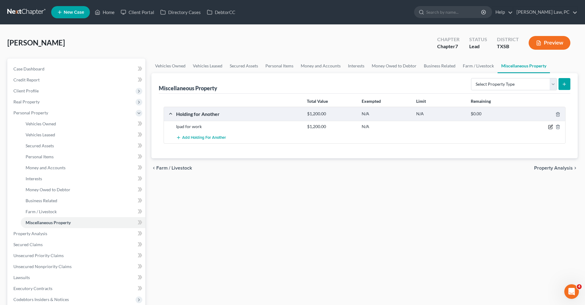
click at [551, 127] on icon "button" at bounding box center [551, 126] width 3 height 3
select select "45"
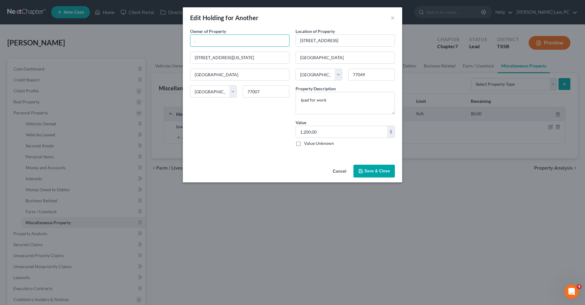
drag, startPoint x: 228, startPoint y: 41, endPoint x: 184, endPoint y: 41, distance: 44.5
paste input "Silver Eagle Distributors Houston LL"
type input "Silver Eagle Distributors Houston LL"
click at [380, 174] on button "Save & Close" at bounding box center [374, 171] width 41 height 13
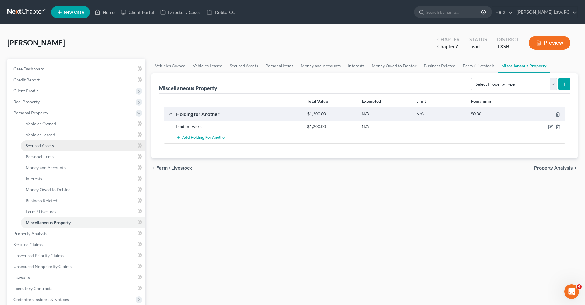
click at [37, 145] on span "Secured Assets" at bounding box center [40, 145] width 28 height 5
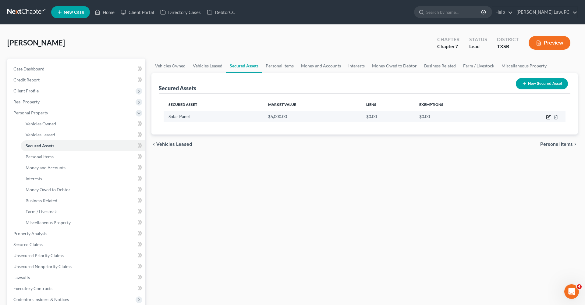
click at [548, 118] on icon "button" at bounding box center [548, 117] width 5 height 5
select select "electronics"
select select "2"
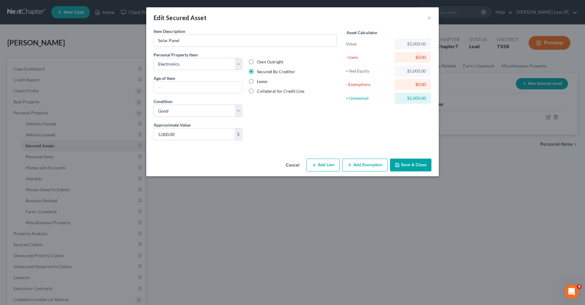
click at [323, 165] on button "Add Lien" at bounding box center [323, 165] width 33 height 13
select select "0"
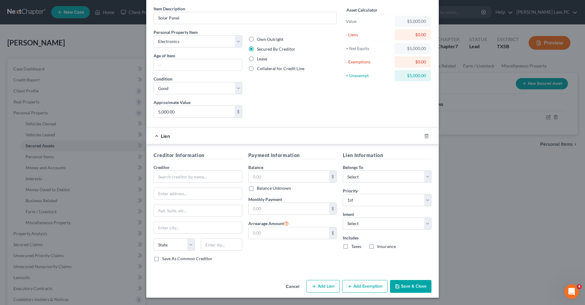
scroll to position [22, 0]
click at [402, 286] on button "Save & Close" at bounding box center [410, 286] width 41 height 13
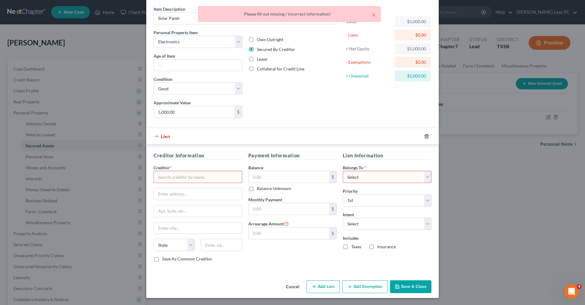
click at [428, 136] on icon "button" at bounding box center [426, 136] width 3 height 4
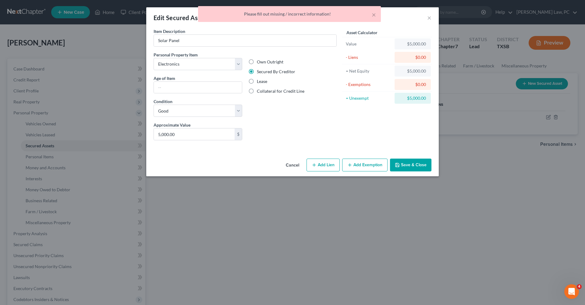
scroll to position [0, 0]
click at [415, 165] on button "Save & Close" at bounding box center [410, 165] width 41 height 13
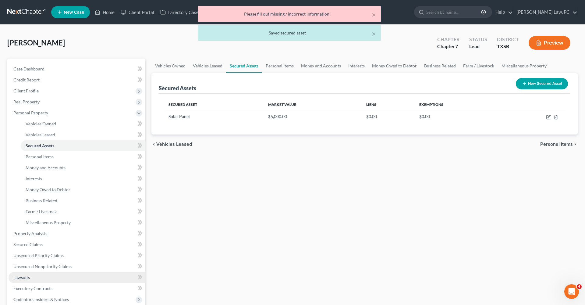
click at [25, 277] on span "Lawsuits" at bounding box center [21, 277] width 16 height 5
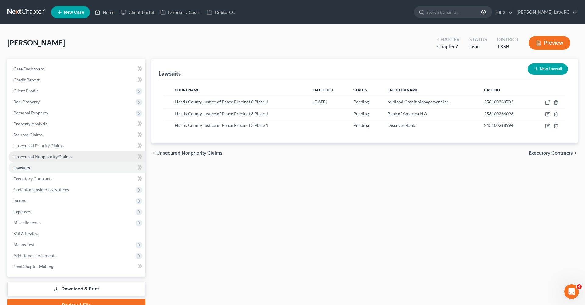
click at [39, 159] on span "Unsecured Nonpriority Claims" at bounding box center [42, 156] width 58 height 5
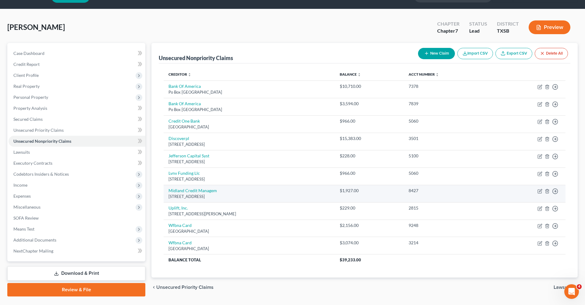
scroll to position [16, 0]
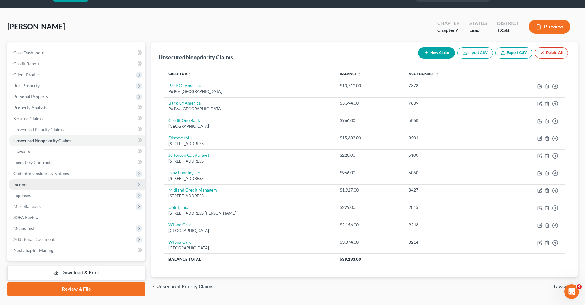
click at [22, 184] on span "Income" at bounding box center [20, 184] width 14 height 5
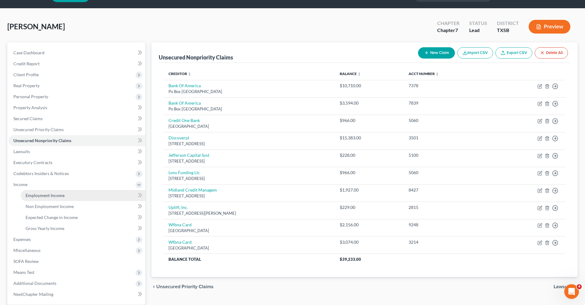
click at [39, 195] on span "Employment Income" at bounding box center [45, 195] width 39 height 5
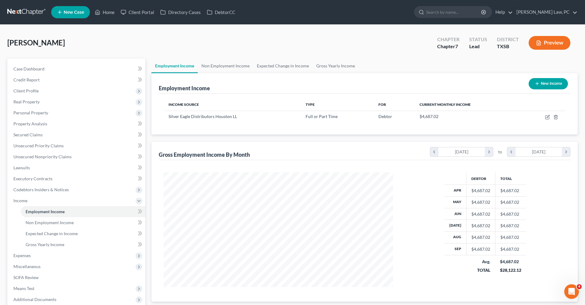
scroll to position [115, 242]
click at [548, 117] on icon "button" at bounding box center [547, 117] width 5 height 5
select select "0"
select select "45"
select select "2"
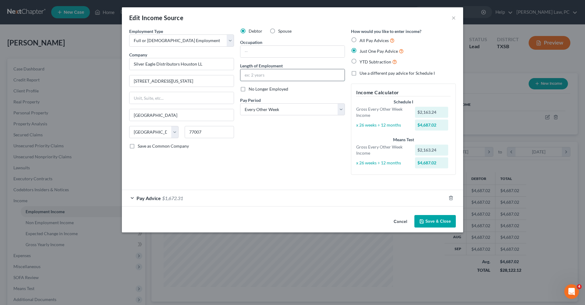
click at [270, 74] on input "text" at bounding box center [293, 75] width 104 height 12
type input "5 years"
click at [277, 52] on input "text" at bounding box center [293, 52] width 104 height 12
type input "sales specialist"
click at [438, 220] on button "Save & Close" at bounding box center [435, 221] width 41 height 13
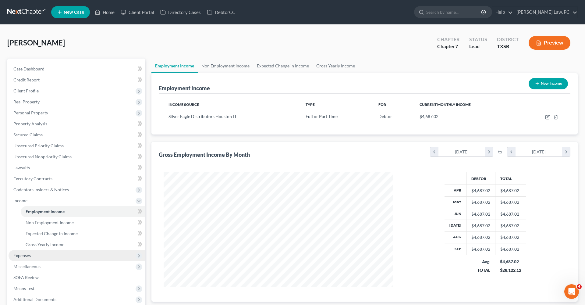
scroll to position [30, 0]
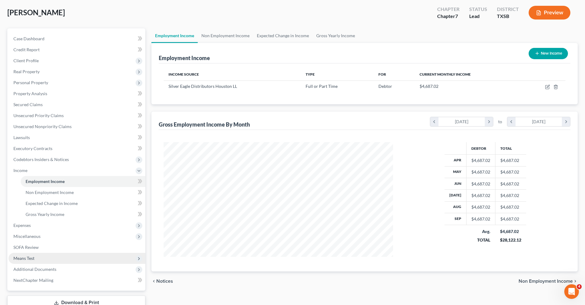
click at [37, 258] on span "Means Test" at bounding box center [77, 258] width 137 height 11
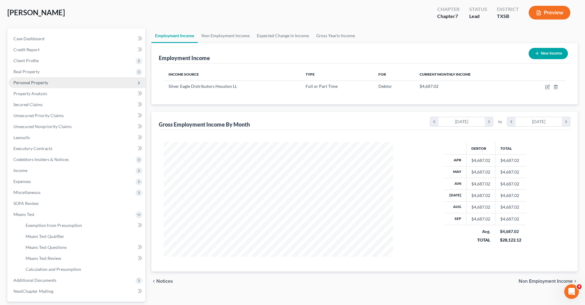
click at [30, 83] on span "Personal Property" at bounding box center [30, 82] width 35 height 5
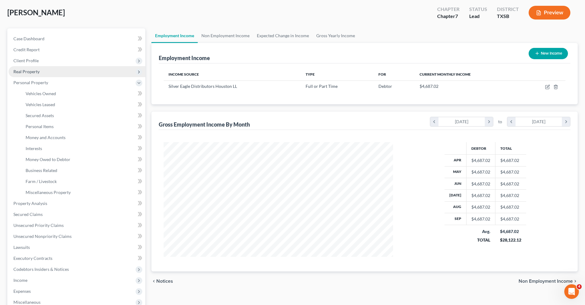
click at [22, 75] on span "Real Property" at bounding box center [77, 71] width 137 height 11
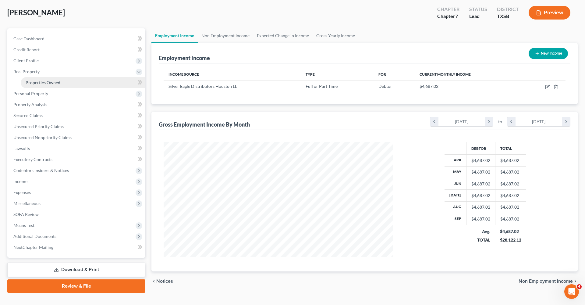
click at [31, 80] on span "Properties Owned" at bounding box center [43, 82] width 35 height 5
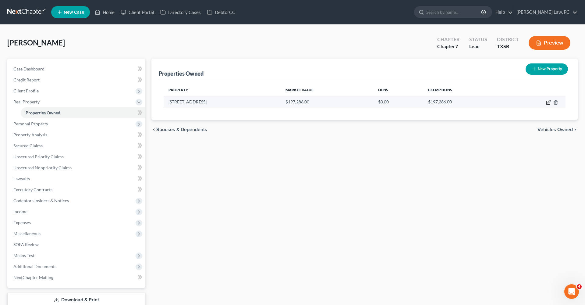
click at [548, 103] on icon "button" at bounding box center [548, 102] width 5 height 5
select select "45"
select select "0"
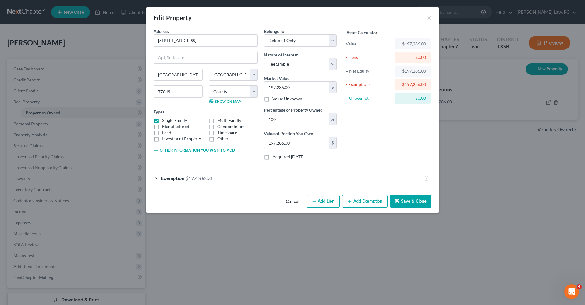
click at [414, 206] on button "Save & Close" at bounding box center [410, 201] width 41 height 13
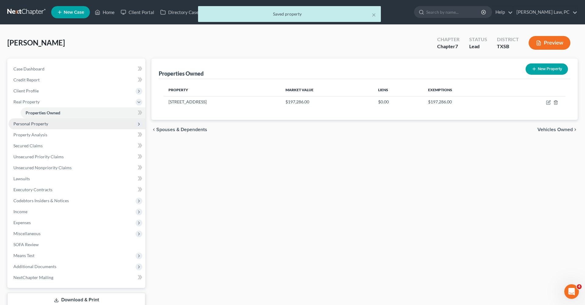
click at [31, 123] on span "Personal Property" at bounding box center [30, 123] width 35 height 5
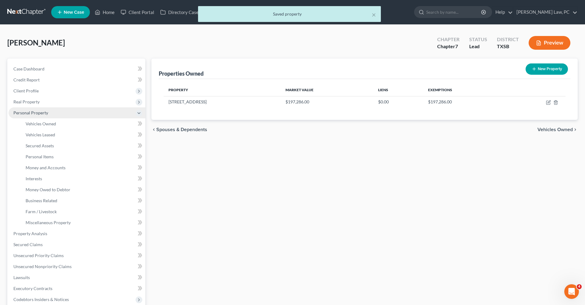
click at [31, 123] on span "Vehicles Owned" at bounding box center [41, 123] width 30 height 5
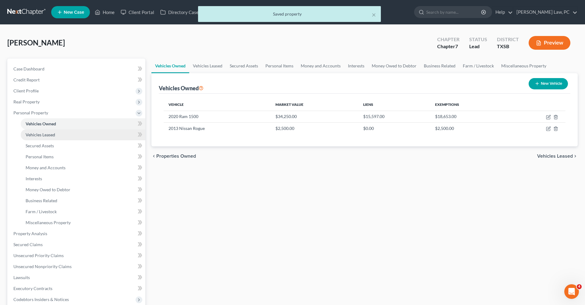
click at [37, 132] on span "Vehicles Leased" at bounding box center [41, 134] width 30 height 5
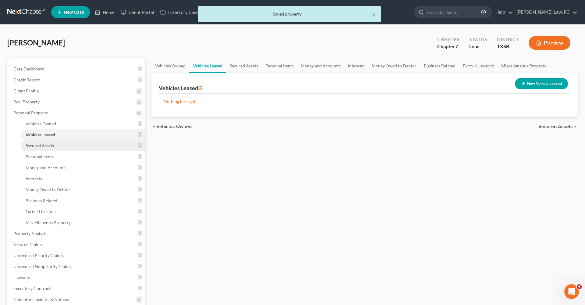
click at [39, 142] on link "Secured Assets" at bounding box center [83, 145] width 125 height 11
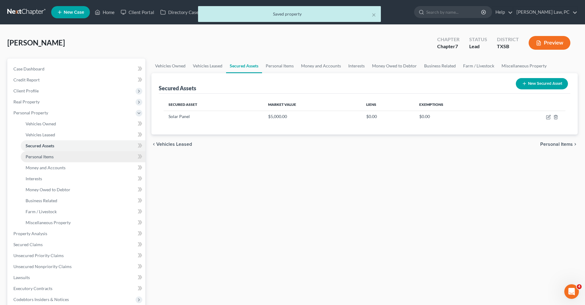
click at [44, 152] on link "Personal Items" at bounding box center [83, 156] width 125 height 11
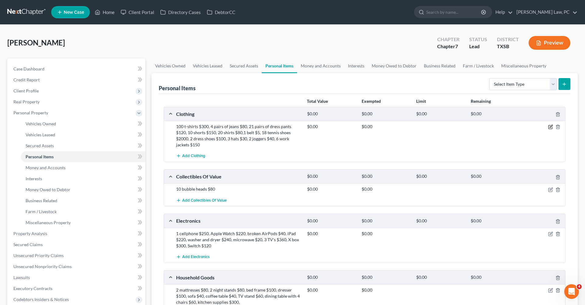
click at [550, 127] on icon "button" at bounding box center [551, 126] width 3 height 3
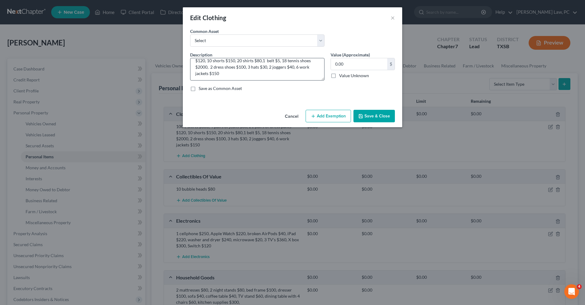
scroll to position [12, 0]
drag, startPoint x: 346, startPoint y: 60, endPoint x: 359, endPoint y: 66, distance: 13.4
click at [359, 66] on input "0.00" at bounding box center [359, 64] width 56 height 12
type input "3,055"
click at [334, 115] on button "Add Exemption" at bounding box center [328, 116] width 45 height 13
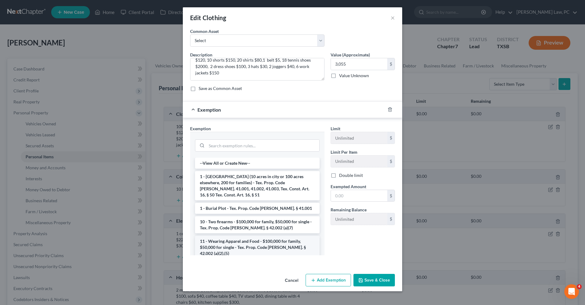
click at [276, 237] on li "11 - Wearing Apparel and Food - $100,000 for family, $50,000 for single - Tex. …" at bounding box center [257, 247] width 125 height 23
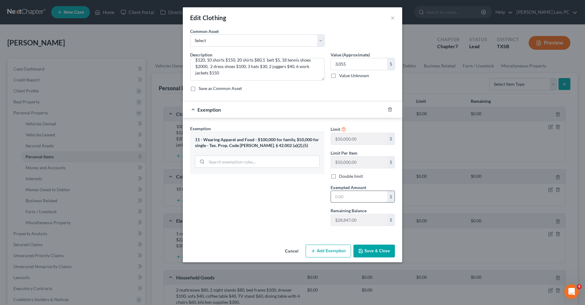
click at [351, 196] on input "text" at bounding box center [359, 197] width 56 height 12
type input "3,055"
click at [371, 253] on button "Save & Close" at bounding box center [374, 250] width 41 height 13
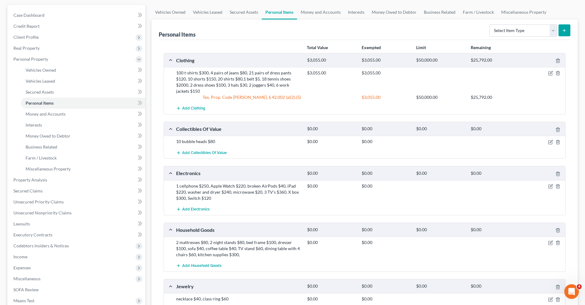
scroll to position [55, 0]
click at [551, 141] on icon "button" at bounding box center [551, 140] width 3 height 3
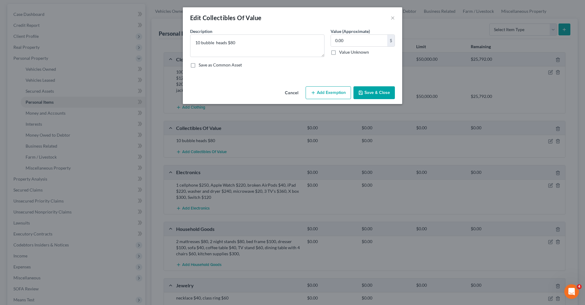
click at [323, 92] on button "Add Exemption" at bounding box center [328, 92] width 45 height 13
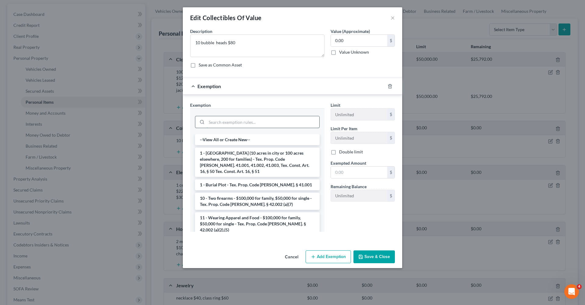
click at [260, 122] on input "search" at bounding box center [263, 122] width 113 height 12
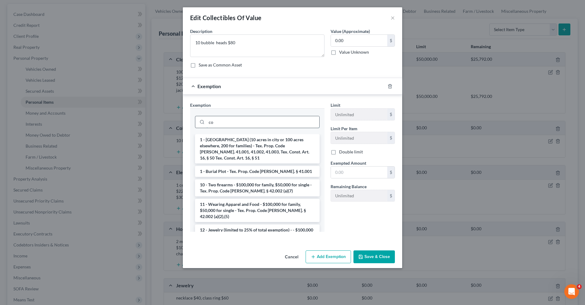
type input "c"
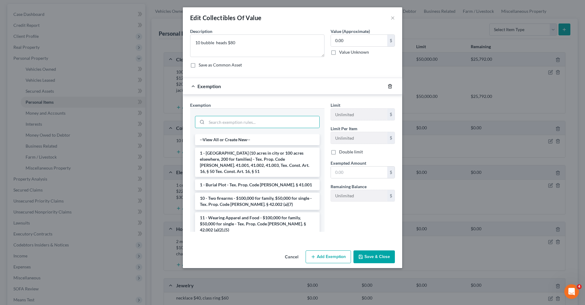
click at [390, 86] on icon "button" at bounding box center [390, 86] width 5 height 5
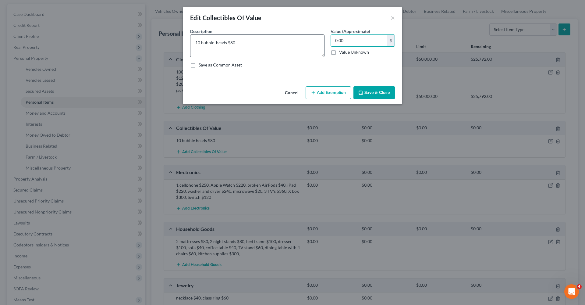
drag, startPoint x: 352, startPoint y: 40, endPoint x: 320, endPoint y: 40, distance: 31.7
click at [320, 40] on div "Description * 10 bubble heads $80 Value (Approximate) 0.00 $ Value Unknown Bala…" at bounding box center [292, 50] width 211 height 45
type input "80"
click at [374, 94] on button "Save & Close" at bounding box center [374, 92] width 41 height 13
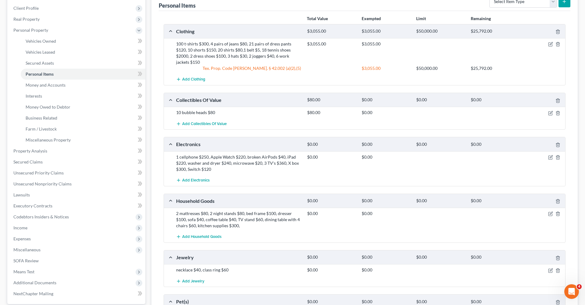
scroll to position [88, 0]
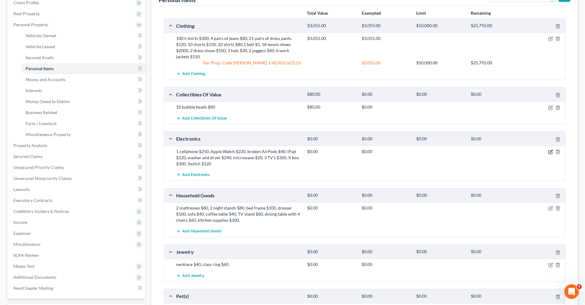
click at [551, 152] on icon "button" at bounding box center [550, 151] width 5 height 5
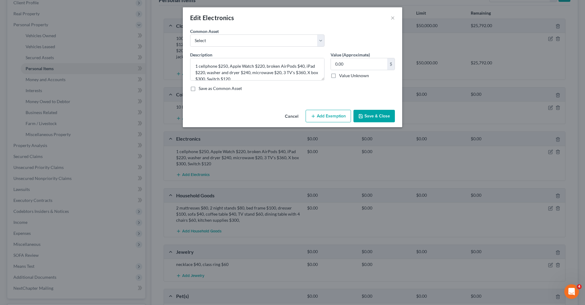
click at [323, 114] on button "Add Exemption" at bounding box center [328, 116] width 45 height 13
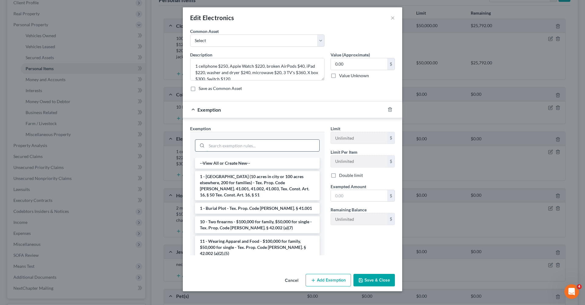
click at [240, 147] on input "search" at bounding box center [263, 146] width 113 height 12
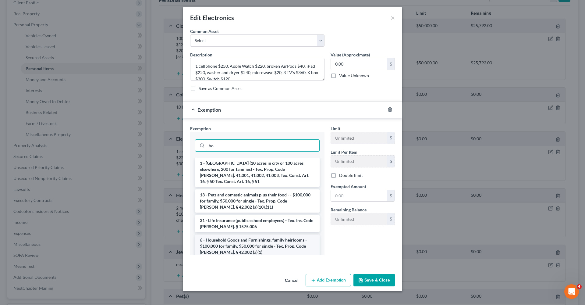
type input "ho"
click at [241, 234] on li "6 - Household Goods and Furnishings, family heirlooms - $100,000 for family, $5…" at bounding box center [257, 245] width 125 height 23
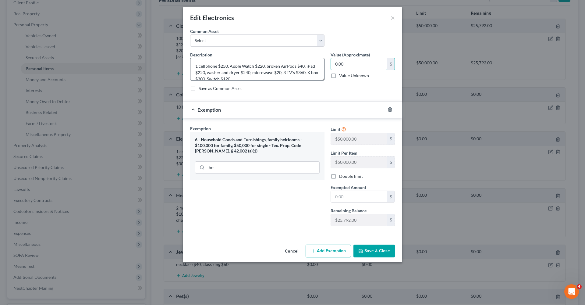
drag, startPoint x: 348, startPoint y: 65, endPoint x: 316, endPoint y: 65, distance: 31.4
click at [316, 65] on div "Description * 1 cellphone $250, Apple Watch $220, broken AirPods $40, iPad $220…" at bounding box center [292, 74] width 211 height 45
type input "1,770"
click at [344, 196] on input "text" at bounding box center [359, 197] width 56 height 12
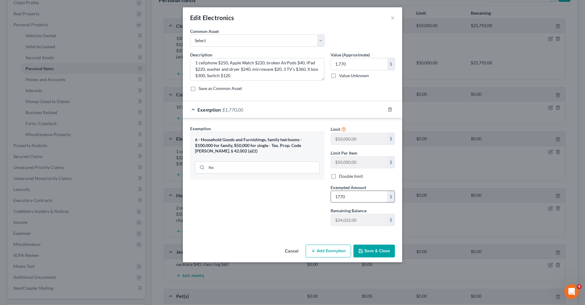
type input "1,770"
click at [380, 250] on button "Save & Close" at bounding box center [374, 250] width 41 height 13
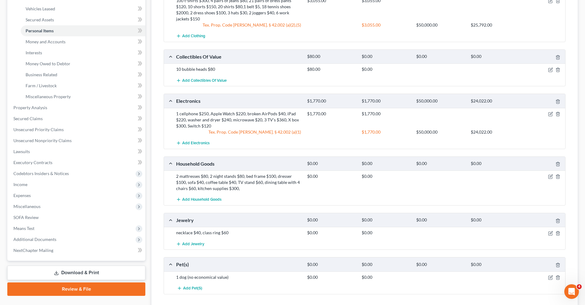
scroll to position [141, 0]
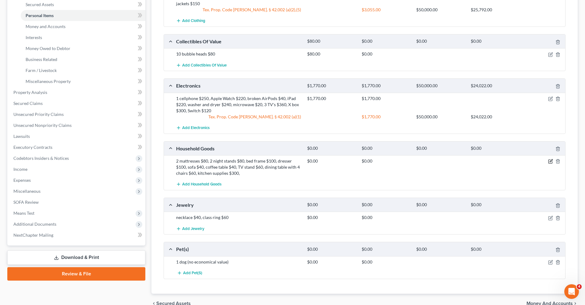
click at [550, 162] on icon "button" at bounding box center [550, 161] width 5 height 5
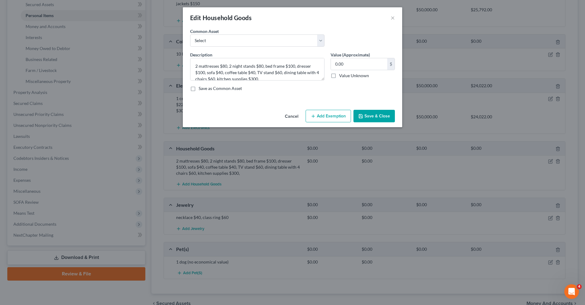
click at [324, 118] on button "Add Exemption" at bounding box center [328, 116] width 45 height 13
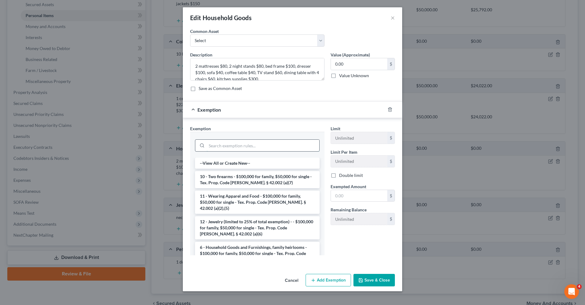
click at [256, 146] on input "search" at bounding box center [263, 146] width 113 height 12
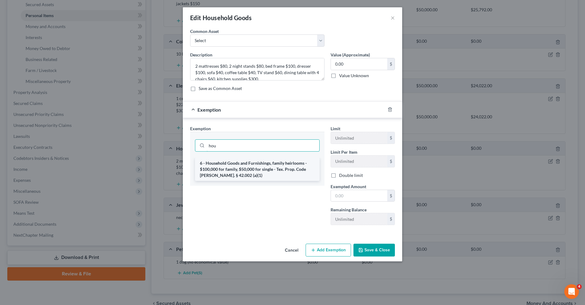
type input "hou"
click at [274, 169] on li "6 - Household Goods and Furnishings, family heirlooms - $100,000 for family, $5…" at bounding box center [257, 169] width 125 height 23
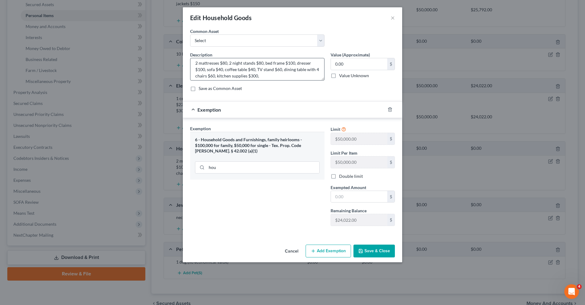
scroll to position [2, 0]
drag, startPoint x: 337, startPoint y: 64, endPoint x: 319, endPoint y: 63, distance: 18.0
click at [319, 63] on div "Description * 2 mattresses $80, 2 night stands $80, bed frame $100, dresser $10…" at bounding box center [292, 74] width 211 height 45
type input "860"
click at [342, 198] on input "text" at bounding box center [359, 197] width 56 height 12
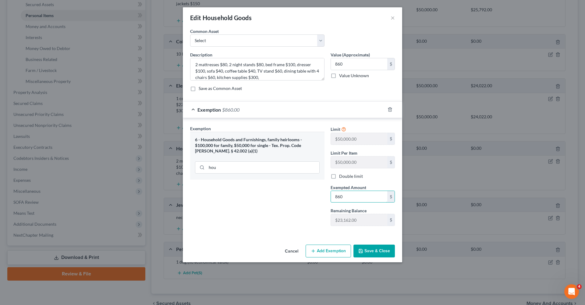
type input "860"
click at [378, 252] on button "Save & Close" at bounding box center [374, 250] width 41 height 13
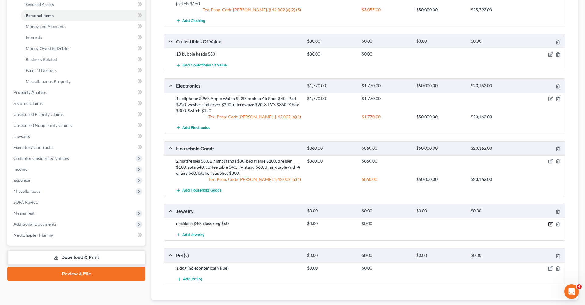
click at [552, 224] on icon "button" at bounding box center [550, 224] width 5 height 5
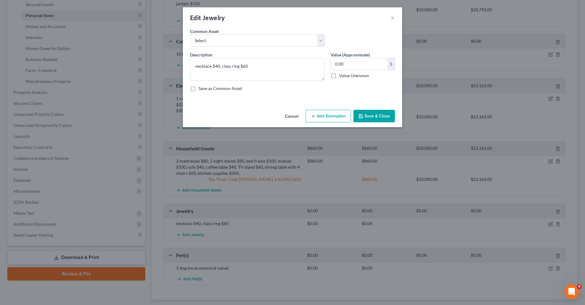
click at [315, 117] on icon "button" at bounding box center [313, 116] width 5 height 5
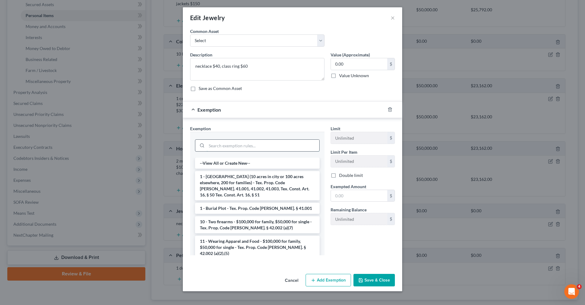
click at [236, 144] on input "search" at bounding box center [263, 146] width 113 height 12
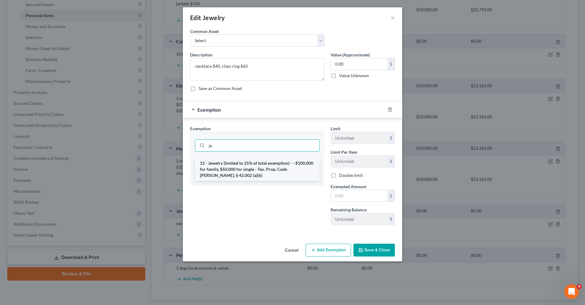
type input "je"
click at [240, 161] on li "12 - Jewelry (limited to 25% of total exemption) - - $100,000 for family, $50,0…" at bounding box center [257, 169] width 125 height 23
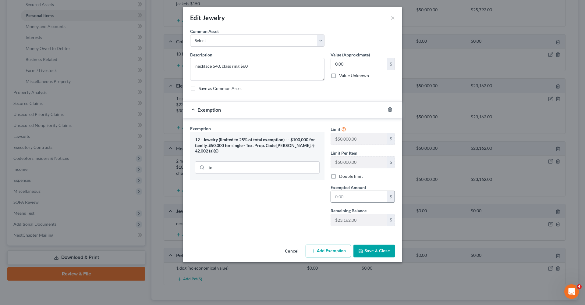
click at [353, 196] on input "text" at bounding box center [359, 197] width 56 height 12
type input "100"
drag, startPoint x: 348, startPoint y: 60, endPoint x: 325, endPoint y: 64, distance: 23.5
click at [325, 64] on div "Description * necklace $40, class ring $60 Value (Approximate) 0.00 $ Value Unk…" at bounding box center [292, 74] width 211 height 45
drag, startPoint x: 346, startPoint y: 65, endPoint x: 329, endPoint y: 65, distance: 17.7
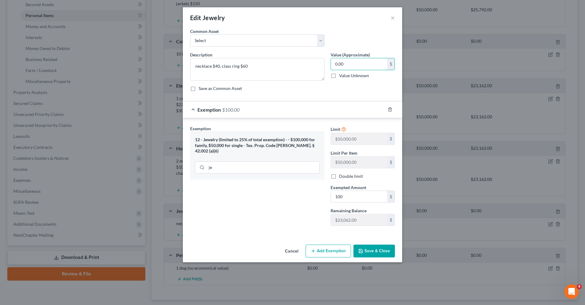
click at [329, 65] on div "Value (Approximate) 0.00 $ Value Unknown Balance Undetermined 0.00 $ Value Unkn…" at bounding box center [363, 66] width 70 height 29
type input "100"
click at [373, 248] on button "Save & Close" at bounding box center [374, 250] width 41 height 13
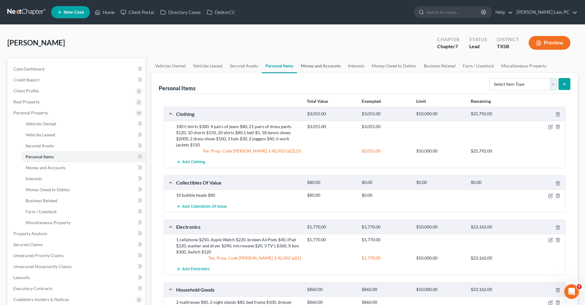
scroll to position [0, 0]
click at [309, 68] on link "Money and Accounts" at bounding box center [320, 66] width 47 height 15
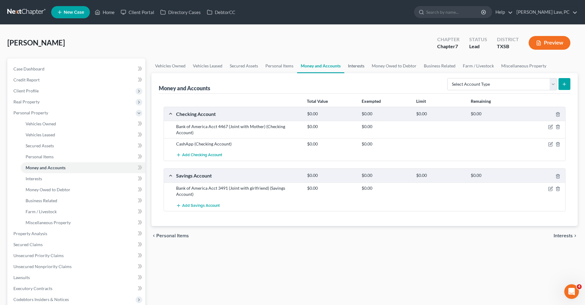
click at [356, 67] on link "Interests" at bounding box center [356, 66] width 24 height 15
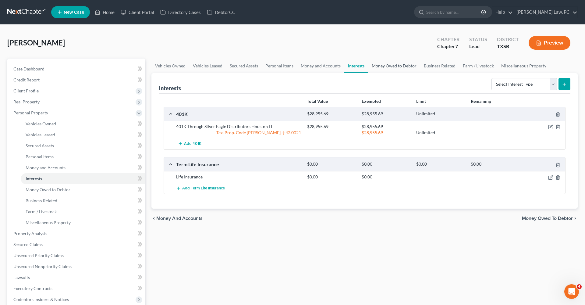
click at [374, 69] on link "Money Owed to Debtor" at bounding box center [394, 66] width 52 height 15
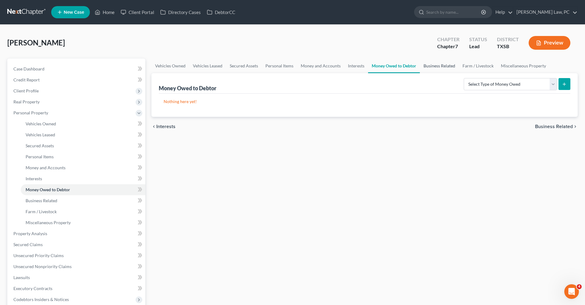
click at [430, 66] on link "Business Related" at bounding box center [439, 66] width 39 height 15
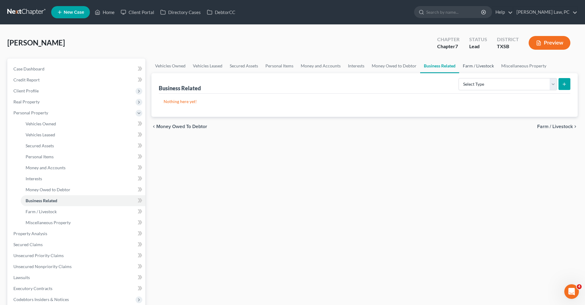
click at [472, 64] on link "Farm / Livestock" at bounding box center [478, 66] width 38 height 15
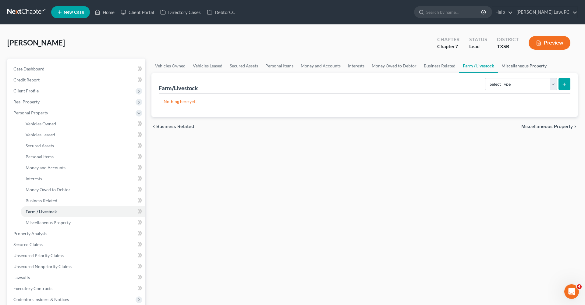
click at [509, 68] on link "Miscellaneous Property" at bounding box center [524, 66] width 52 height 15
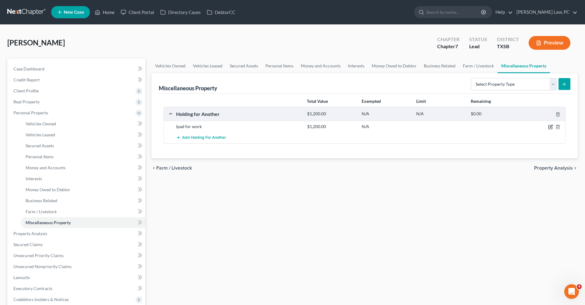
click at [551, 127] on icon "button" at bounding box center [551, 126] width 3 height 3
select select "45"
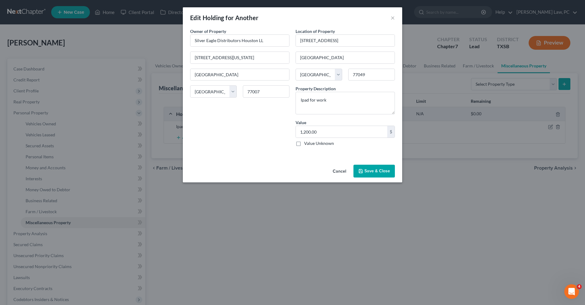
click at [374, 171] on button "Save & Close" at bounding box center [374, 171] width 41 height 13
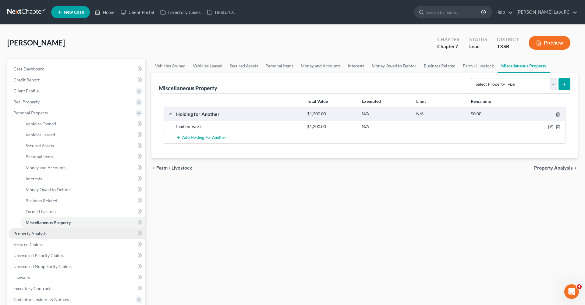
click at [34, 230] on link "Property Analysis" at bounding box center [77, 233] width 137 height 11
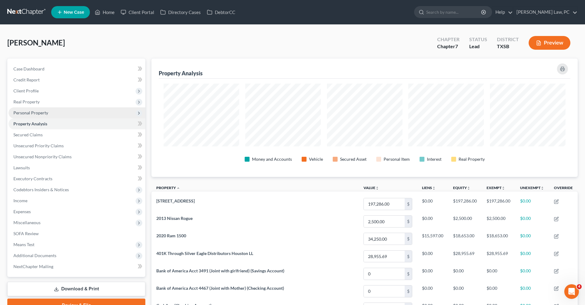
click at [38, 111] on span "Personal Property" at bounding box center [30, 112] width 35 height 5
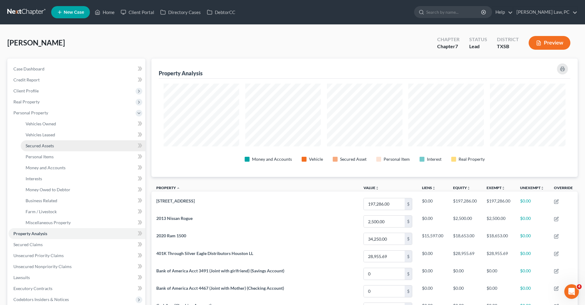
click at [42, 146] on span "Secured Assets" at bounding box center [40, 145] width 28 height 5
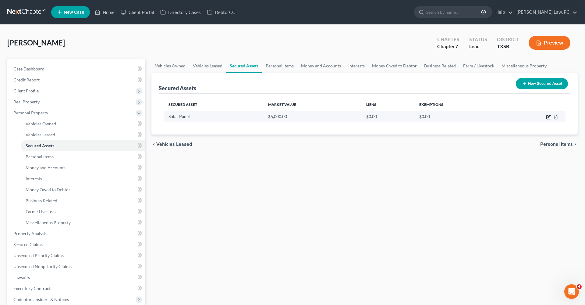
click at [548, 117] on icon "button" at bounding box center [549, 116] width 3 height 3
select select "electronics"
select select "2"
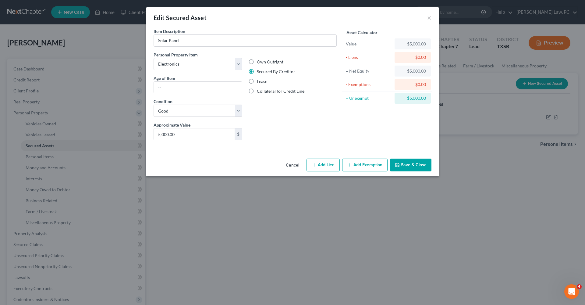
click at [369, 165] on button "Add Exemption" at bounding box center [364, 165] width 45 height 13
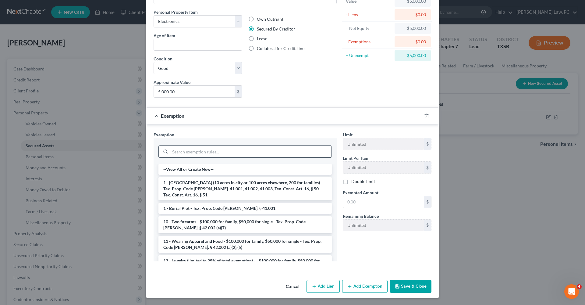
scroll to position [42, 0]
click at [427, 117] on icon "button" at bounding box center [426, 116] width 5 height 5
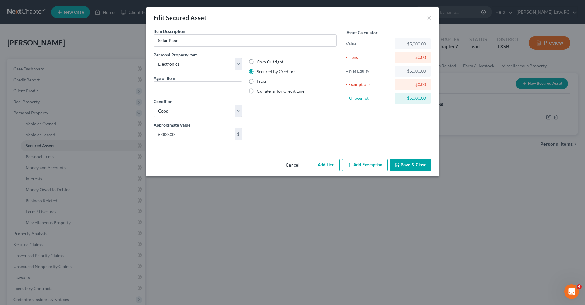
scroll to position [0, 0]
click at [418, 166] on button "Save & Close" at bounding box center [410, 165] width 41 height 13
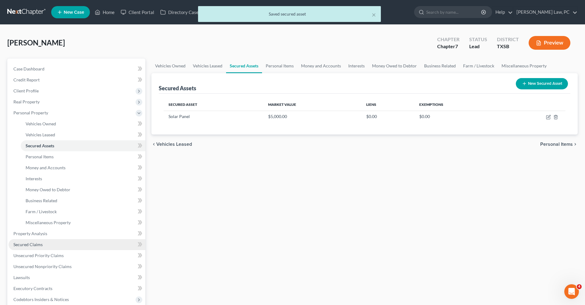
click at [35, 245] on span "Secured Claims" at bounding box center [27, 244] width 29 height 5
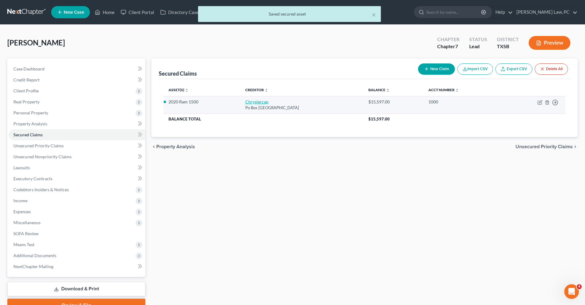
click at [251, 102] on link "Chryslercap" at bounding box center [256, 101] width 23 height 5
select select "45"
select select "0"
select select "2"
select select "0"
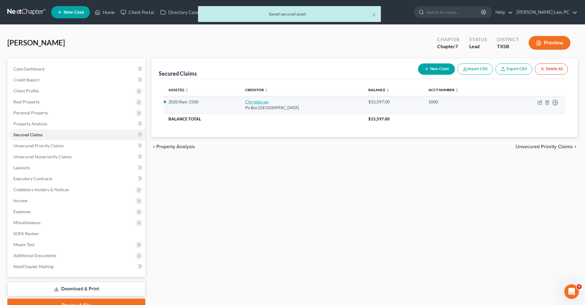
select select "0"
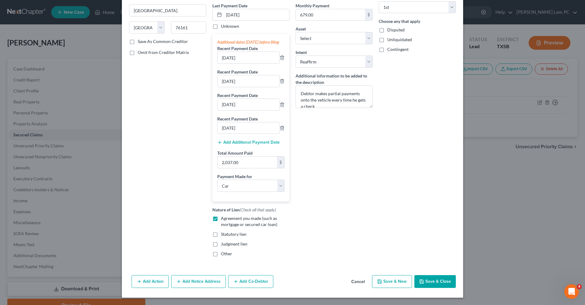
scroll to position [87, 0]
click at [429, 282] on button "Save & Close" at bounding box center [435, 281] width 41 height 13
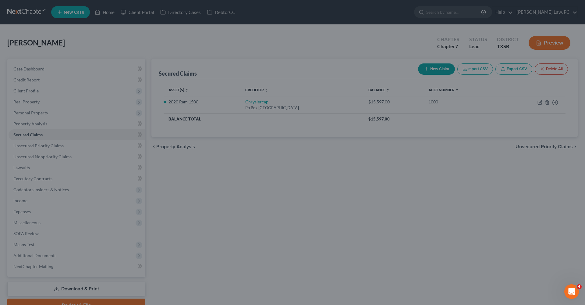
select select "3"
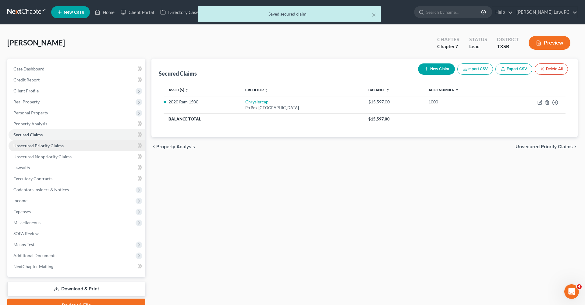
click at [58, 148] on span "Unsecured Priority Claims" at bounding box center [38, 145] width 50 height 5
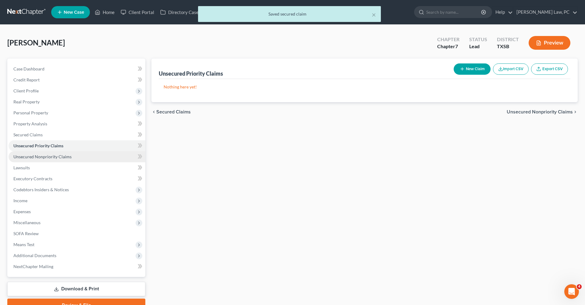
click at [57, 157] on span "Unsecured Nonpriority Claims" at bounding box center [42, 156] width 58 height 5
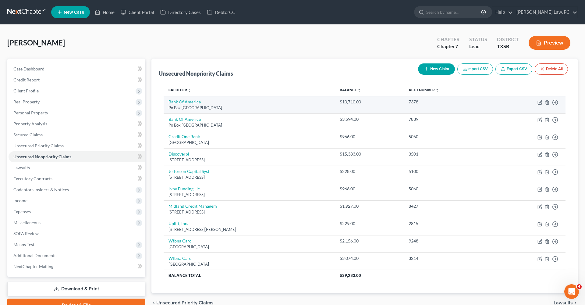
click at [189, 102] on link "Bank Of America" at bounding box center [185, 101] width 32 height 5
select select "45"
select select "2"
select select "0"
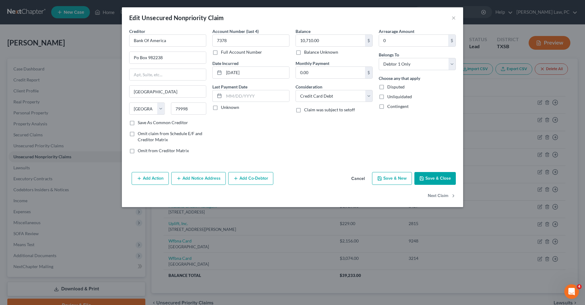
click at [441, 179] on button "Save & Close" at bounding box center [435, 178] width 41 height 13
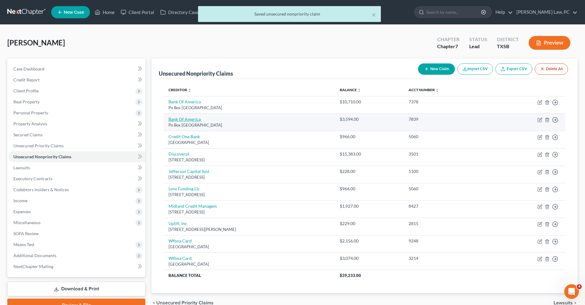
click at [185, 118] on link "Bank Of America" at bounding box center [185, 118] width 32 height 5
select select "45"
select select "2"
select select "0"
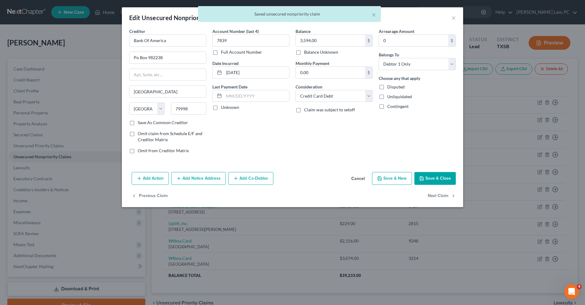
click at [430, 180] on button "Save & Close" at bounding box center [435, 178] width 41 height 13
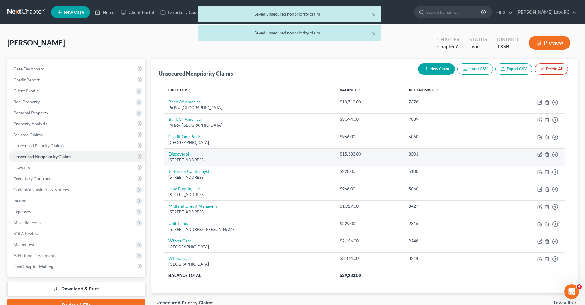
click at [183, 153] on link "Discoverpl" at bounding box center [179, 153] width 21 height 5
select select "46"
select select "2"
select select "0"
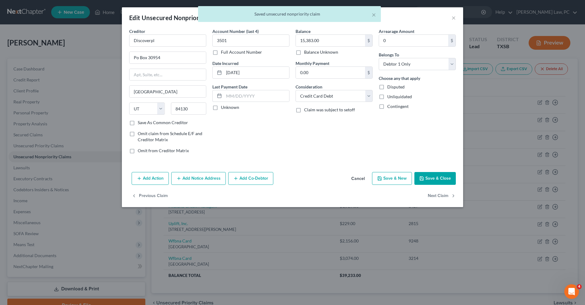
click at [427, 180] on button "Save & Close" at bounding box center [435, 178] width 41 height 13
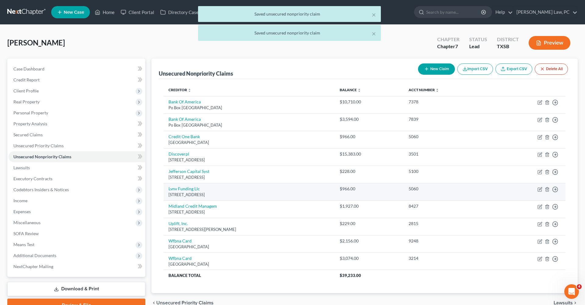
click at [188, 185] on td "Lvnv Funding Llc Po Box 1269, Greenville, SC 29602" at bounding box center [249, 191] width 171 height 17
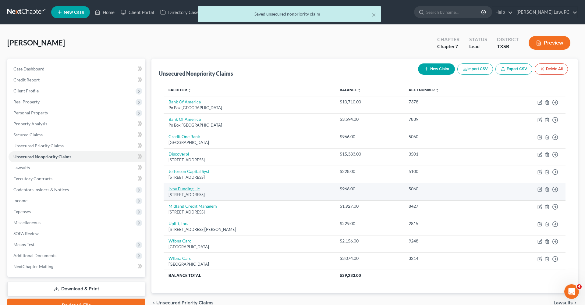
click at [188, 187] on link "Lvnv Funding Llc" at bounding box center [184, 188] width 31 height 5
select select "42"
select select "1"
select select "0"
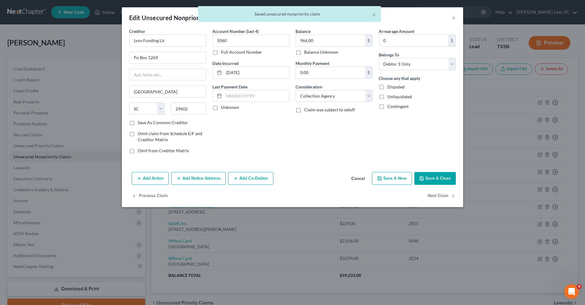
click at [425, 177] on button "Save & Close" at bounding box center [435, 178] width 41 height 13
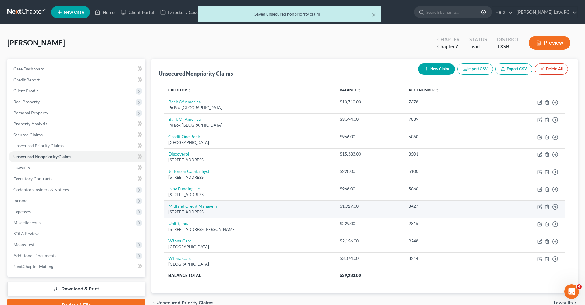
click at [205, 204] on link "Midland Credit Managem" at bounding box center [193, 205] width 48 height 5
select select "23"
select select "1"
select select "0"
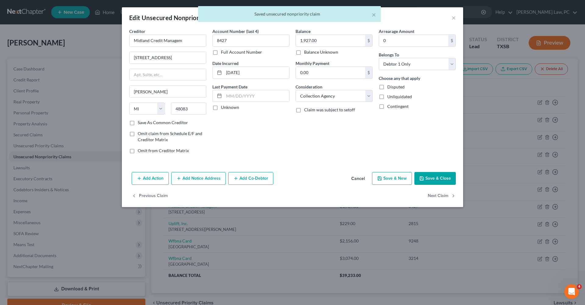
click at [434, 179] on button "Save & Close" at bounding box center [435, 178] width 41 height 13
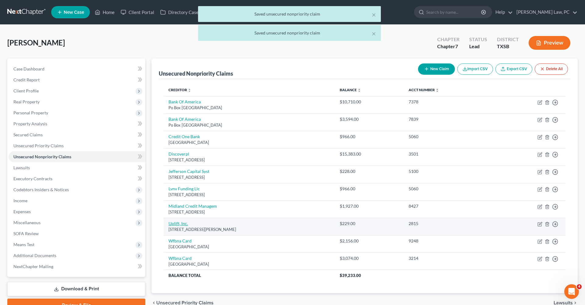
click at [176, 221] on link "Uplift, Inc." at bounding box center [179, 223] width 20 height 5
select select "4"
select select "1"
select select "0"
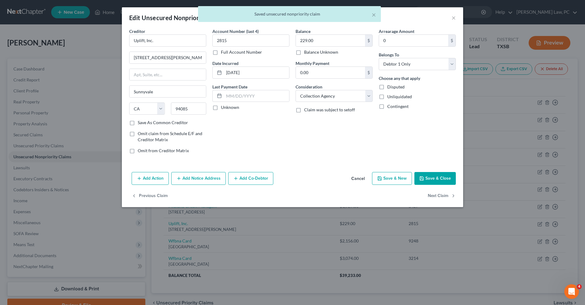
click at [445, 180] on button "Save & Close" at bounding box center [435, 178] width 41 height 13
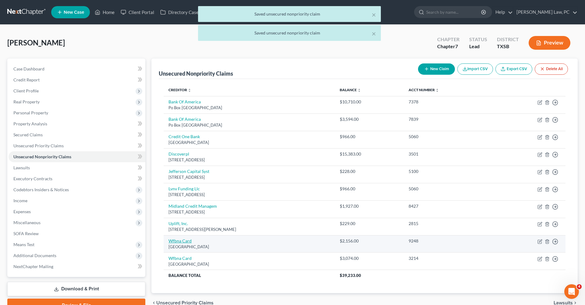
click at [179, 240] on link "Wfbna Card" at bounding box center [180, 240] width 23 height 5
select select "24"
select select "2"
select select "0"
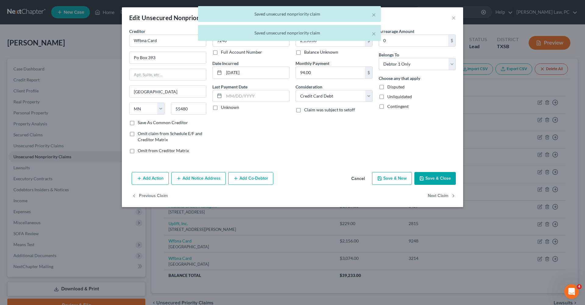
click at [441, 183] on button "Save & Close" at bounding box center [435, 178] width 41 height 13
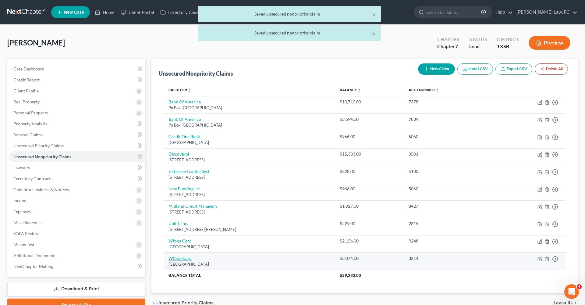
click at [182, 256] on link "Wfbna Card" at bounding box center [180, 257] width 23 height 5
select select "24"
select select "2"
select select "0"
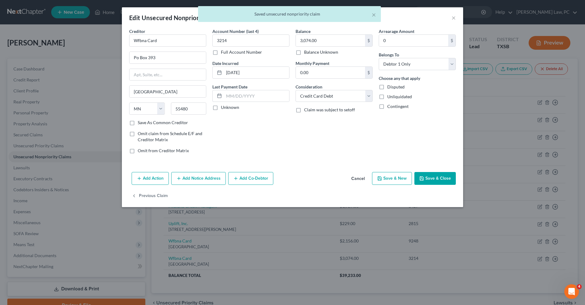
click at [439, 180] on button "Save & Close" at bounding box center [435, 178] width 41 height 13
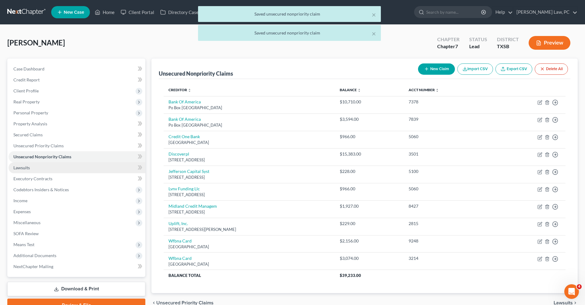
click at [19, 169] on span "Lawsuits" at bounding box center [21, 167] width 16 height 5
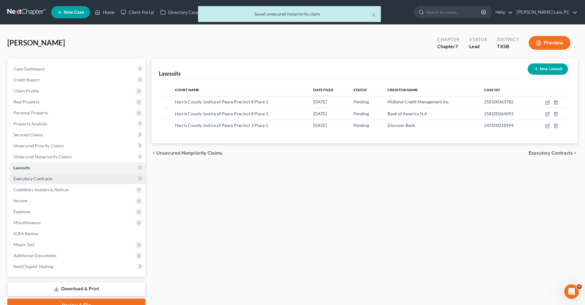
click at [37, 180] on span "Executory Contracts" at bounding box center [32, 178] width 39 height 5
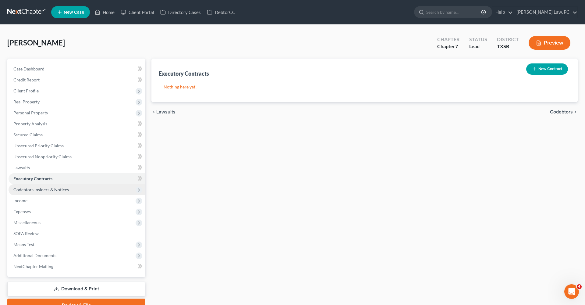
click at [45, 190] on span "Codebtors Insiders & Notices" at bounding box center [40, 189] width 55 height 5
